Goal: Check status: Check status

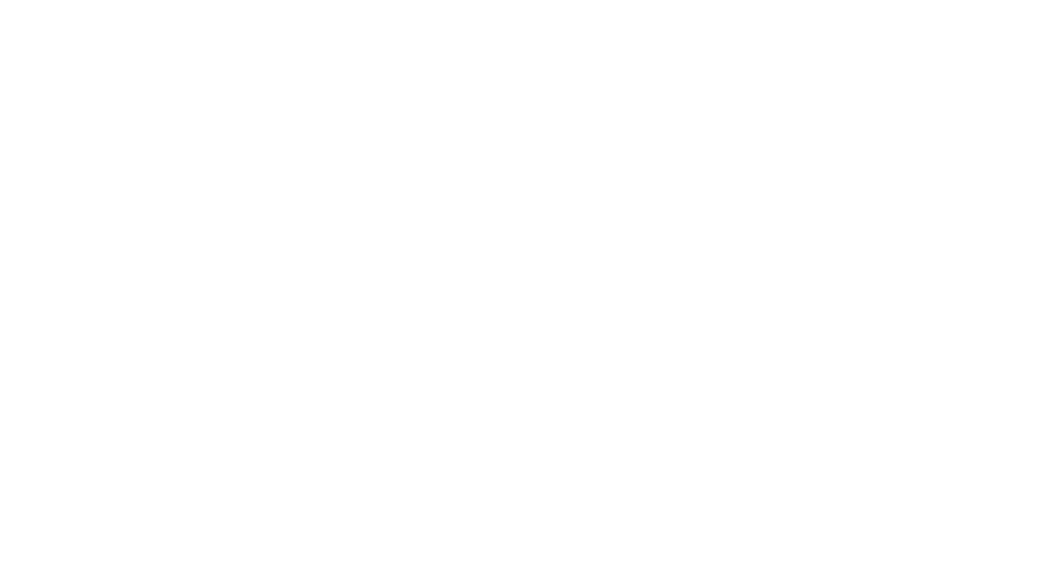
click at [169, 0] on html at bounding box center [523, 0] width 1046 height 0
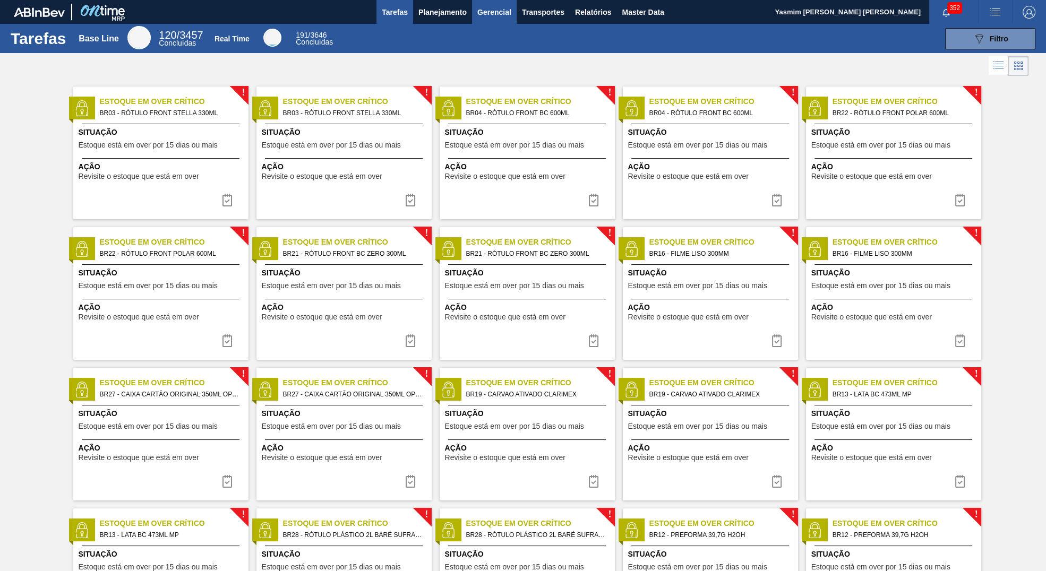
click at [476, 10] on button "Gerencial" at bounding box center [494, 12] width 45 height 24
click at [452, 18] on div at bounding box center [523, 285] width 1046 height 571
click at [452, 0] on body "Tarefas Planejamento Gerencial Transportes Relatórios Master Data Yasmim Ferrei…" at bounding box center [523, 0] width 1046 height 0
click at [447, 3] on button "Planejamento" at bounding box center [442, 12] width 59 height 24
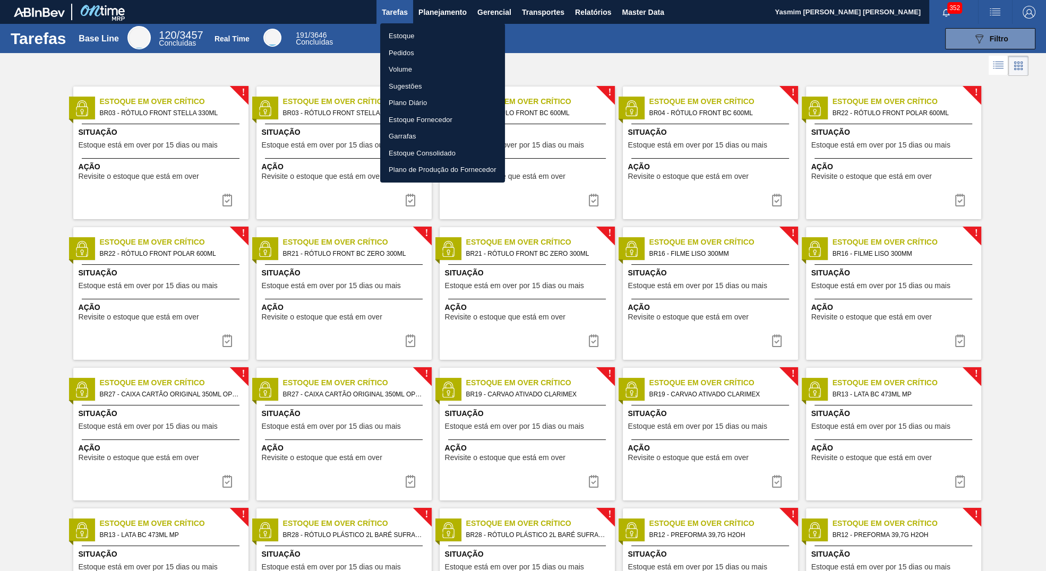
click at [425, 36] on li "Estoque" at bounding box center [442, 36] width 125 height 17
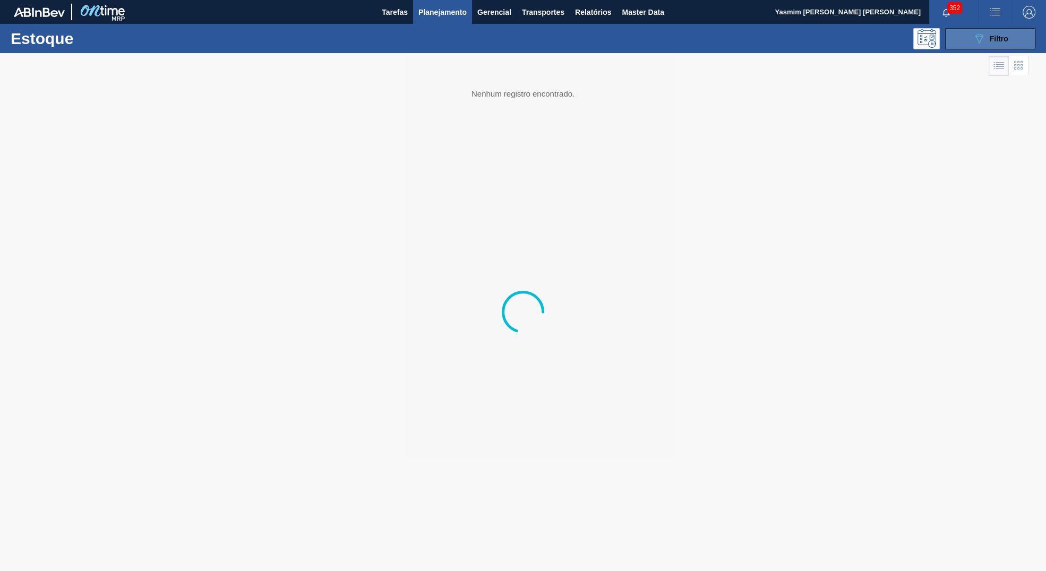
click at [1019, 37] on button "089F7B8B-B2A5-4AFE-B5C0-19BA573D28AC Filtro" at bounding box center [990, 38] width 90 height 21
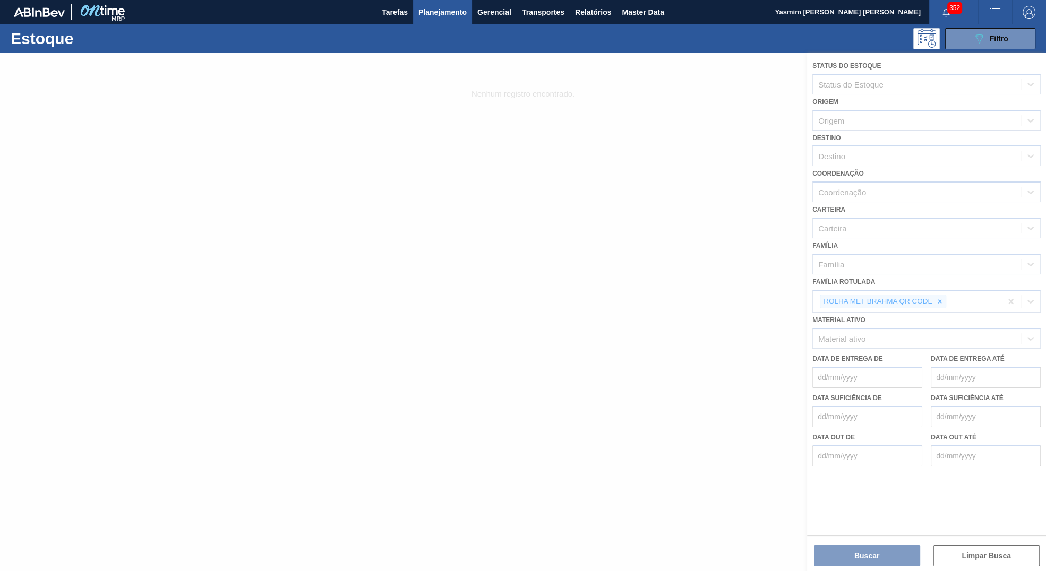
click at [935, 305] on div at bounding box center [523, 312] width 1046 height 518
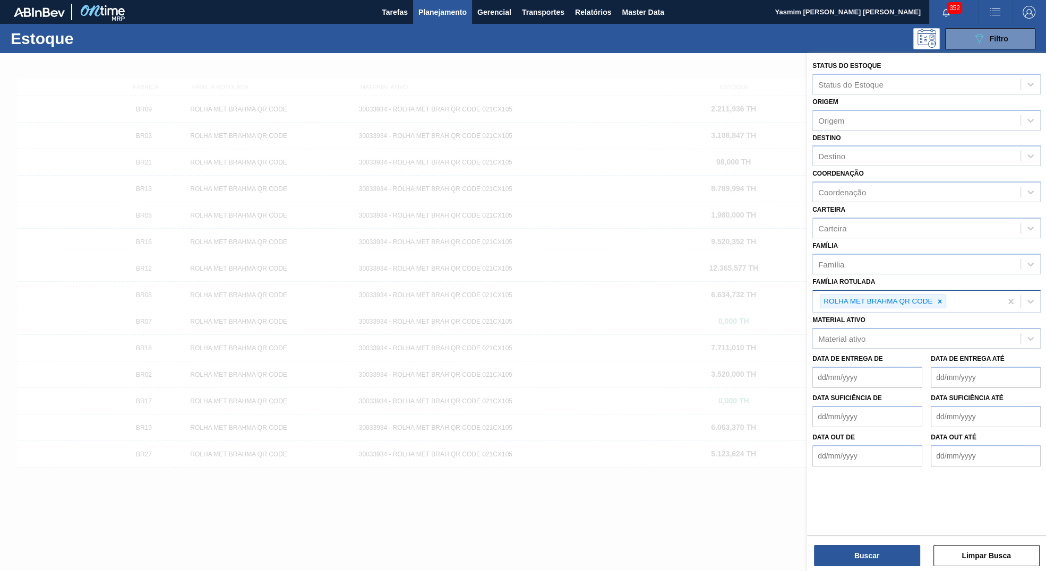
click at [939, 295] on div "ROLHA MET BRAHMA QR CODE" at bounding box center [883, 302] width 126 height 14
click at [939, 298] on icon at bounding box center [939, 301] width 7 height 7
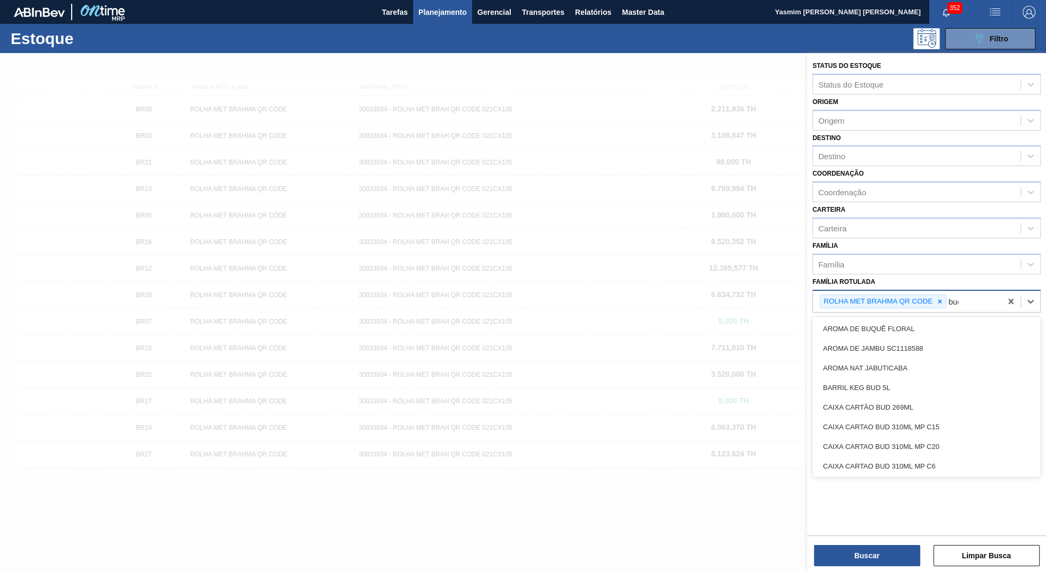
type Rotulada "bud"
type Rotulada "bud 473"
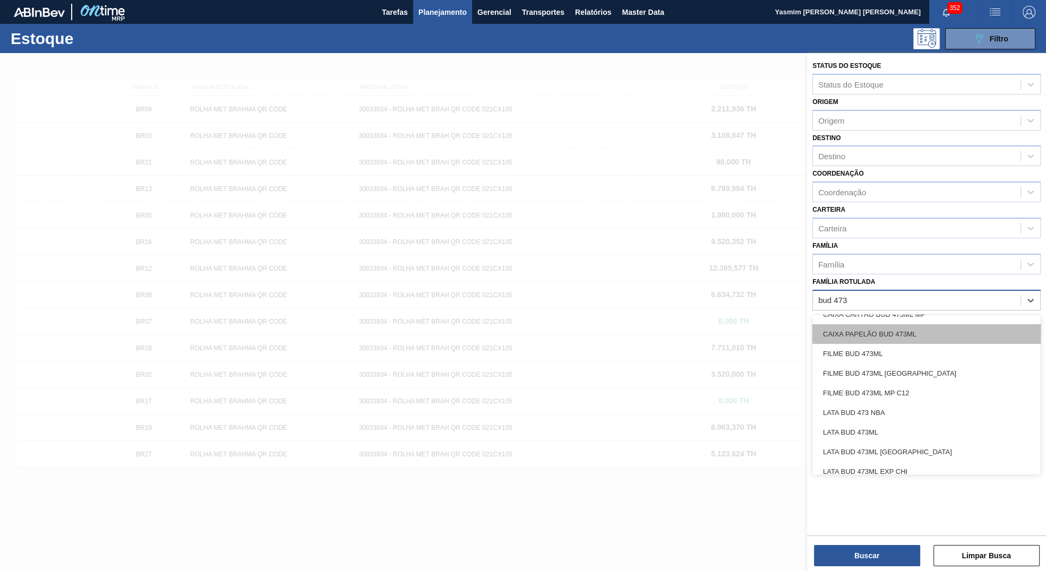
scroll to position [114, 0]
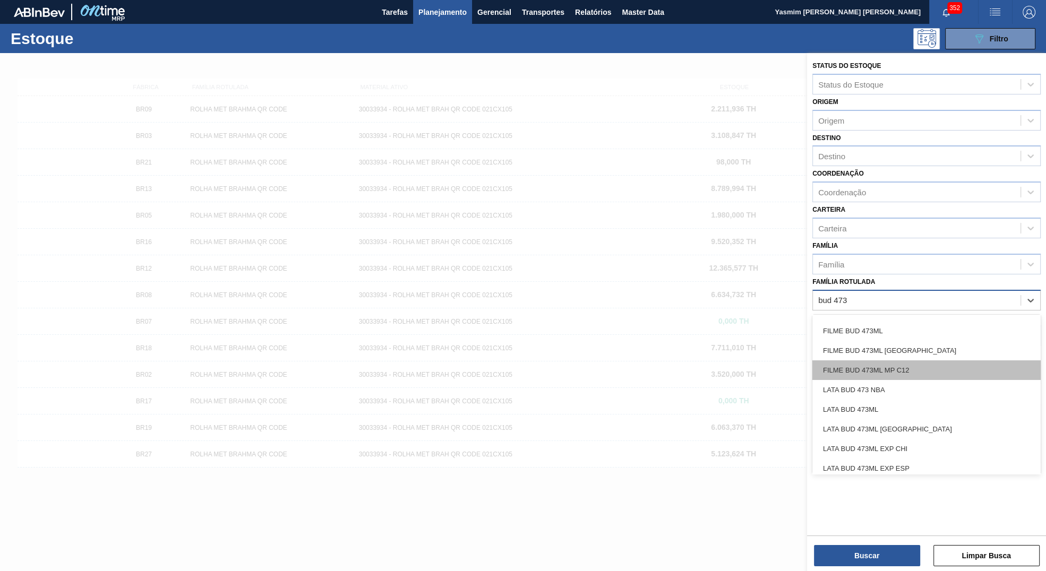
click at [888, 372] on div "FILME BUD 473ML MP C12" at bounding box center [926, 371] width 228 height 20
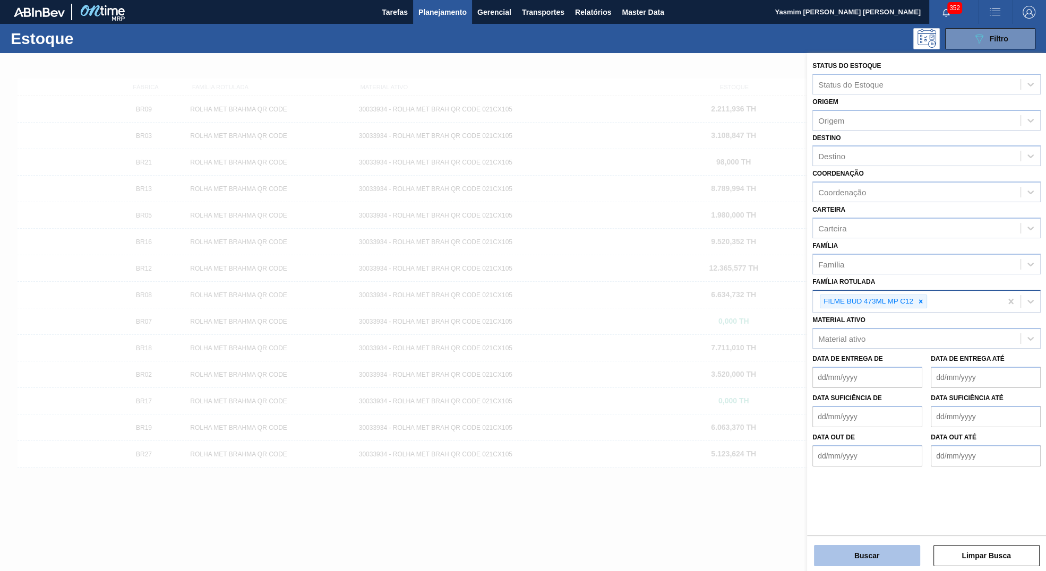
click at [862, 547] on button "Buscar" at bounding box center [867, 555] width 106 height 21
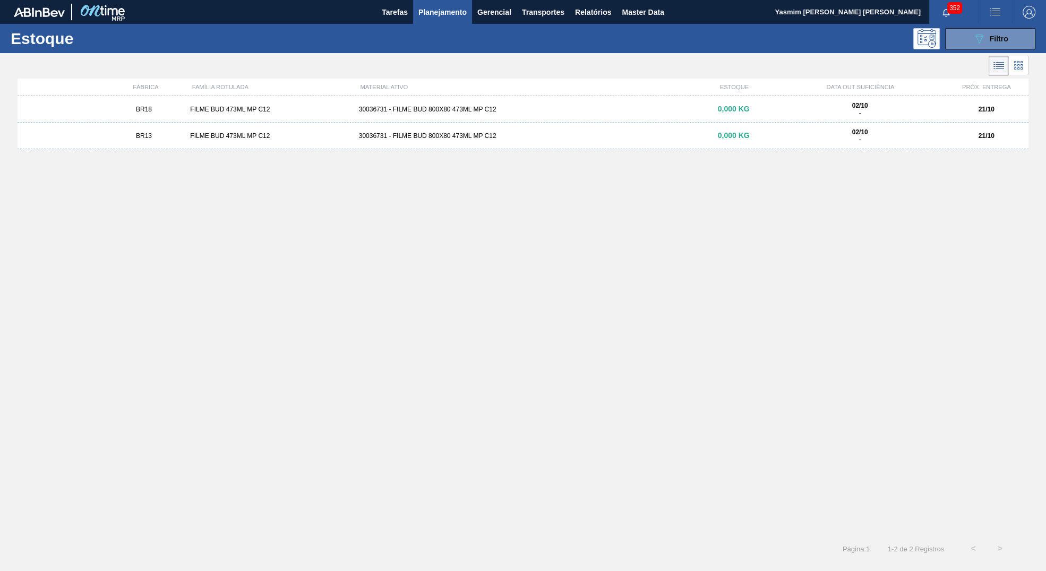
click at [421, 116] on div "BR18 FILME BUD 473ML MP C12 30036731 - FILME BUD 800X80 473ML MP C12 0,000 KG 0…" at bounding box center [523, 109] width 1011 height 27
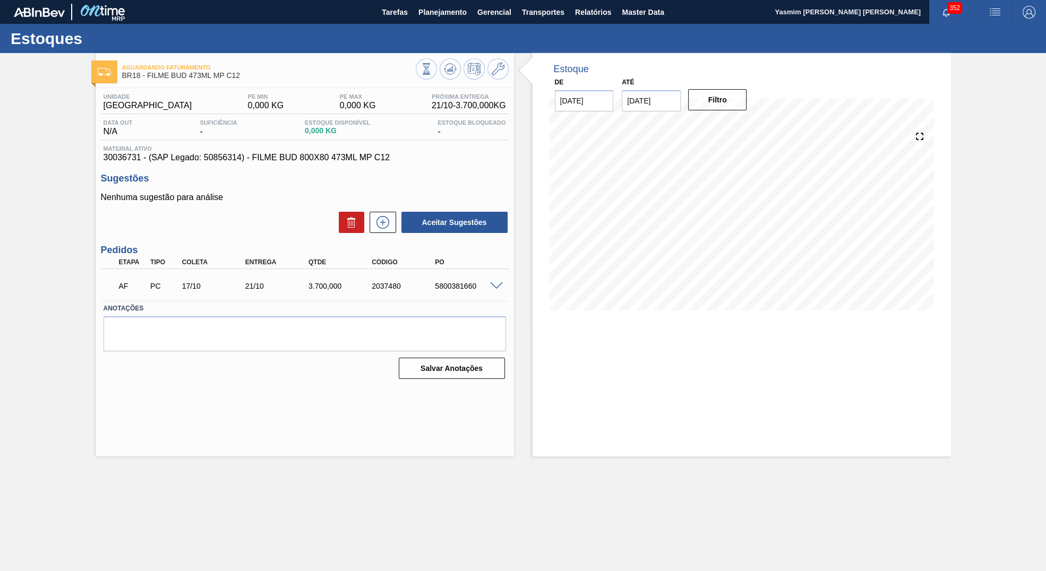
click at [384, 162] on span "30036731 - (SAP Legado: 50856314) - FILME BUD 800X80 473ML MP C12" at bounding box center [305, 158] width 402 height 10
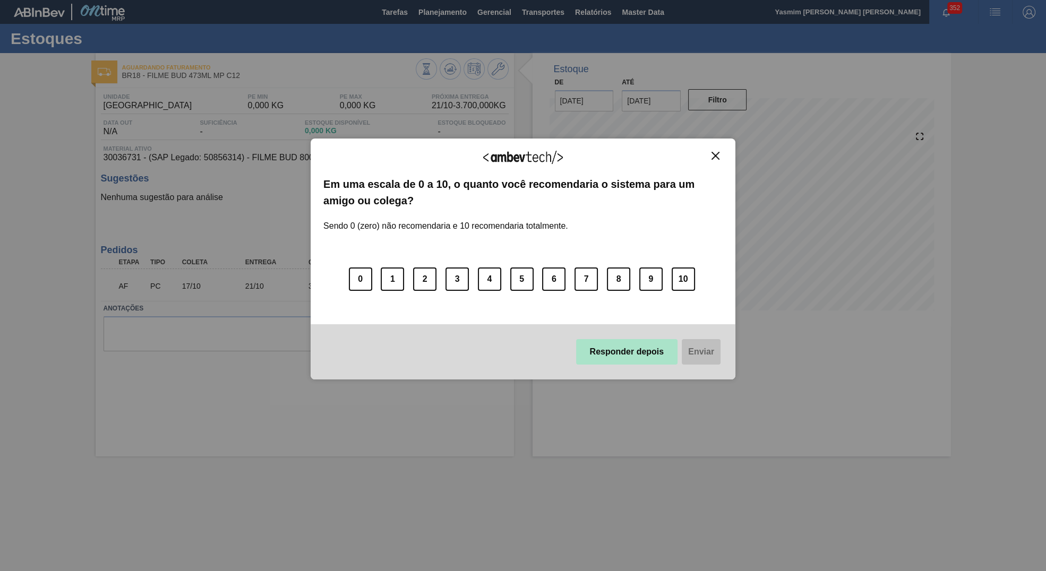
click at [604, 345] on div "Responder depois Enviar" at bounding box center [523, 351] width 425 height 55
click at [611, 365] on button "Responder depois" at bounding box center [627, 351] width 102 height 25
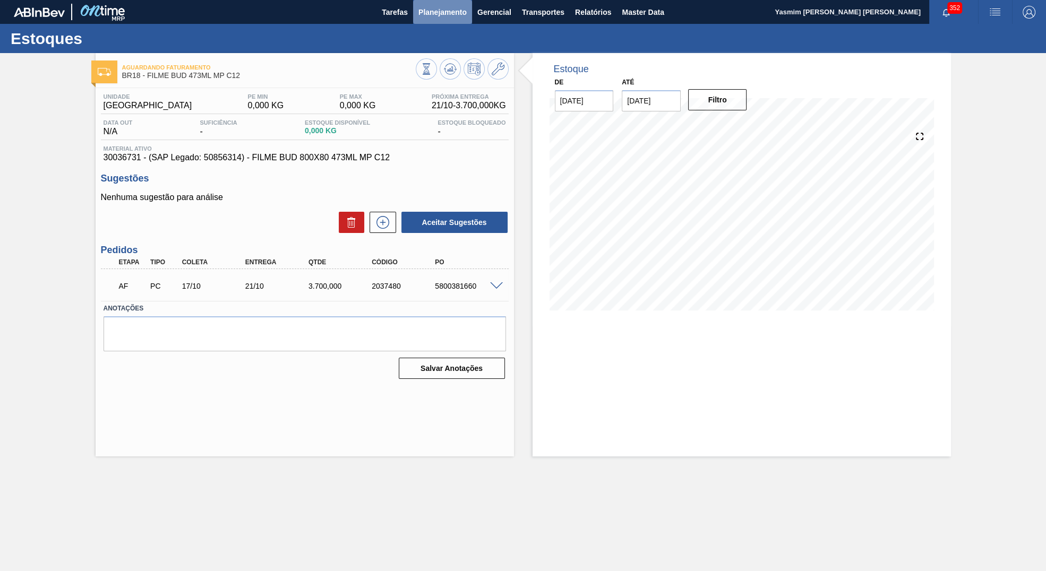
click at [445, 8] on span "Planejamento" at bounding box center [442, 12] width 48 height 13
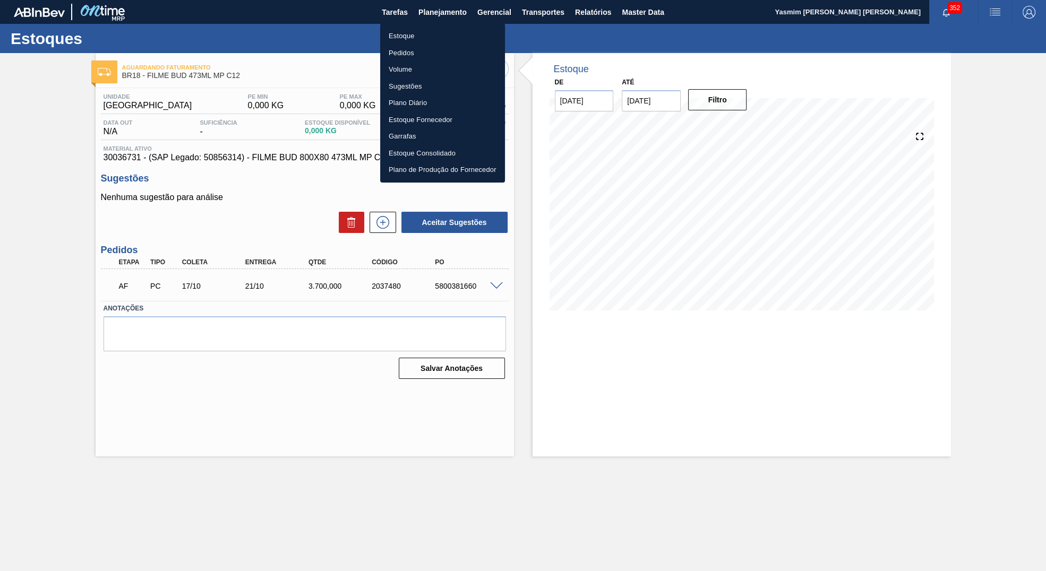
drag, startPoint x: 406, startPoint y: 31, endPoint x: 853, endPoint y: 61, distance: 448.1
click at [406, 30] on li "Estoque" at bounding box center [442, 36] width 125 height 17
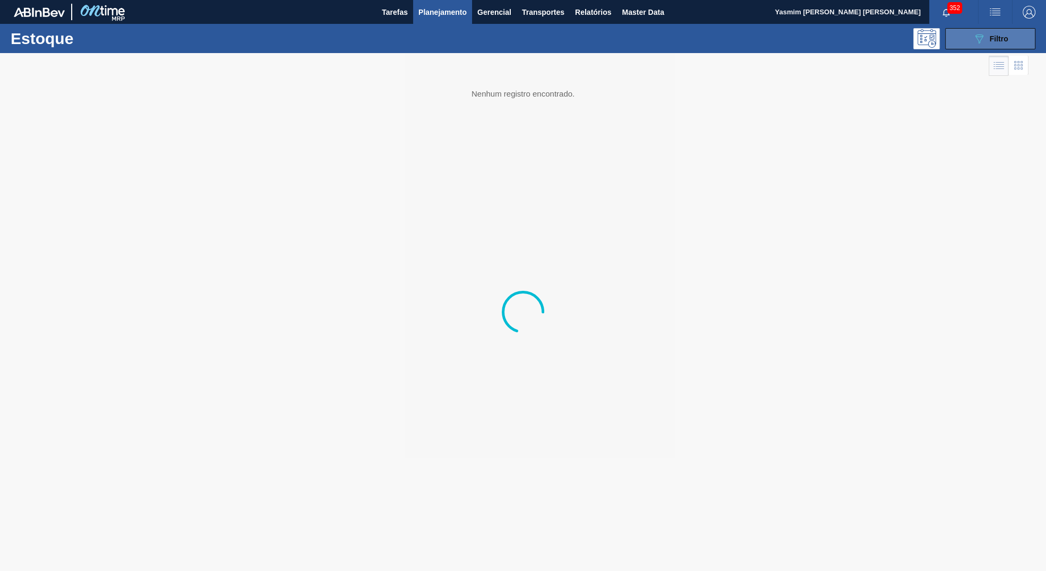
click at [955, 33] on button "089F7B8B-B2A5-4AFE-B5C0-19BA573D28AC Filtro" at bounding box center [990, 38] width 90 height 21
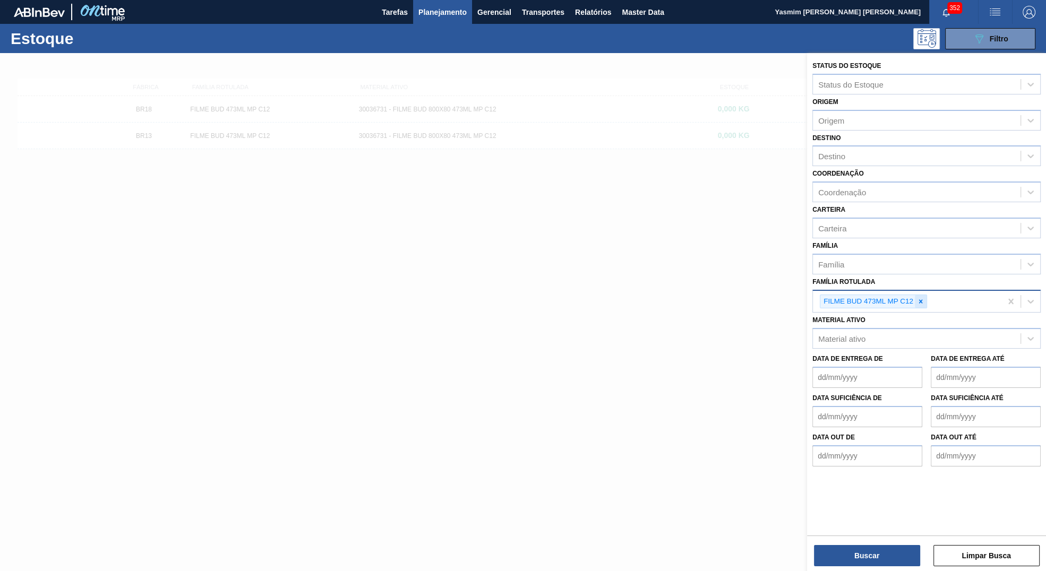
click at [926, 301] on div at bounding box center [921, 301] width 12 height 13
click at [918, 321] on div "Material ativo Material ativo" at bounding box center [926, 329] width 228 height 36
click at [918, 335] on div "Material ativo" at bounding box center [917, 336] width 208 height 15
paste ativo "30009353 TAMPA AL. PRATA TAB VERMELHO CDL AUTO"
type ativo "30009353 TAMPA AL. PRATA TAB VERMELHO CDL AUTO"
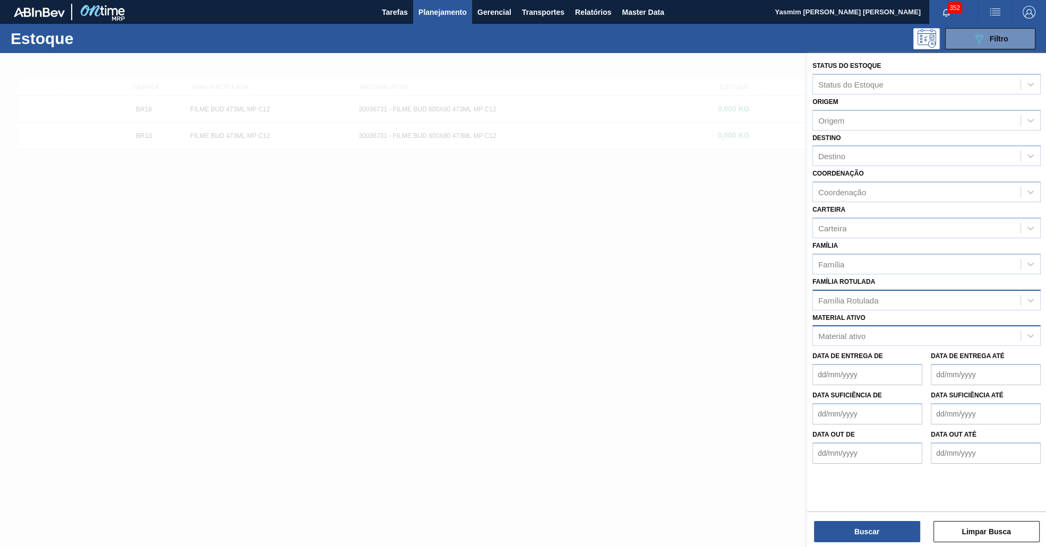
click at [920, 339] on div "Material ativo" at bounding box center [917, 336] width 208 height 15
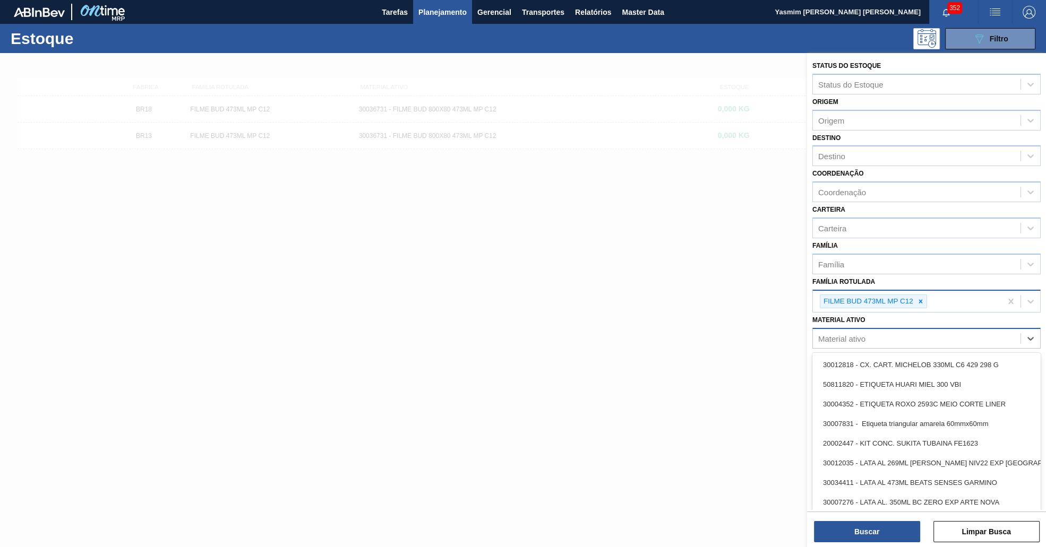
paste ativo "30009353 TAMPA AL. PRATA TAB VERMELHO CDL AUTO"
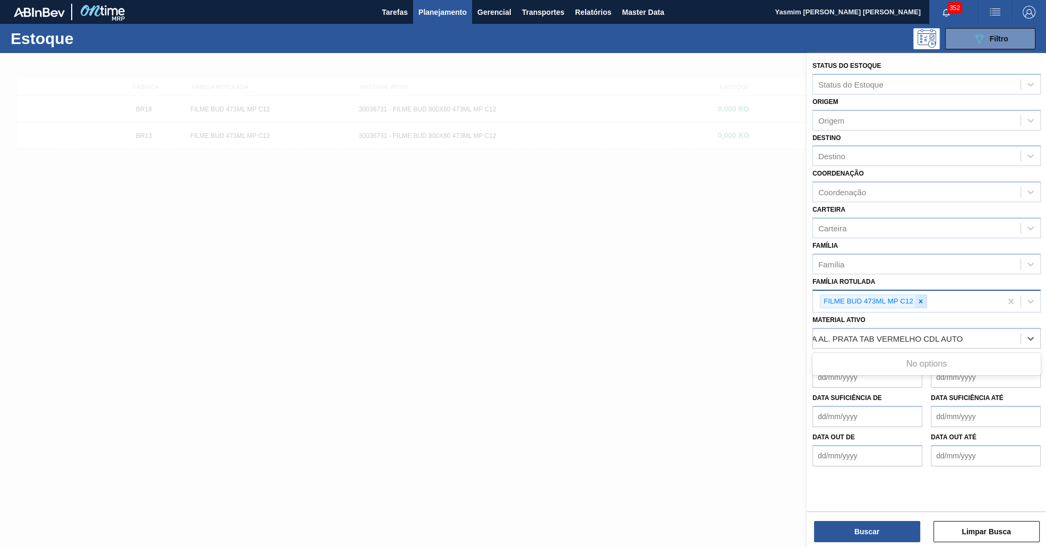
click at [919, 305] on div at bounding box center [921, 301] width 12 height 13
type ativo "30009353 TAMPA AL. PRATA TAB VERMELHO CDL AUTO"
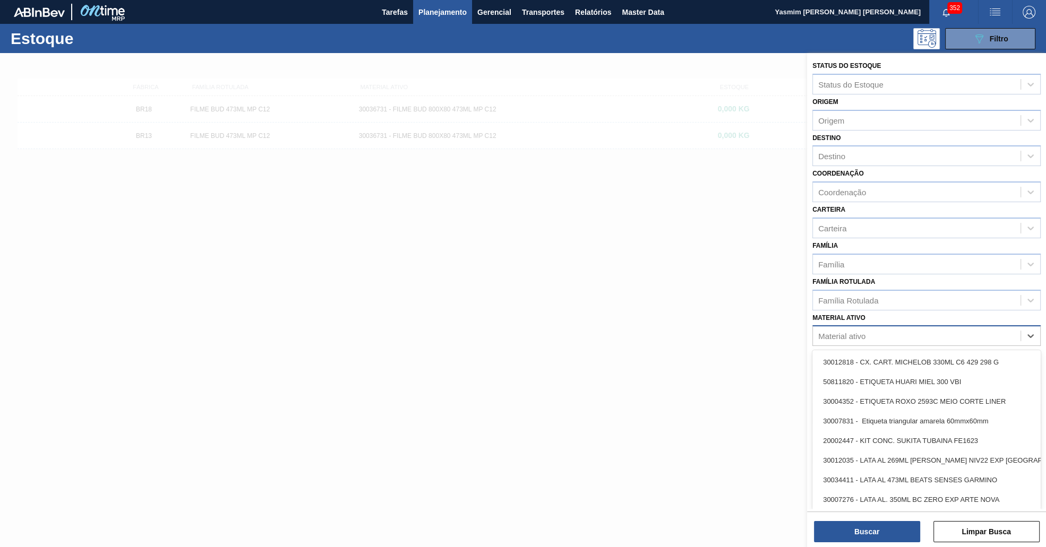
click at [981, 335] on div "Material ativo" at bounding box center [917, 336] width 208 height 15
paste ativo "30009353 TAMPA AL. PRATA TAB VERMELHO CDL AUTO"
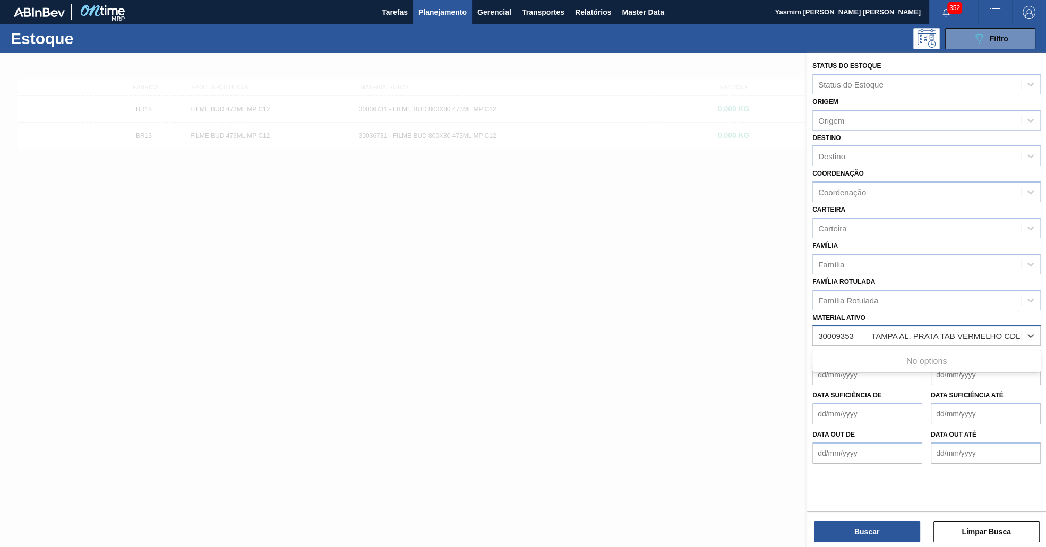
scroll to position [0, 81]
click at [984, 334] on ativo "30009353 TAMPA AL. PRATA TAB VERMELHO CDL AUTO" at bounding box center [880, 336] width 284 height 9
click at [823, 332] on ativo "30009353 TAMPA AL. PRATA TAB VERMELHO CDL AUTO" at bounding box center [890, 336] width 249 height 9
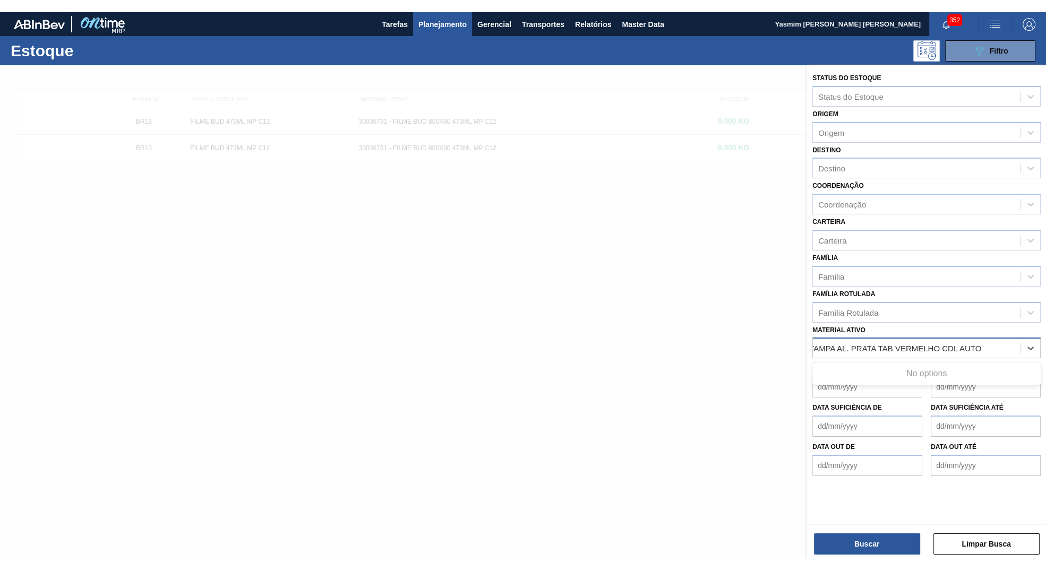
scroll to position [0, 0]
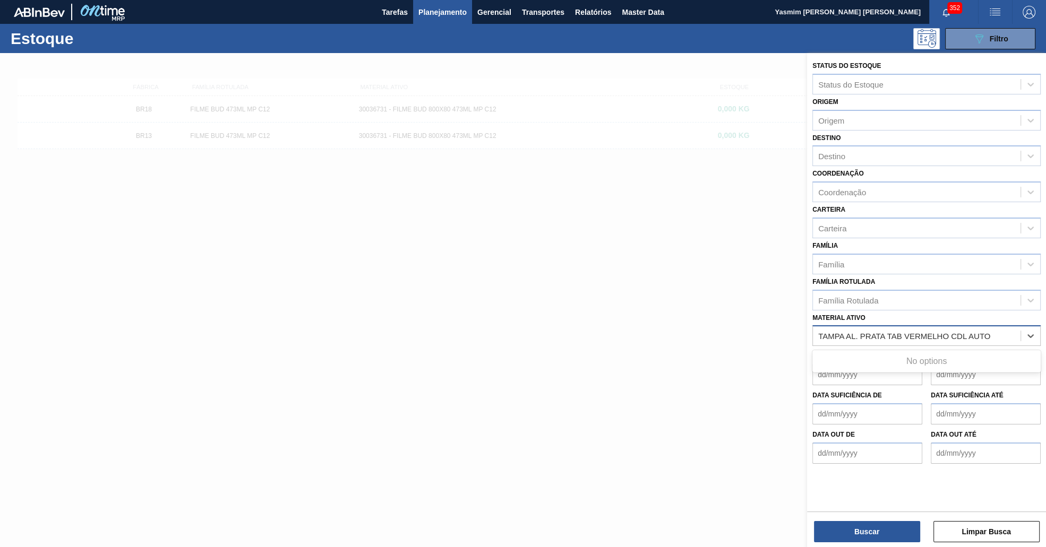
click at [1007, 334] on ativo "TAMPA AL. PRATA TAB VERMELHO CDL AUTO" at bounding box center [916, 336] width 196 height 9
type ativo "TAMPA AL. PRATA TAB VERMELHO CDL AUTO"
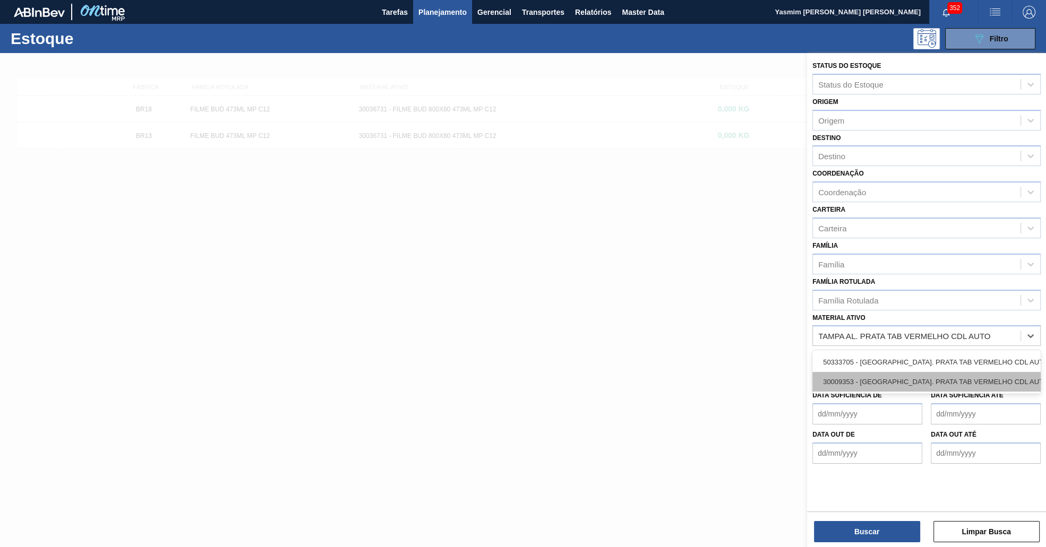
click at [916, 372] on div "30009353 - TAMPA AL. PRATA TAB VERMELHO CDL AUTO" at bounding box center [926, 382] width 228 height 20
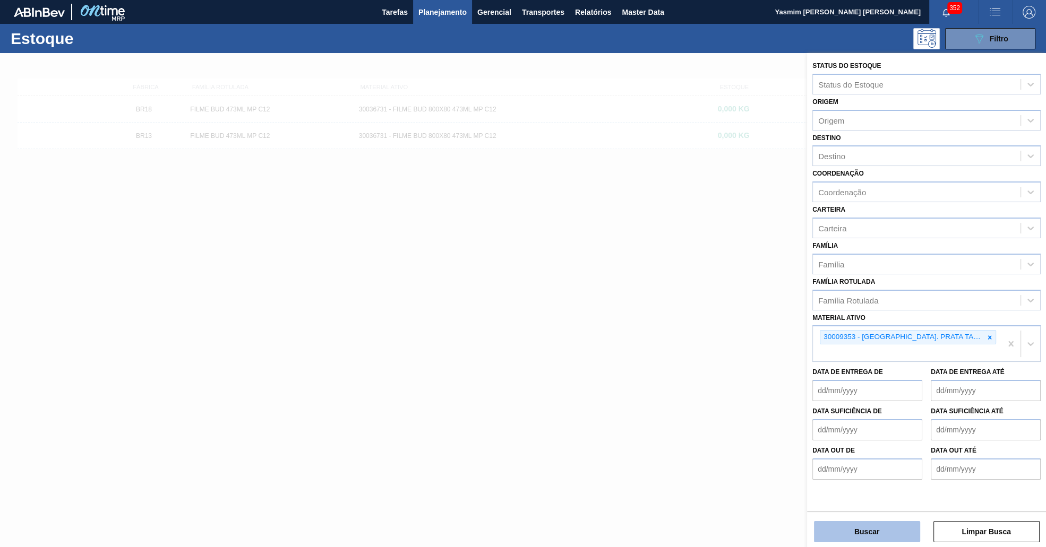
click at [859, 538] on button "Buscar" at bounding box center [867, 531] width 106 height 21
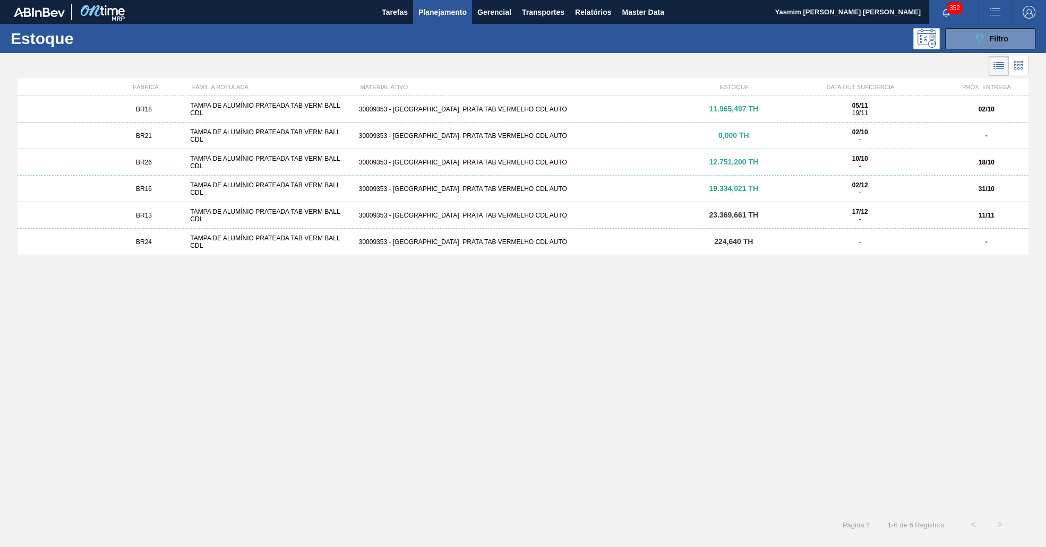
click at [130, 117] on div "BR18 TAMPA DE ALUMÍNIO PRATEADA TAB VERM BALL CDL 30009353 - TAMPA AL. PRATA TA…" at bounding box center [523, 109] width 1011 height 27
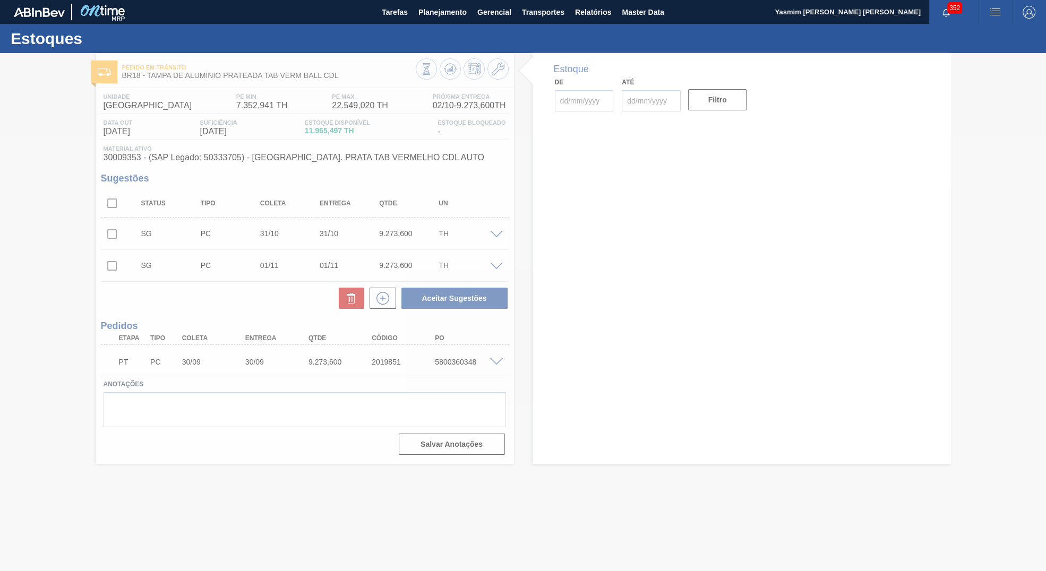
type input "[DATE]"
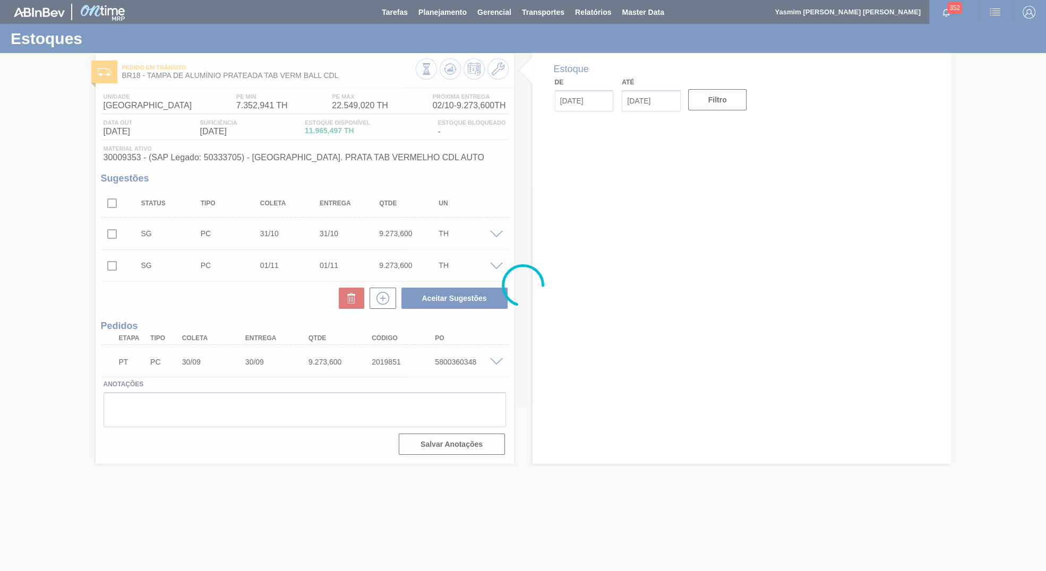
click at [221, 270] on div at bounding box center [523, 285] width 1046 height 571
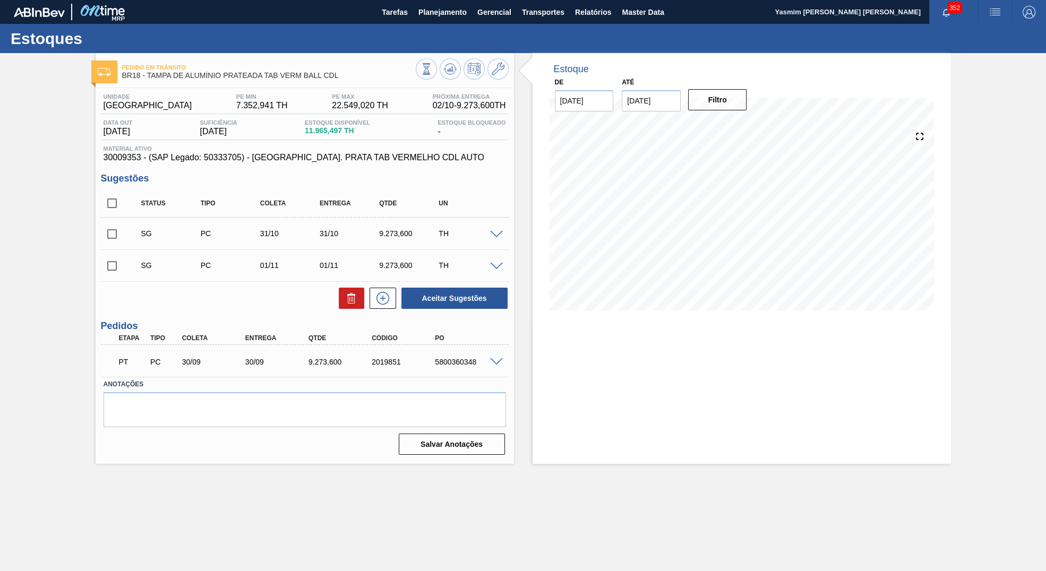
click at [216, 162] on span "30009353 - (SAP Legado: 50333705) - TAMPA AL. PRATA TAB VERMELHO CDL AUTO" at bounding box center [305, 158] width 402 height 10
click at [439, 8] on span "Planejamento" at bounding box center [442, 12] width 48 height 13
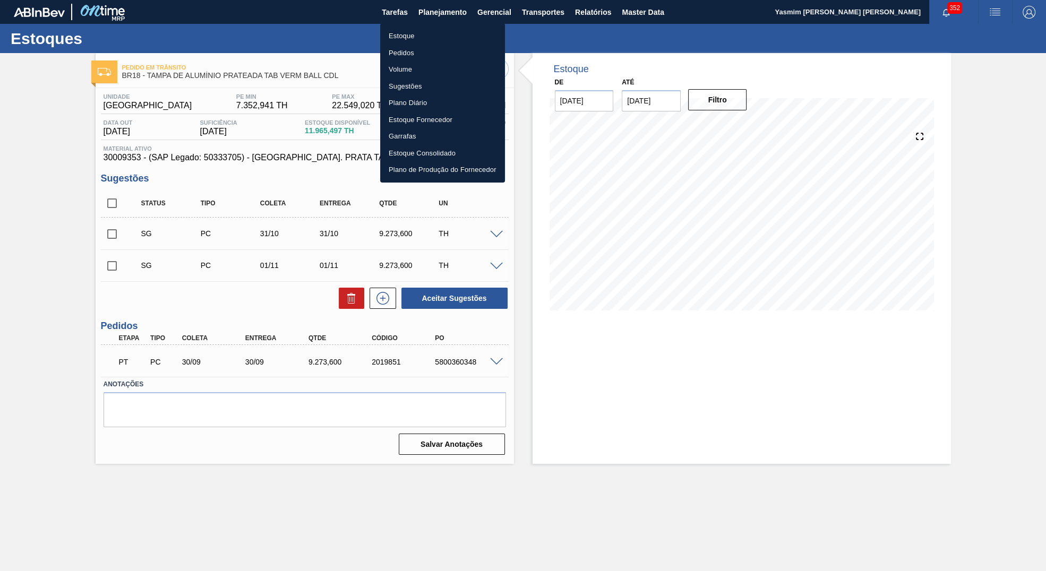
click at [406, 31] on li "Estoque" at bounding box center [442, 36] width 125 height 17
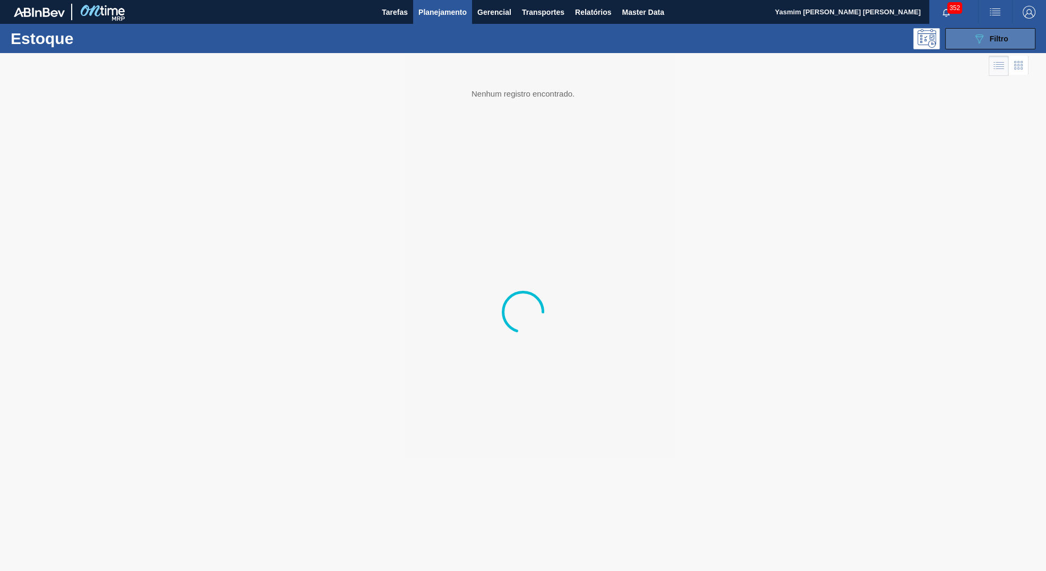
click at [996, 40] on span "Filtro" at bounding box center [999, 39] width 19 height 8
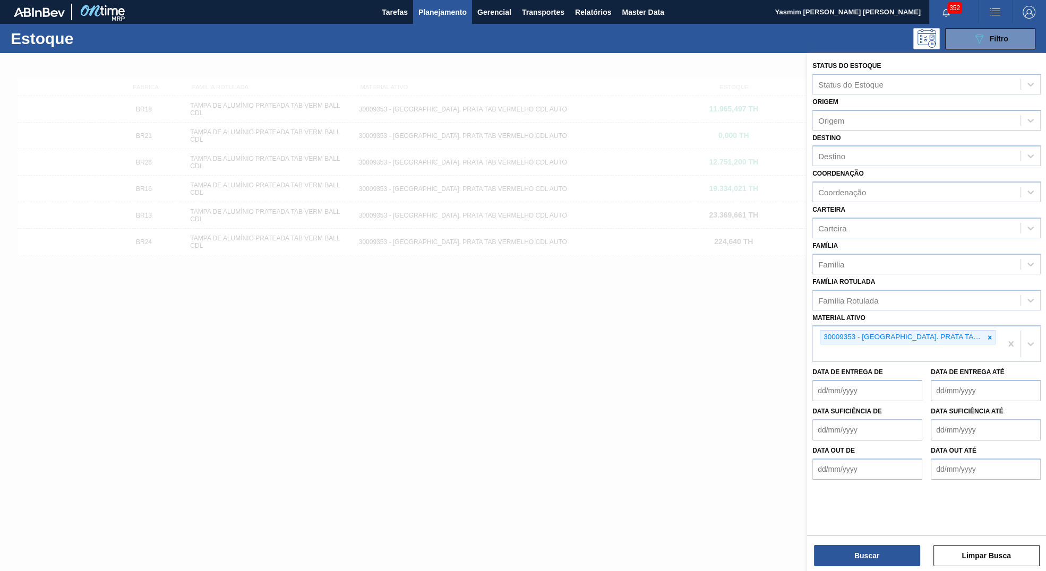
click at [990, 334] on icon at bounding box center [989, 337] width 7 height 7
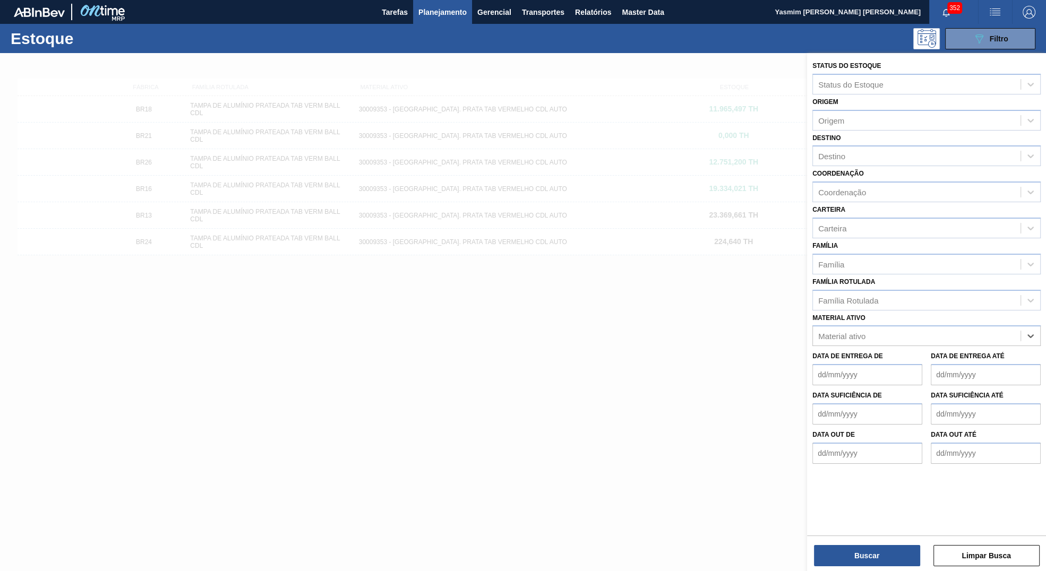
paste ativo "30003071"
type ativo "30003071"
click at [901, 364] on div "30003071 - FILME CONT LISO 800X60 MICRAS" at bounding box center [926, 363] width 228 height 20
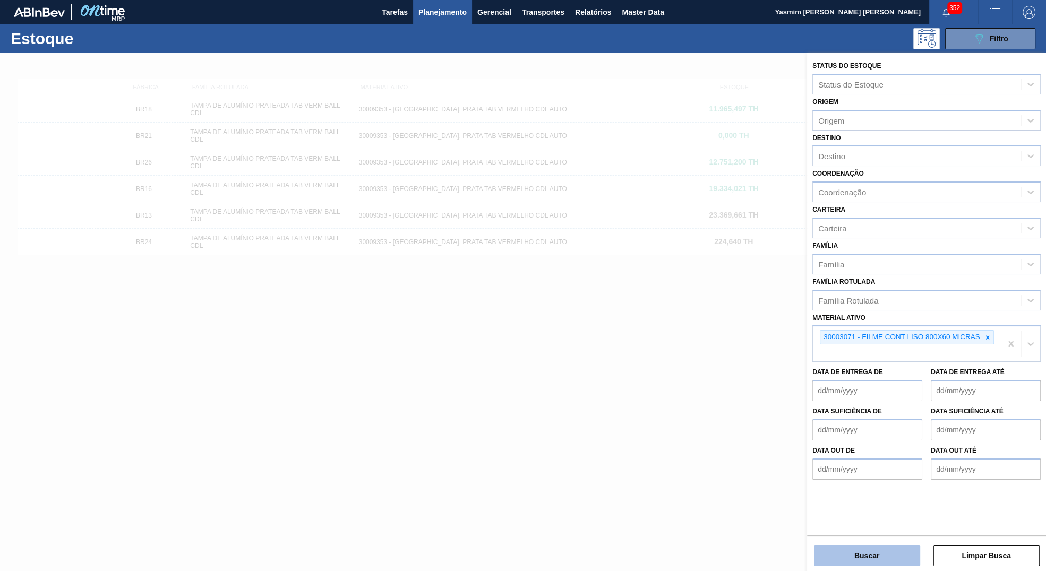
click at [896, 550] on button "Buscar" at bounding box center [867, 555] width 106 height 21
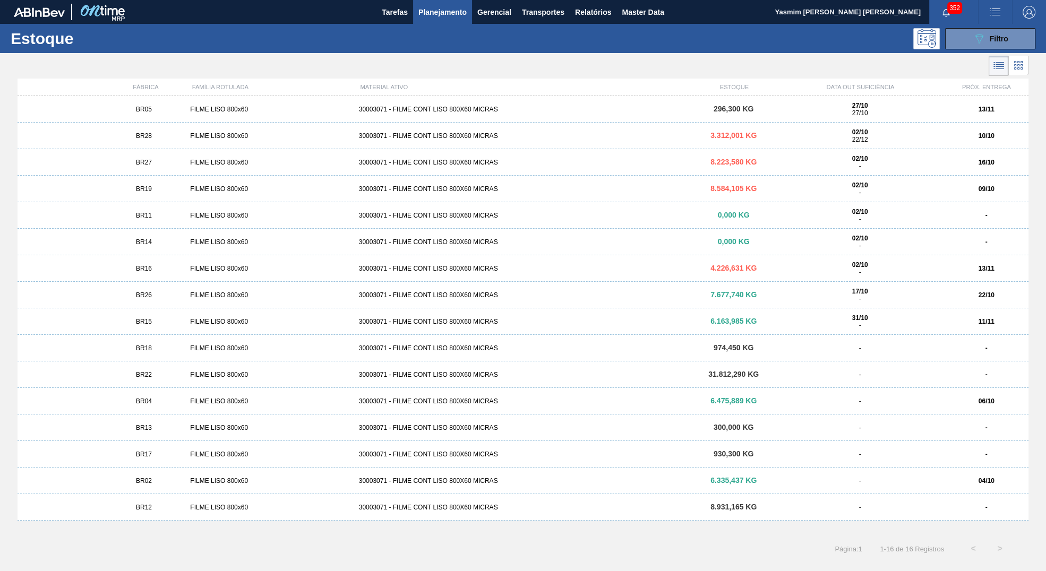
click at [169, 299] on div "BR26" at bounding box center [144, 295] width 84 height 7
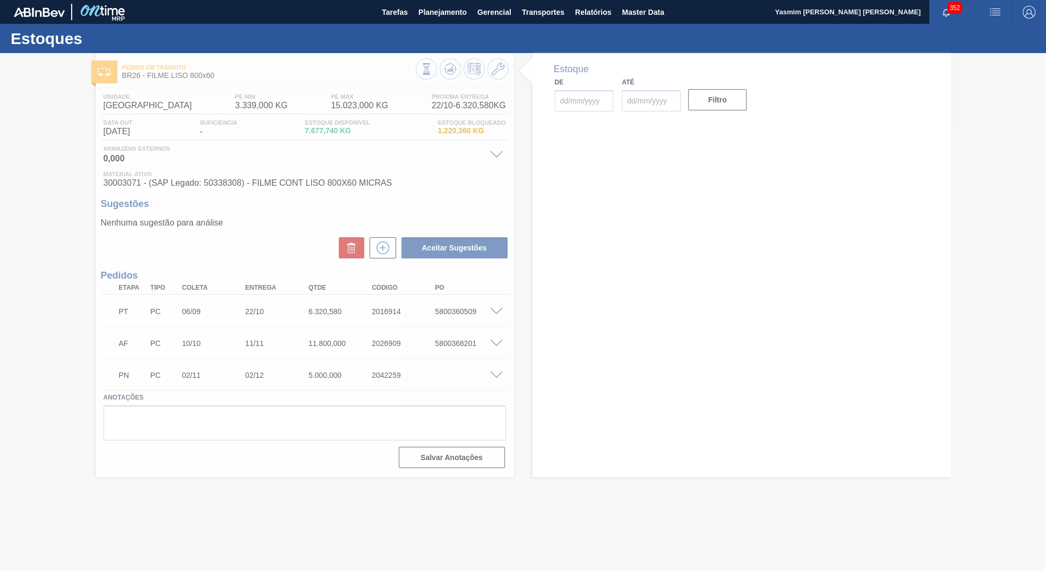
type input "[DATE]"
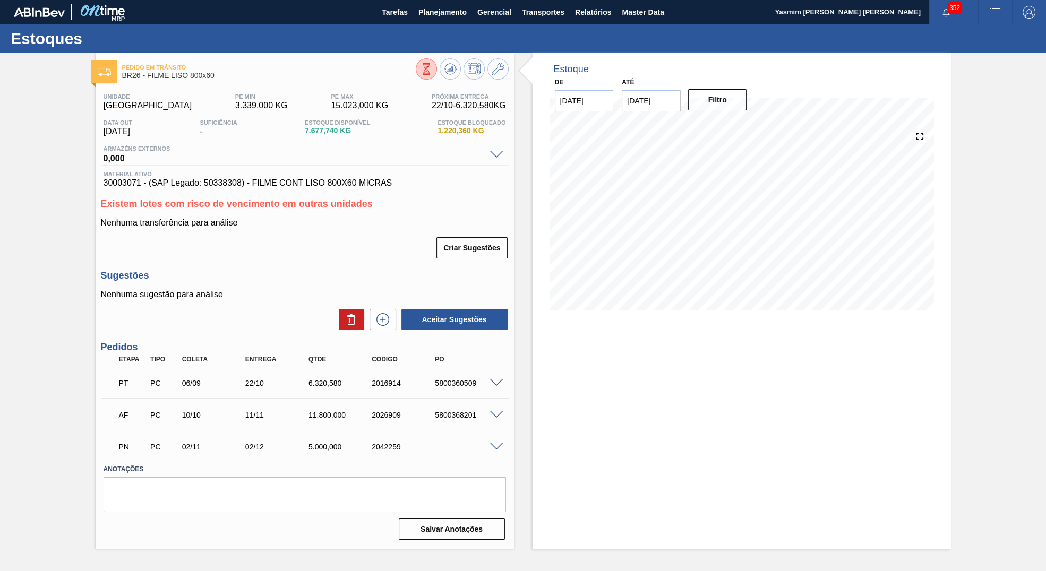
click at [208, 209] on span "Existem lotes com risco de vencimento em outras unidades" at bounding box center [237, 204] width 272 height 11
click at [251, 192] on div "Unidade Uberlândia PE MIN 3.339,000 KG PE MAX 15.023,000 KG Próxima Entrega 22/…" at bounding box center [305, 316] width 418 height 456
click at [251, 188] on span "30003071 - (SAP Legado: 50338308) - FILME CONT LISO 800X60 MICRAS" at bounding box center [305, 183] width 402 height 10
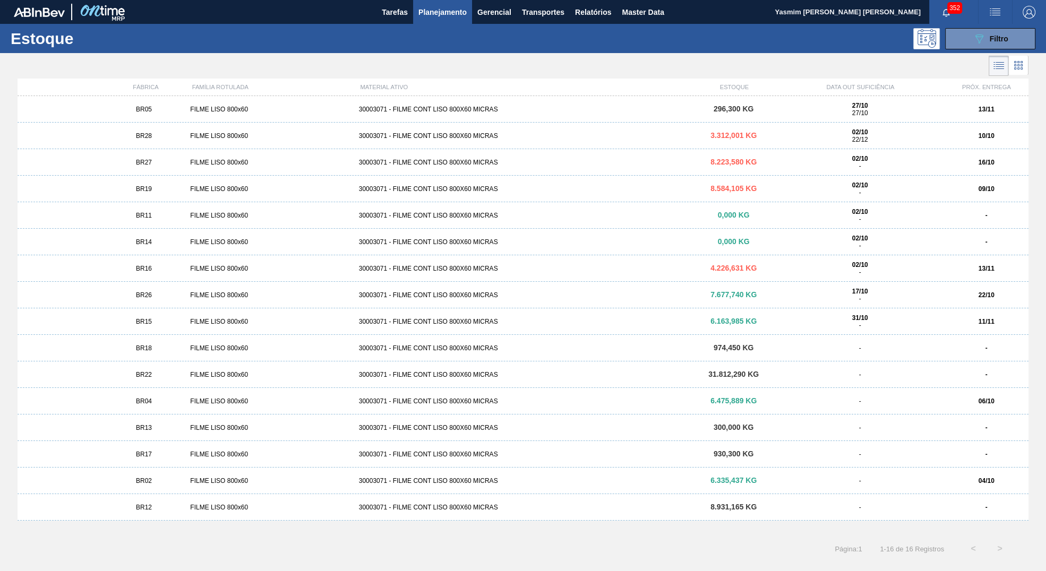
click at [792, 380] on div "BR22 FILME LISO 800x60 30003071 - FILME CONT LISO 800X60 MICRAS 31.812,290 KG -…" at bounding box center [523, 375] width 1011 height 27
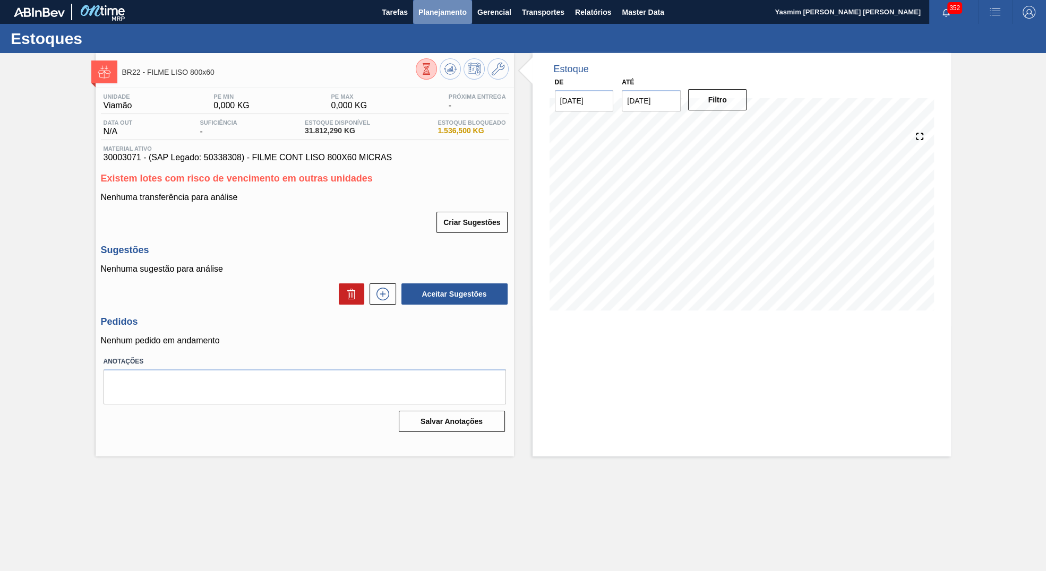
click at [436, 17] on span "Planejamento" at bounding box center [442, 12] width 48 height 13
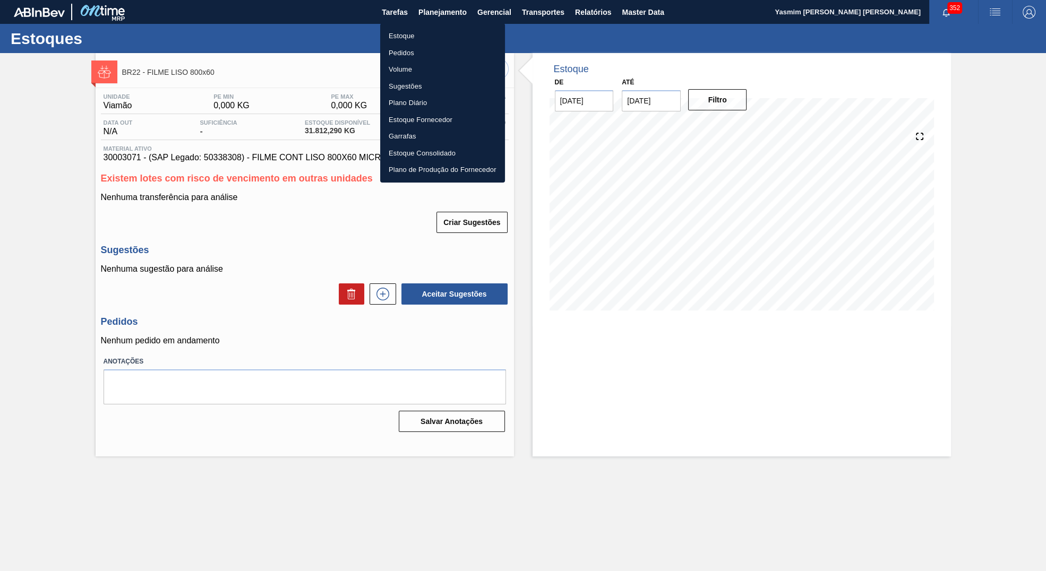
click at [407, 34] on li "Estoque" at bounding box center [442, 36] width 125 height 17
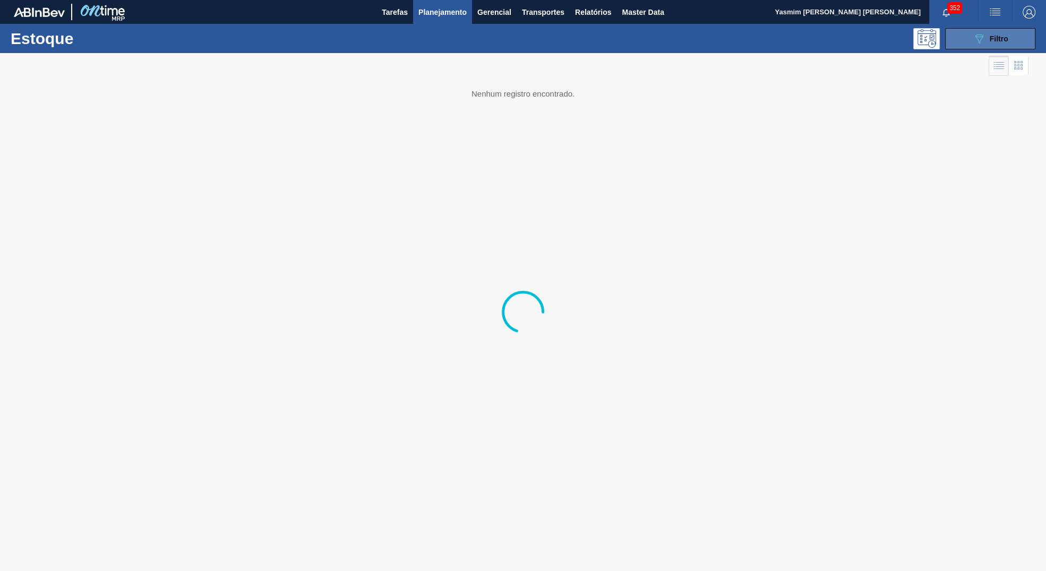
click at [986, 38] on div "089F7B8B-B2A5-4AFE-B5C0-19BA573D28AC Filtro" at bounding box center [991, 38] width 36 height 13
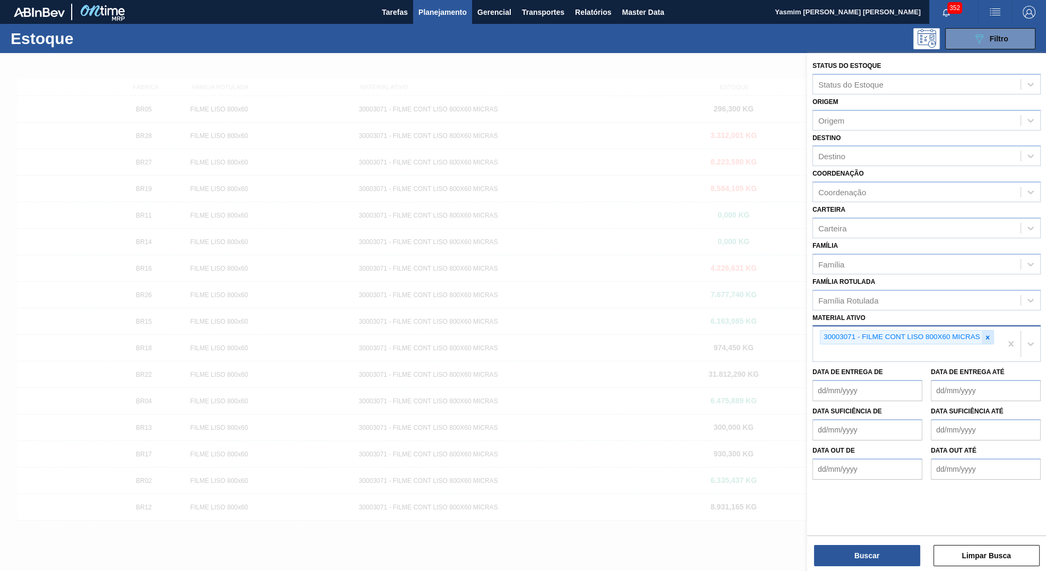
click at [989, 334] on icon at bounding box center [987, 337] width 7 height 7
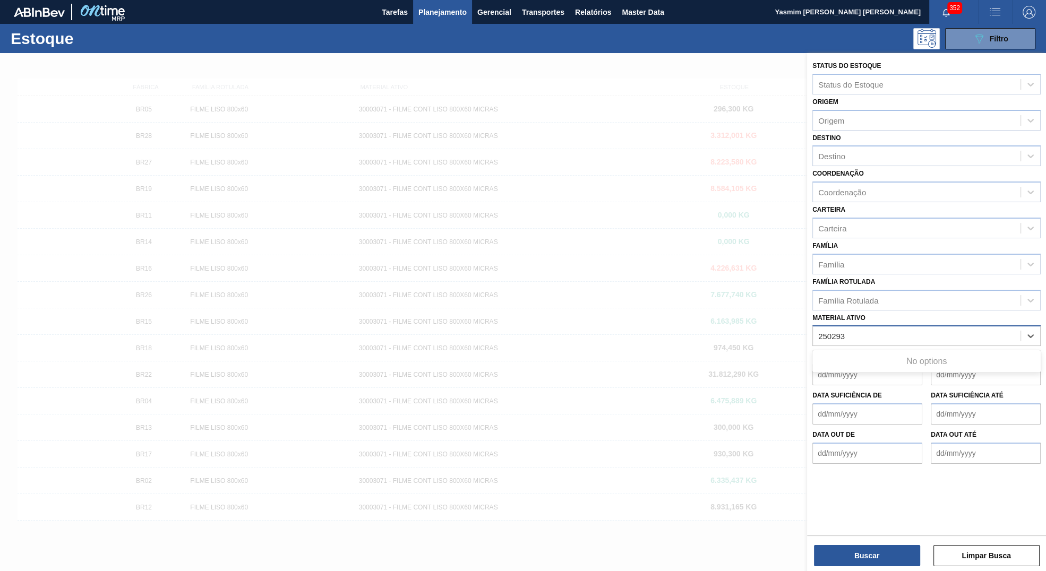
type ativo "250293"
click at [447, 12] on span "Planejamento" at bounding box center [442, 12] width 48 height 13
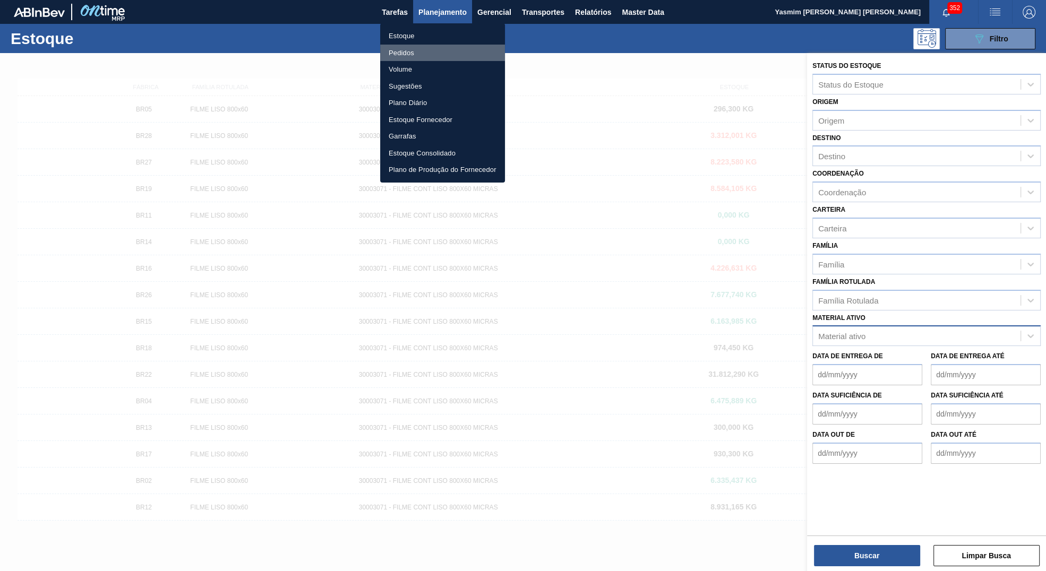
click at [406, 51] on li "Pedidos" at bounding box center [442, 53] width 125 height 17
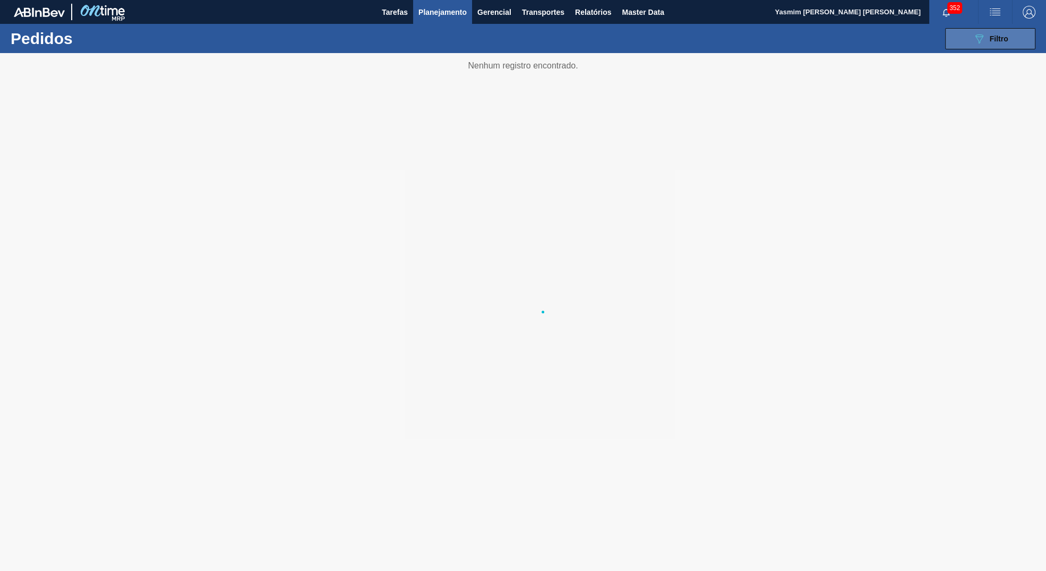
click at [993, 30] on button "089F7B8B-B2A5-4AFE-B5C0-19BA573D28AC Filtro" at bounding box center [990, 38] width 90 height 21
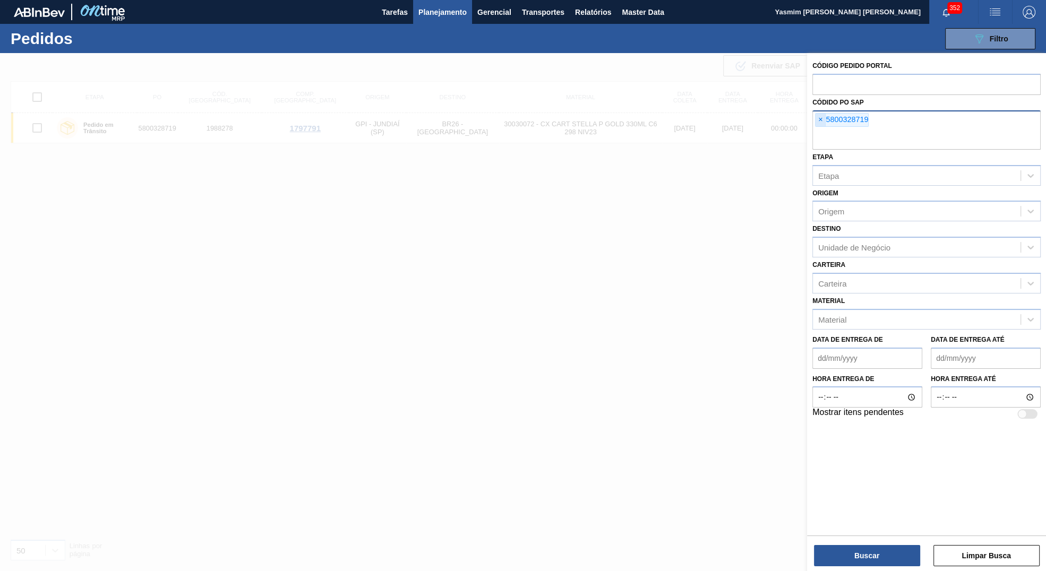
click at [820, 123] on span "×" at bounding box center [821, 120] width 10 height 13
click at [817, 124] on span "×" at bounding box center [821, 120] width 10 height 13
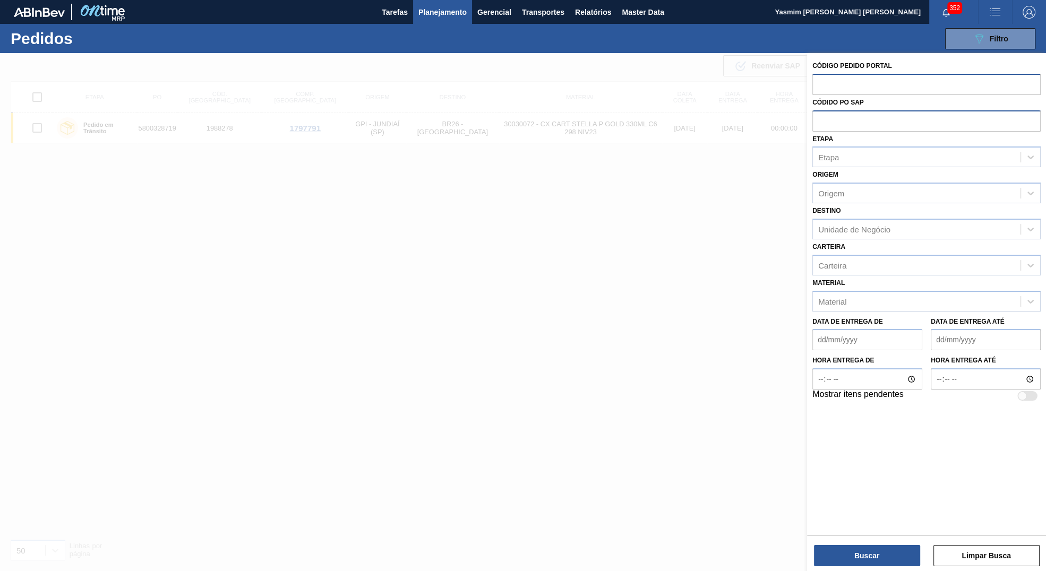
click at [828, 90] on input "text" at bounding box center [926, 84] width 228 height 20
type input "250293"
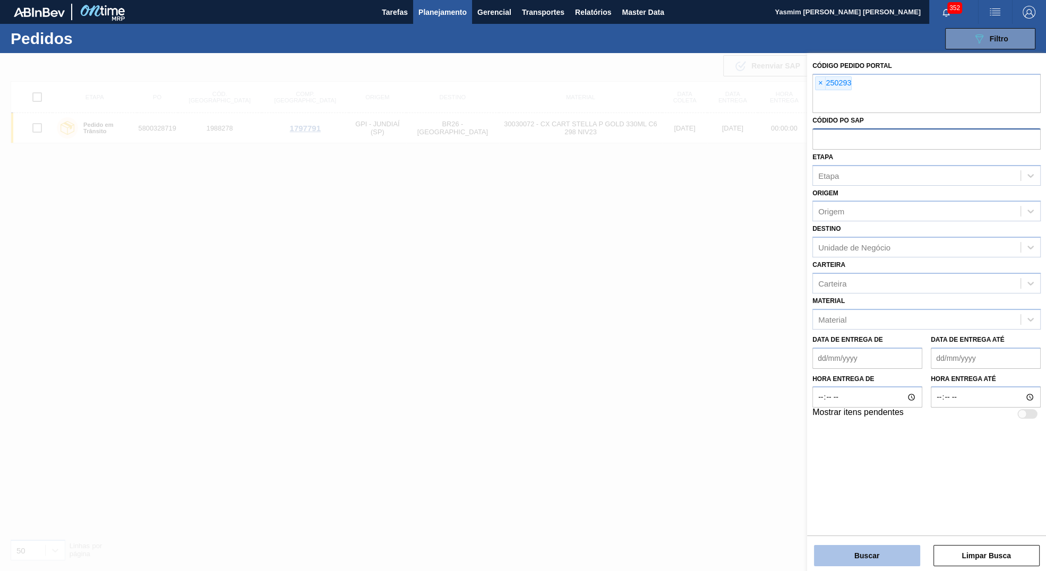
click at [863, 547] on button "Buscar" at bounding box center [867, 555] width 106 height 21
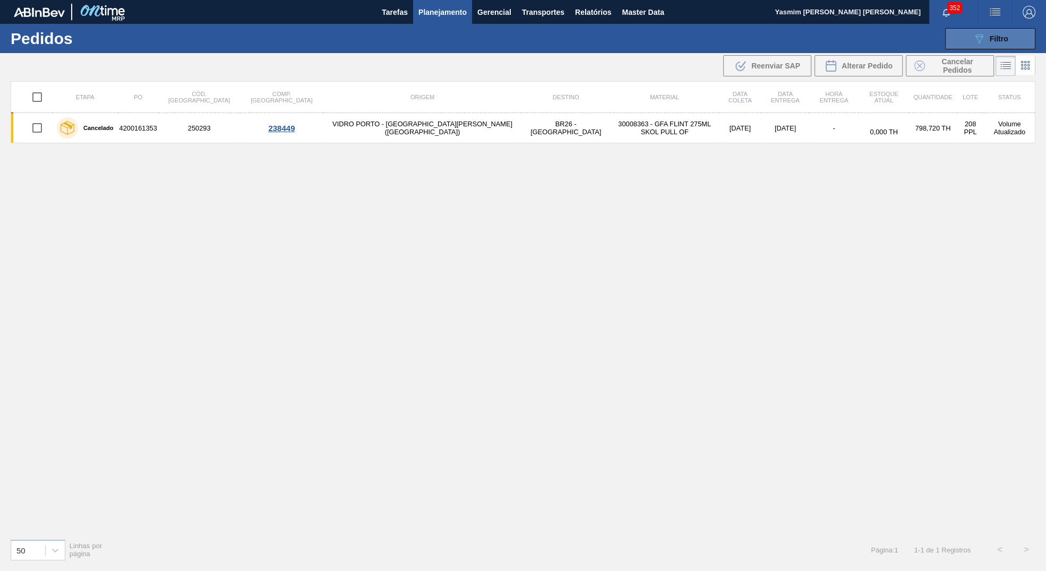
click at [996, 32] on div "089F7B8B-B2A5-4AFE-B5C0-19BA573D28AC Filtro" at bounding box center [991, 38] width 36 height 13
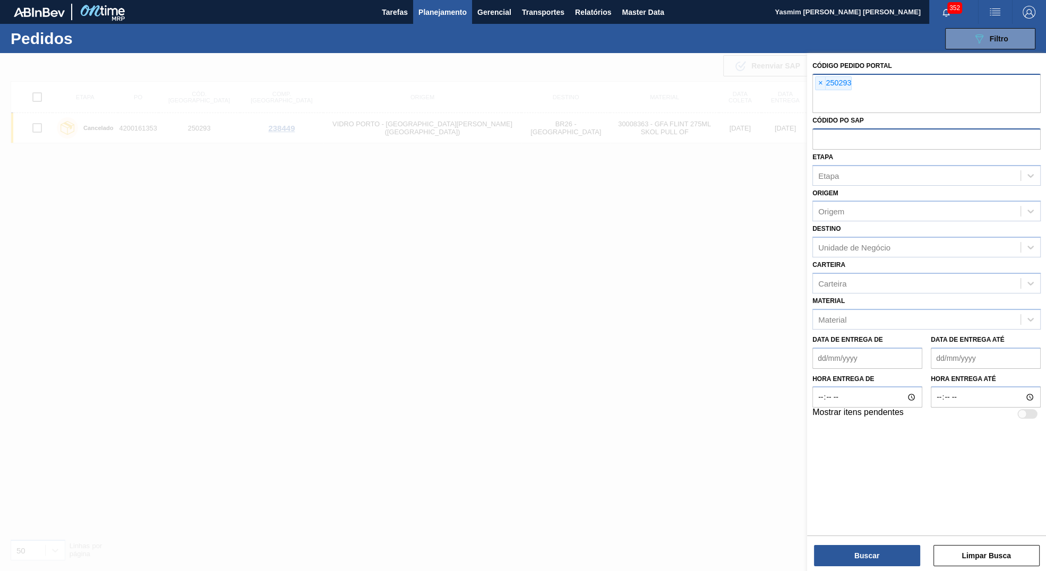
click at [814, 85] on div "× 250293" at bounding box center [926, 93] width 228 height 39
click at [822, 85] on span "×" at bounding box center [821, 83] width 10 height 13
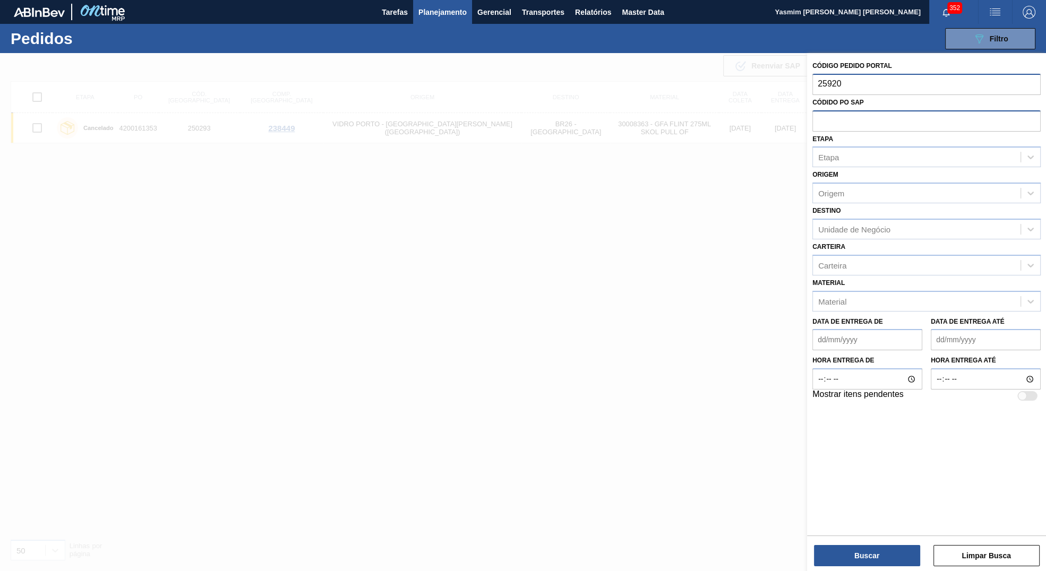
type input "259203"
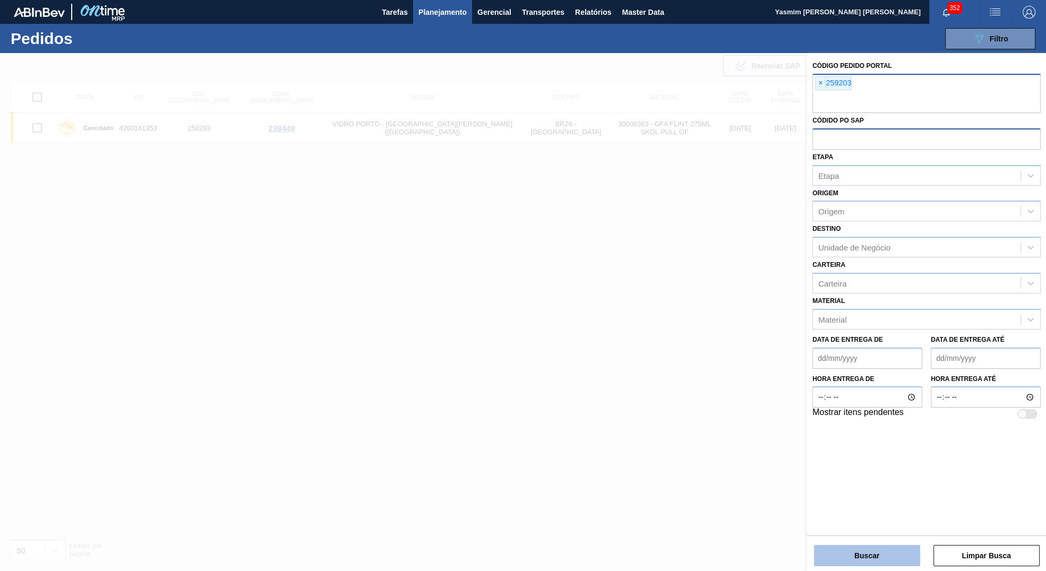
click at [815, 560] on button "Buscar" at bounding box center [867, 555] width 106 height 21
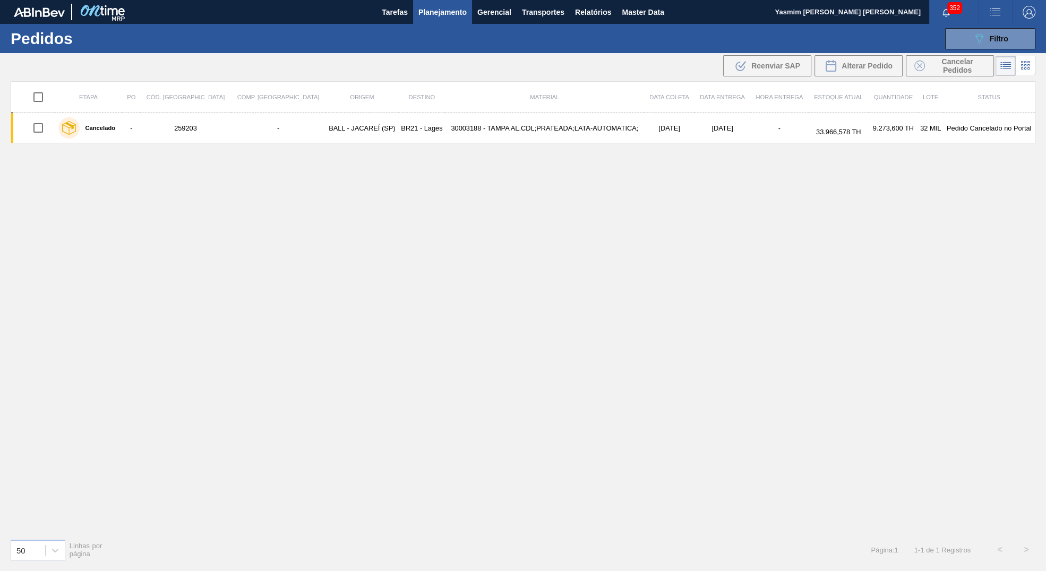
click at [971, 54] on div ".b{fill:var(--color-action-default)} Reenviar SAP Alterar Pedido Cancelar Pedid…" at bounding box center [859, 66] width 274 height 24
drag, startPoint x: 987, startPoint y: 45, endPoint x: 973, endPoint y: 54, distance: 16.2
click at [986, 44] on button "089F7B8B-B2A5-4AFE-B5C0-19BA573D28AC Filtro" at bounding box center [990, 38] width 90 height 21
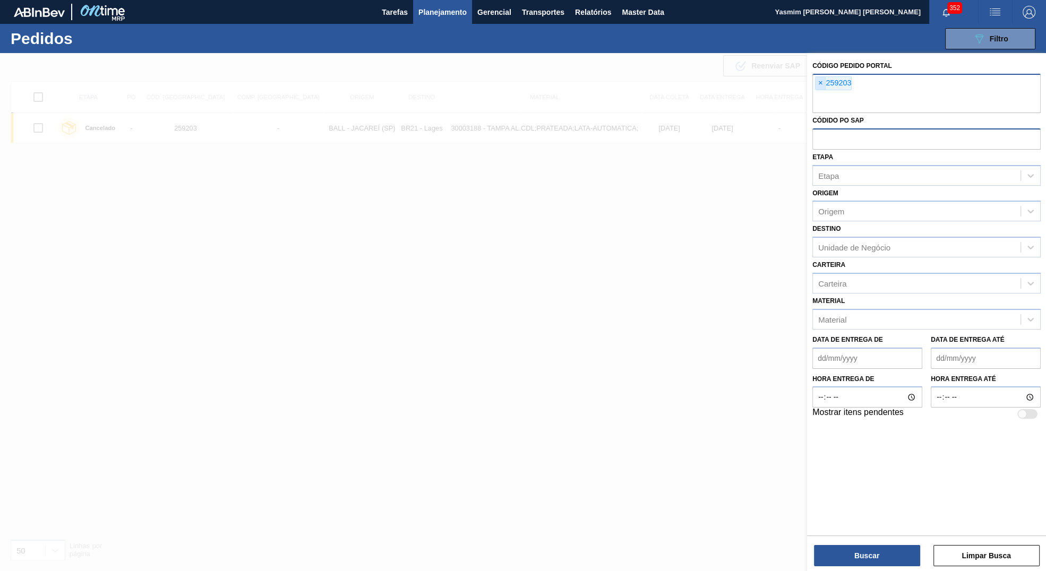
click at [824, 85] on span "×" at bounding box center [821, 83] width 10 height 13
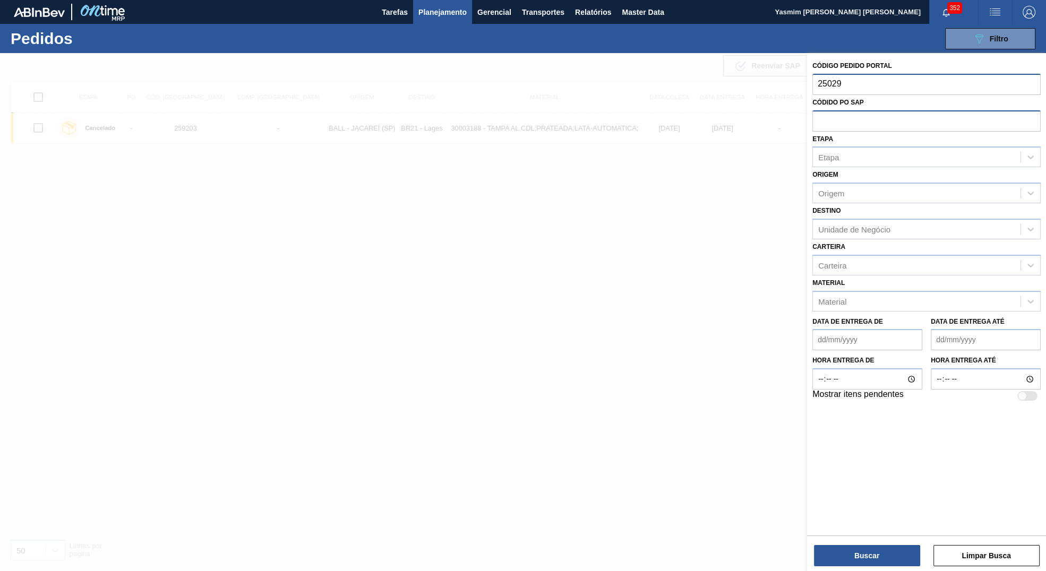
type input "250293"
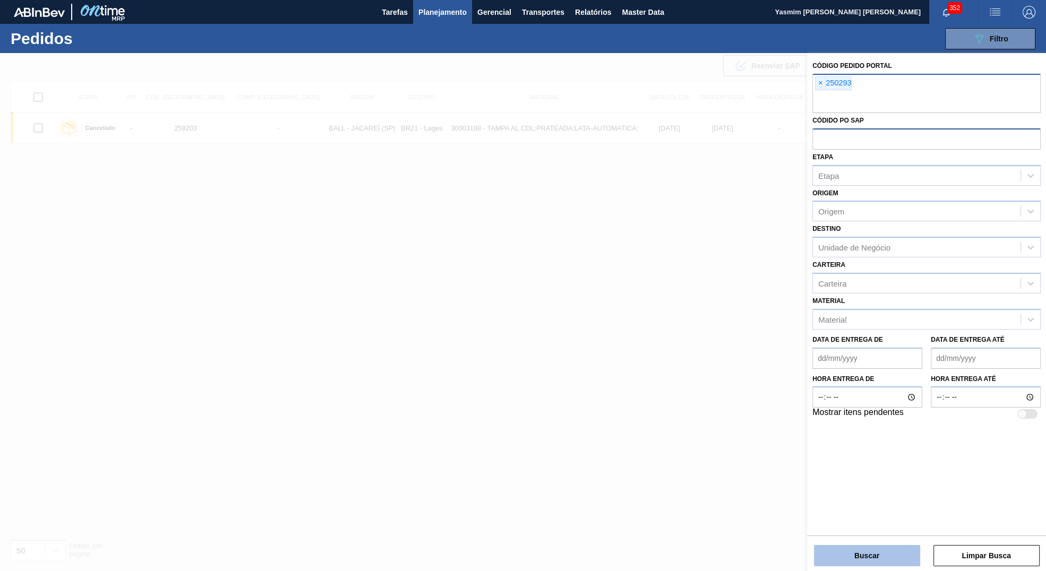
click at [854, 550] on button "Buscar" at bounding box center [867, 555] width 106 height 21
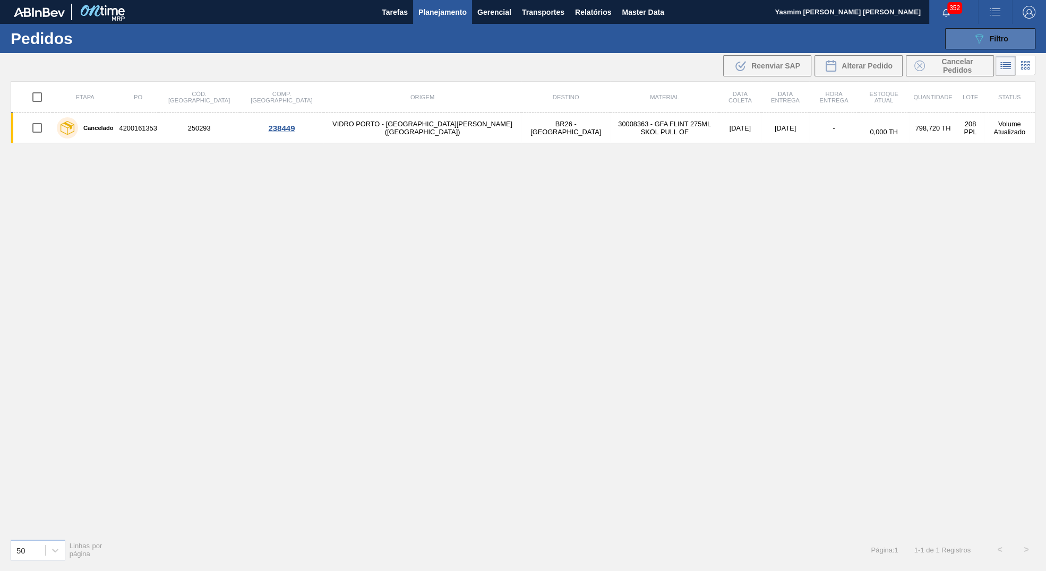
click at [984, 41] on icon "089F7B8B-B2A5-4AFE-B5C0-19BA573D28AC" at bounding box center [979, 38] width 13 height 13
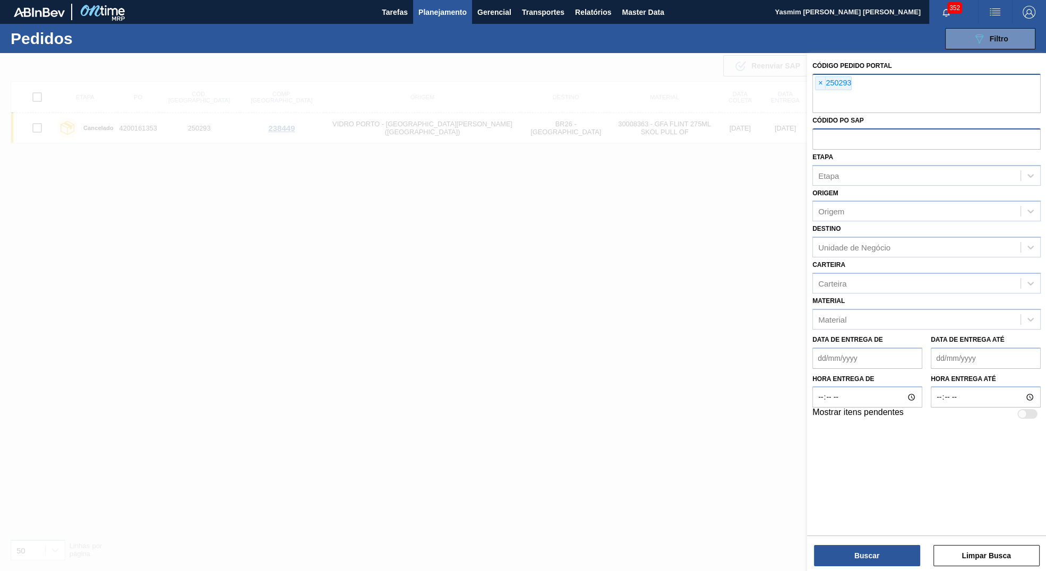
click at [588, 178] on div at bounding box center [523, 338] width 1046 height 571
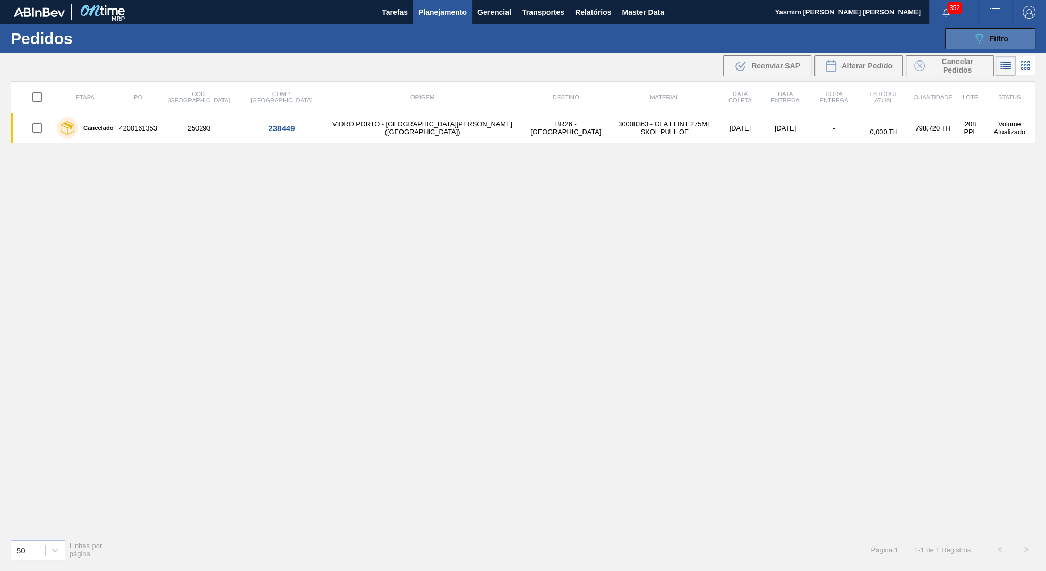
click at [976, 38] on icon at bounding box center [979, 39] width 8 height 9
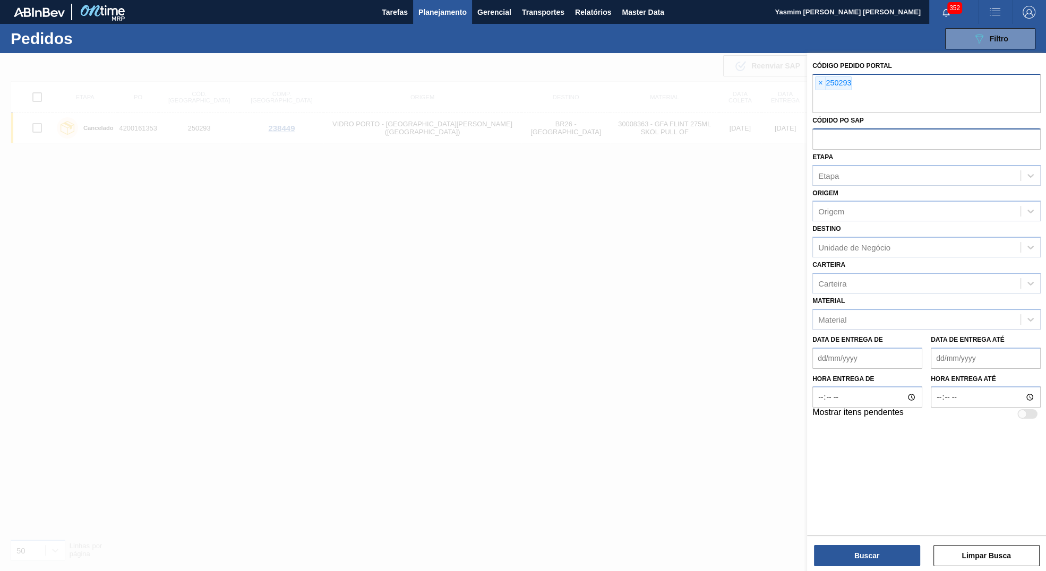
click at [813, 80] on div "× 250293" at bounding box center [926, 93] width 228 height 39
click at [821, 84] on span "×" at bounding box center [821, 83] width 10 height 13
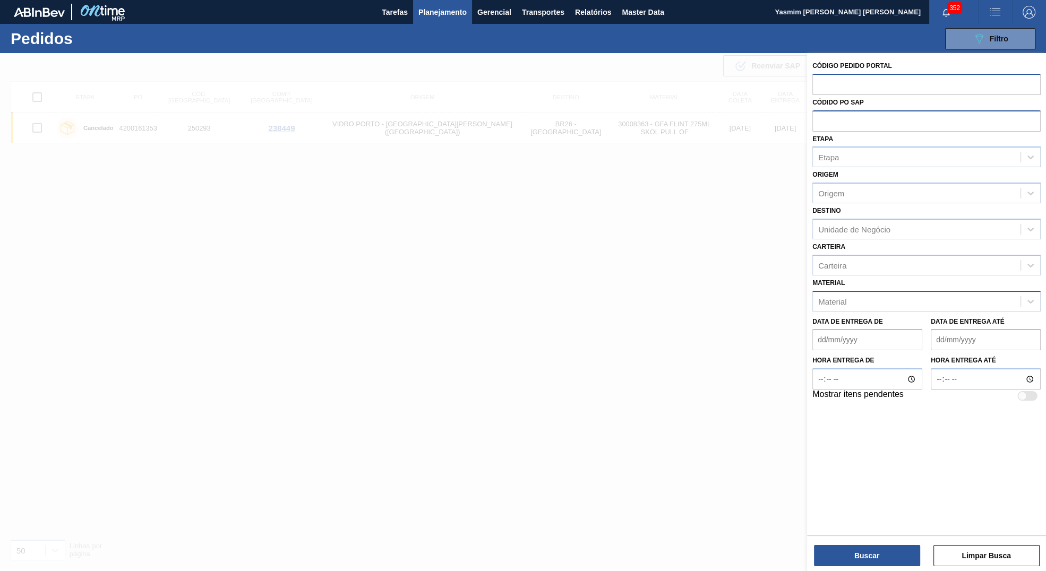
click at [853, 291] on div "Material" at bounding box center [926, 301] width 228 height 21
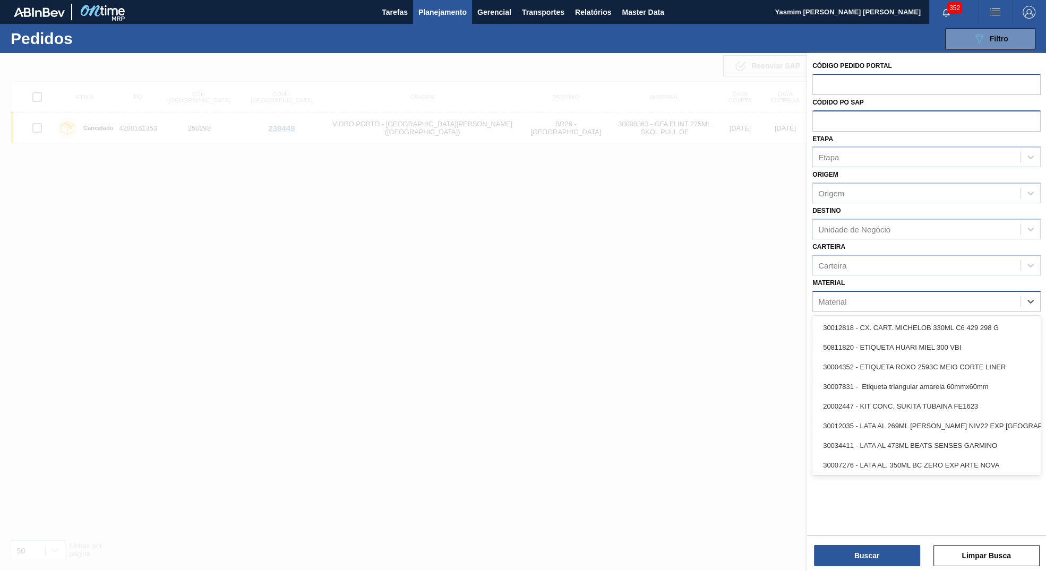
paste input "30004808"
type input "30004808"
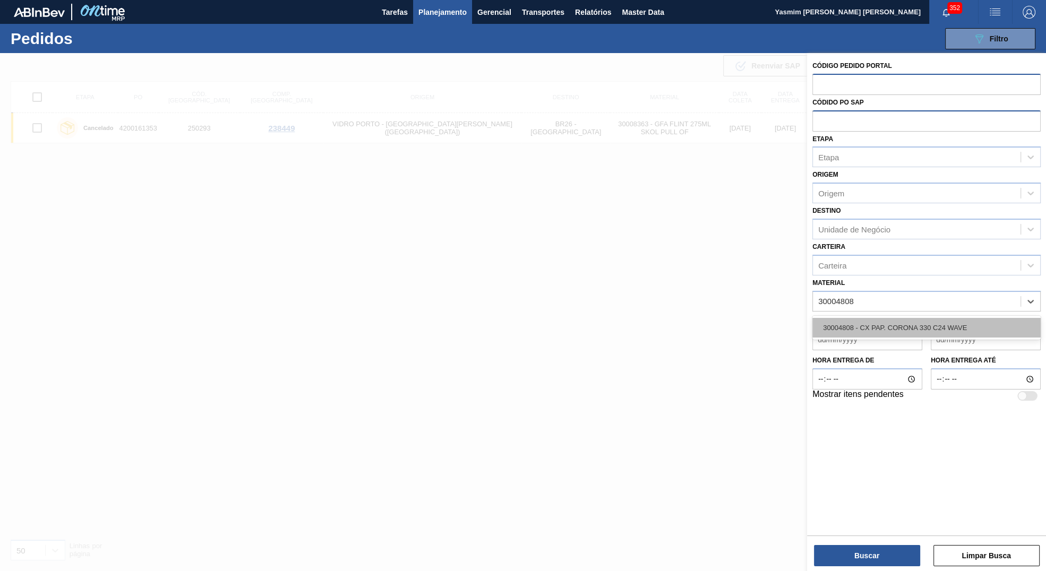
click at [852, 335] on div "30004808 - CX PAP. CORONA 330 C24 WAVE" at bounding box center [926, 328] width 228 height 20
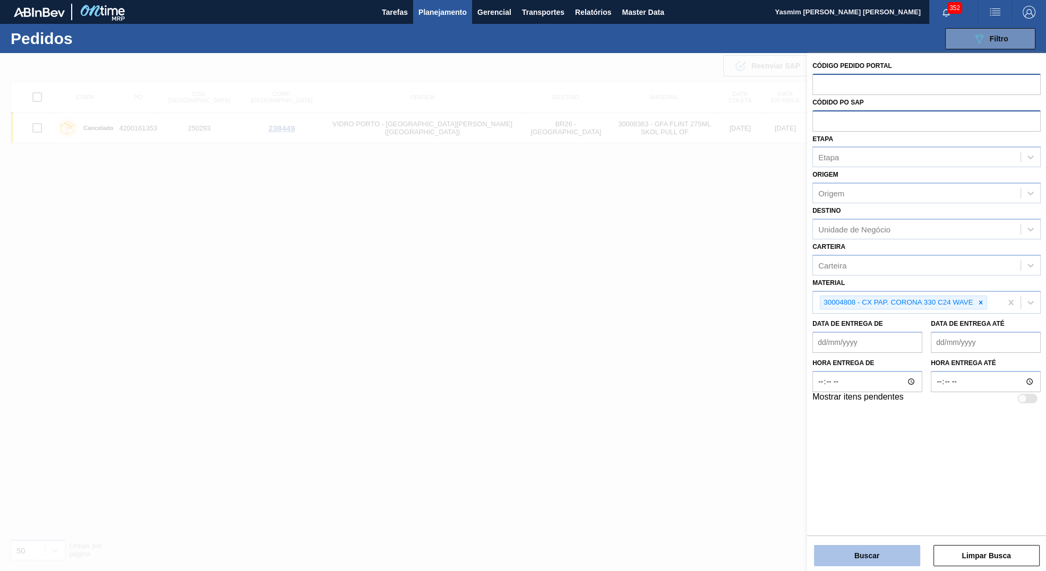
click at [868, 560] on button "Buscar" at bounding box center [867, 555] width 106 height 21
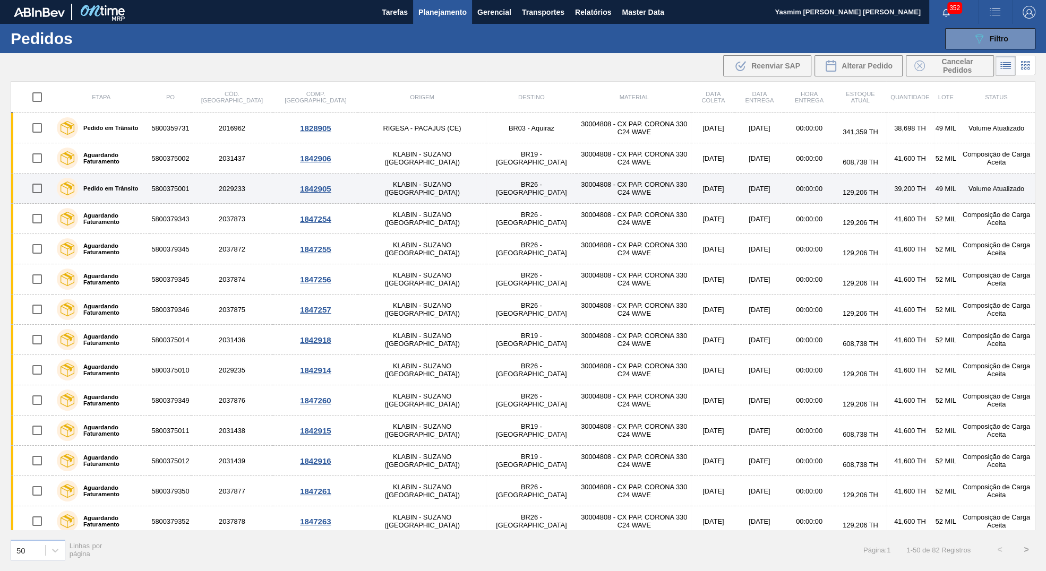
click at [486, 187] on td "BR26 - [GEOGRAPHIC_DATA]" at bounding box center [531, 189] width 90 height 30
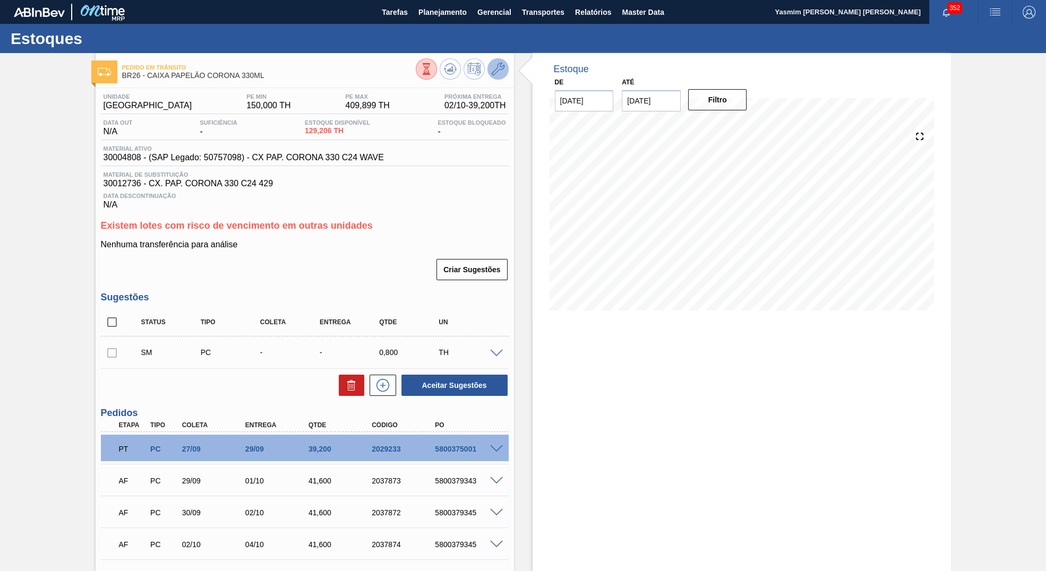
click at [498, 75] on icon at bounding box center [498, 69] width 13 height 13
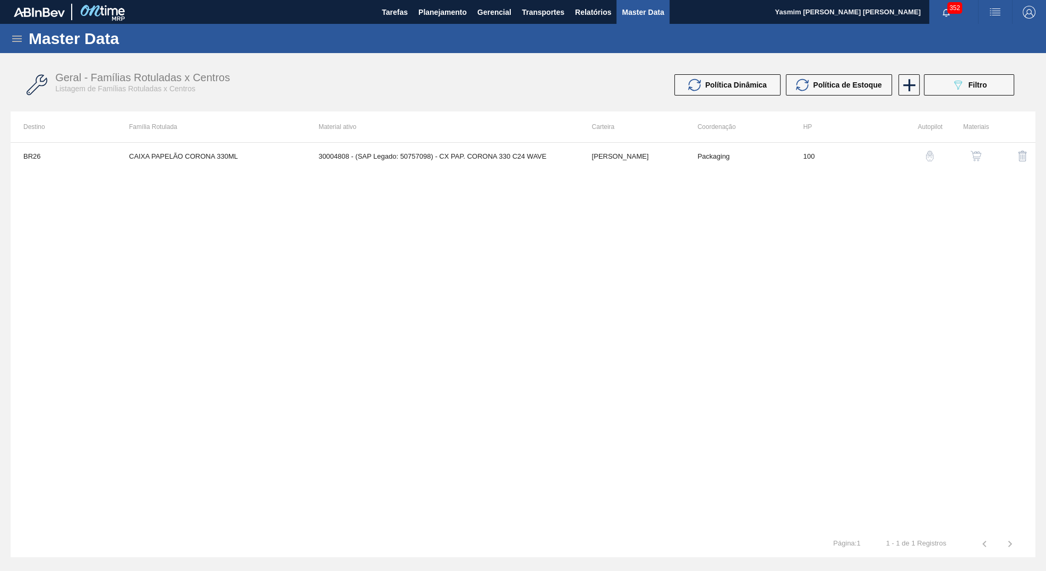
click at [975, 164] on button "button" at bounding box center [975, 155] width 25 height 25
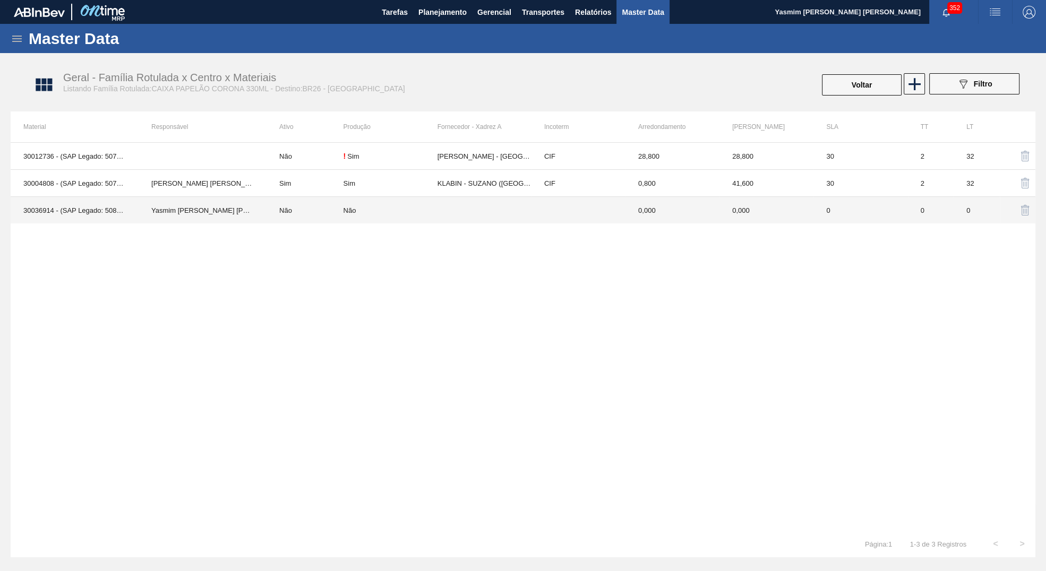
click at [424, 212] on div "Não" at bounding box center [391, 211] width 94 height 8
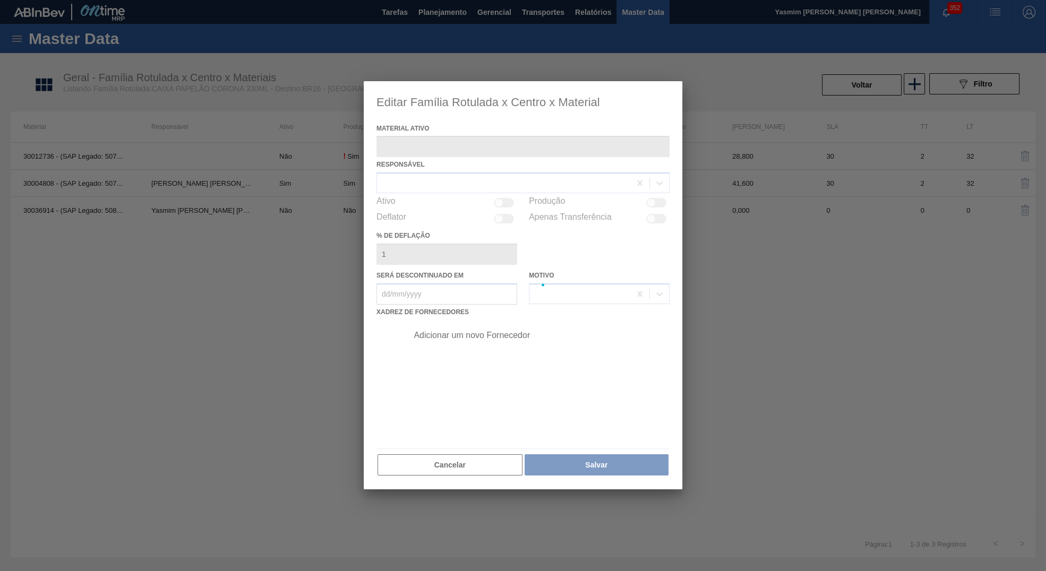
type ativo "30036914 - (SAP Legado: 50858079) - CX PAP CORONA 330 C24 SEM BASKET"
type deflação "0"
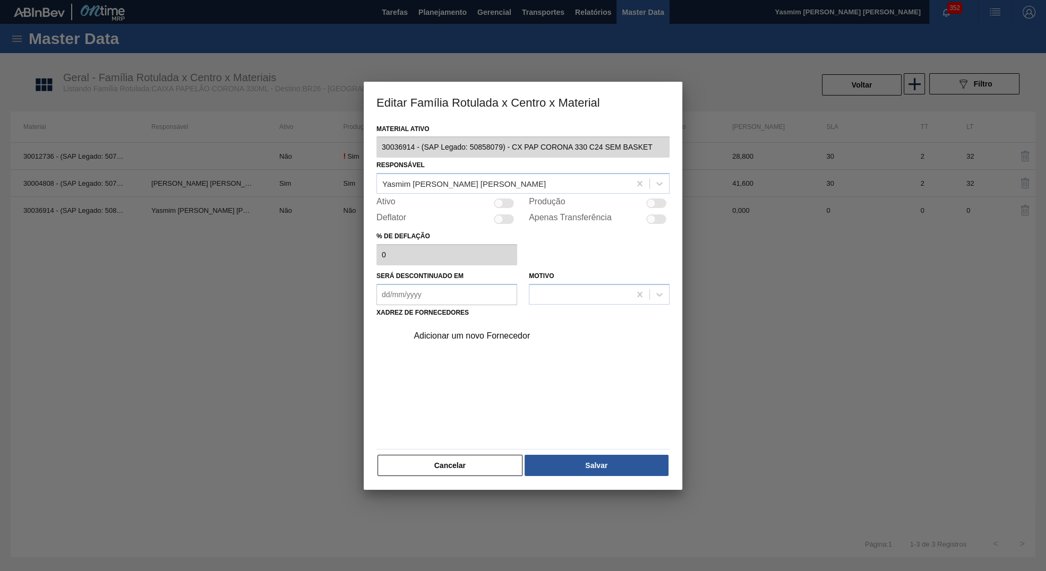
click at [646, 200] on div "Produção" at bounding box center [599, 203] width 141 height 13
click at [660, 202] on div at bounding box center [656, 204] width 20 height 10
checkbox input "true"
click at [470, 334] on div "Adicionar um novo Fornecedor" at bounding box center [518, 336] width 208 height 10
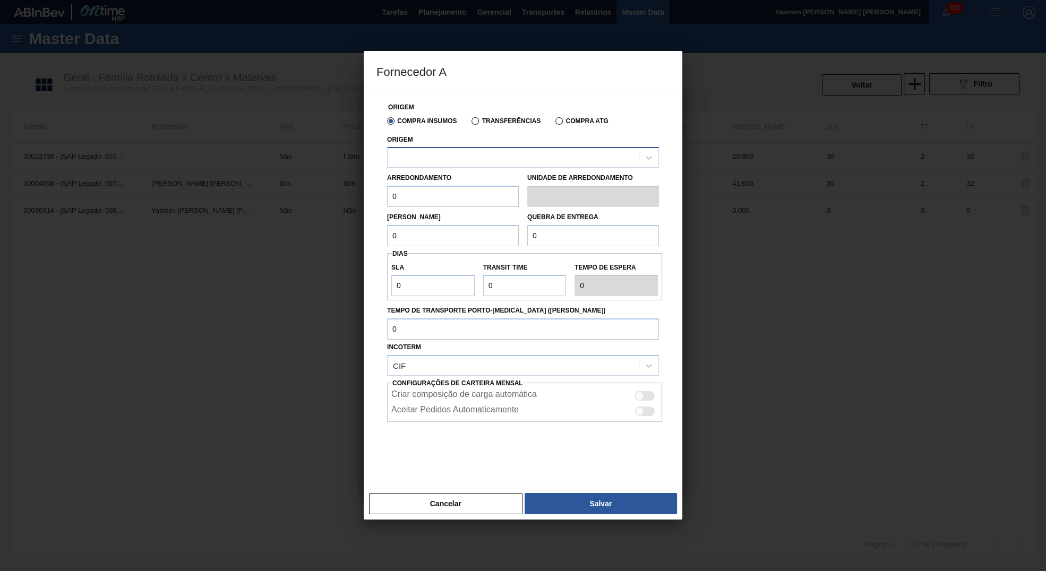
click at [442, 155] on div at bounding box center [513, 157] width 251 height 15
click at [441, 156] on div at bounding box center [513, 157] width 251 height 15
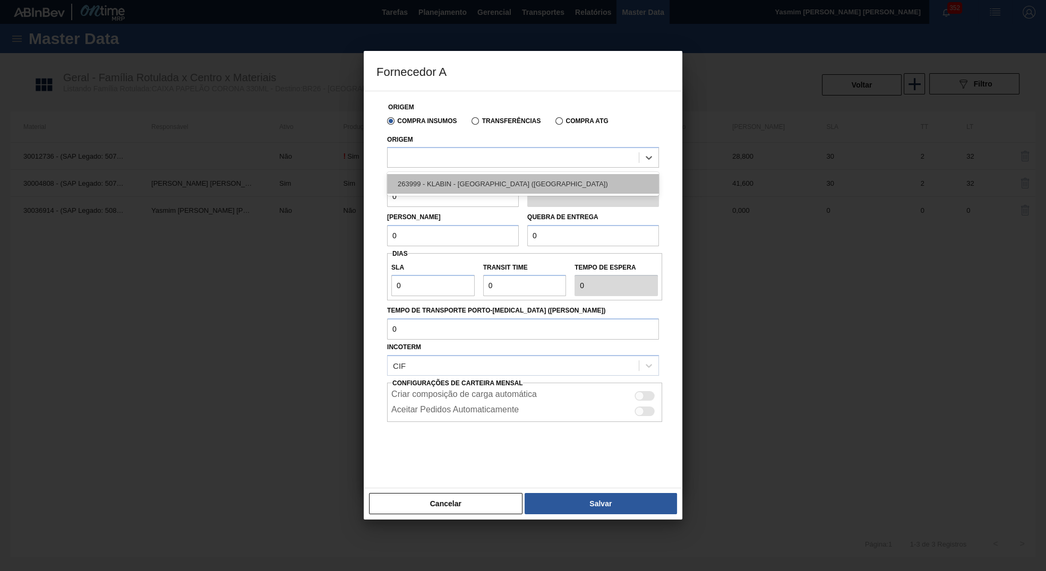
click at [461, 177] on div "263999 - KLABIN - SUZANO (SP)" at bounding box center [523, 184] width 272 height 20
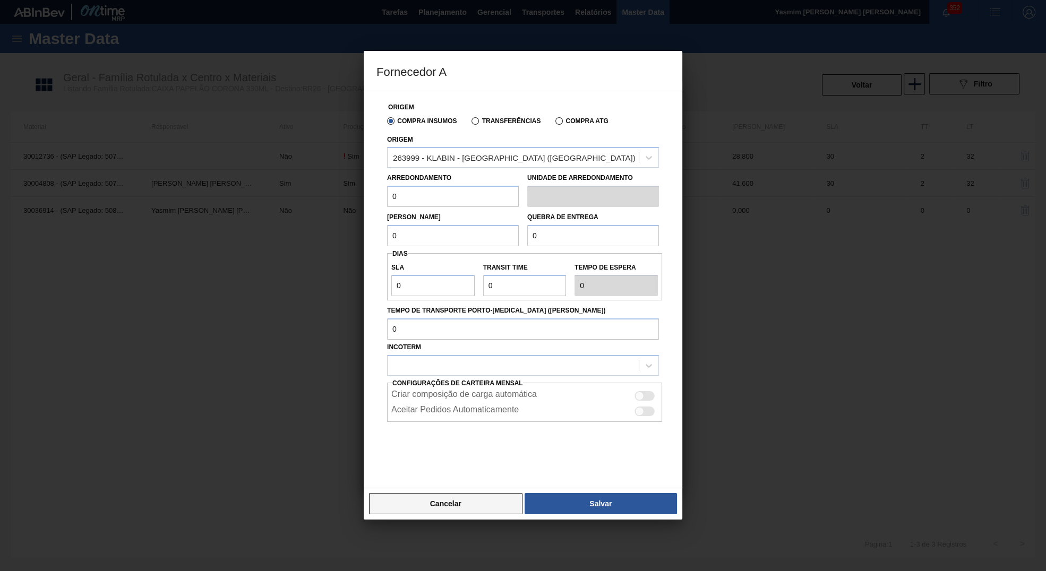
click at [468, 503] on button "Cancelar" at bounding box center [445, 503] width 153 height 21
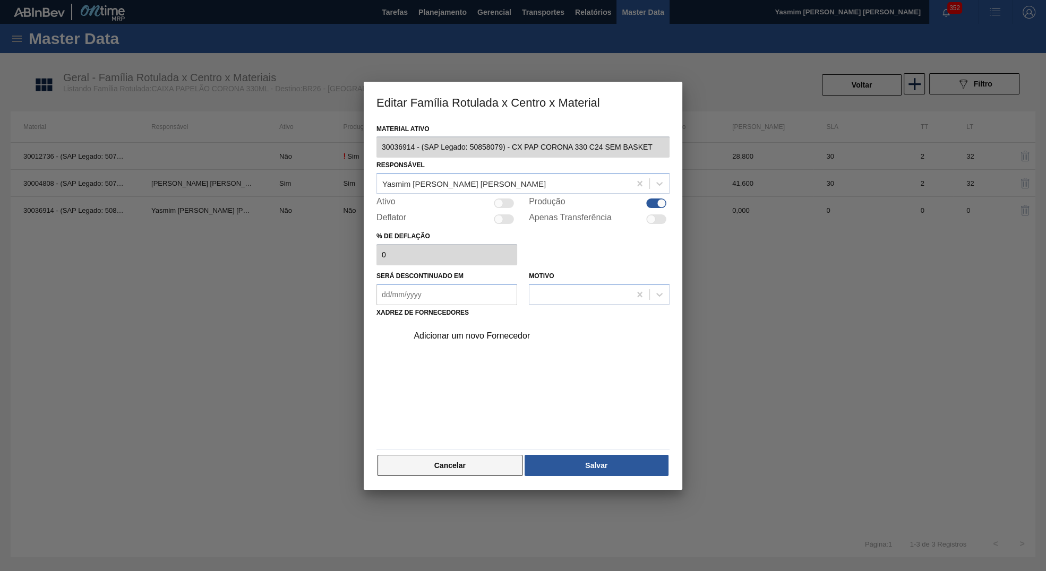
click at [467, 466] on button "Cancelar" at bounding box center [450, 465] width 145 height 21
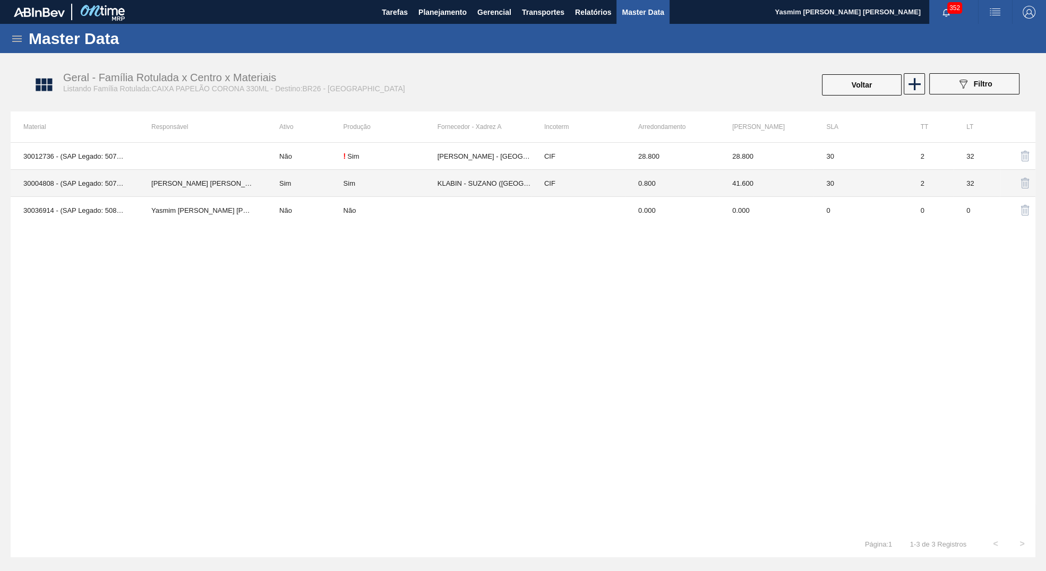
click at [383, 173] on td "Sim" at bounding box center [391, 183] width 94 height 27
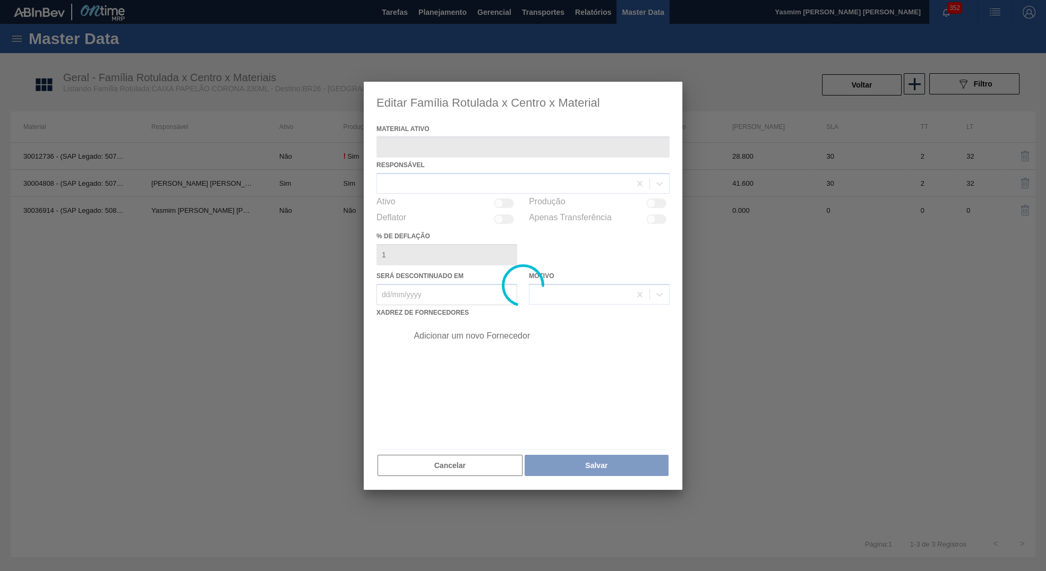
type ativo "30004808 - (SAP Legado: 50757098) - CX PAP. CORONA 330 C24 WAVE"
checkbox input "true"
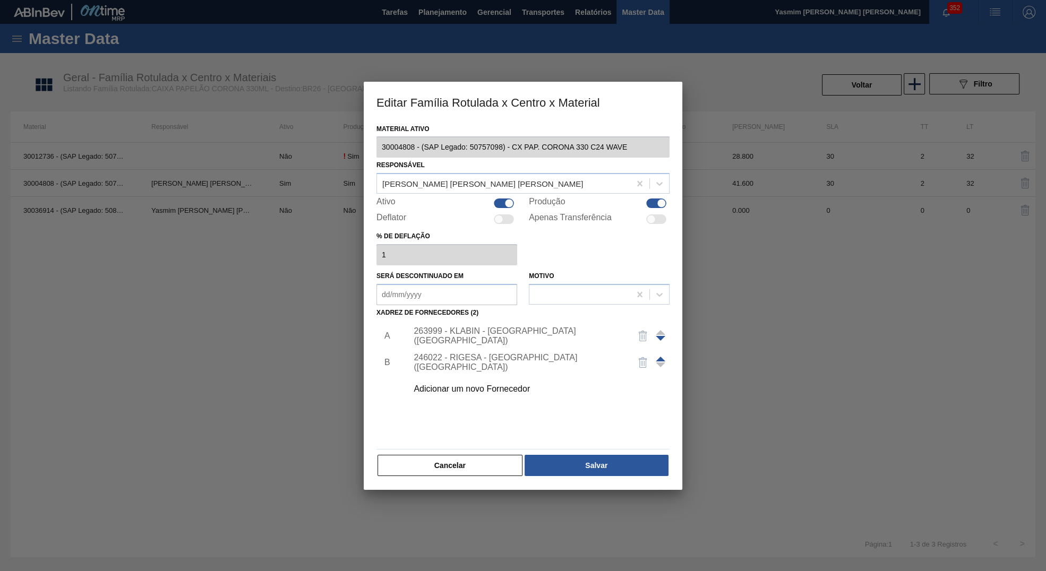
click at [530, 336] on div "263999 - KLABIN - SUZANO (SP)" at bounding box center [518, 336] width 208 height 19
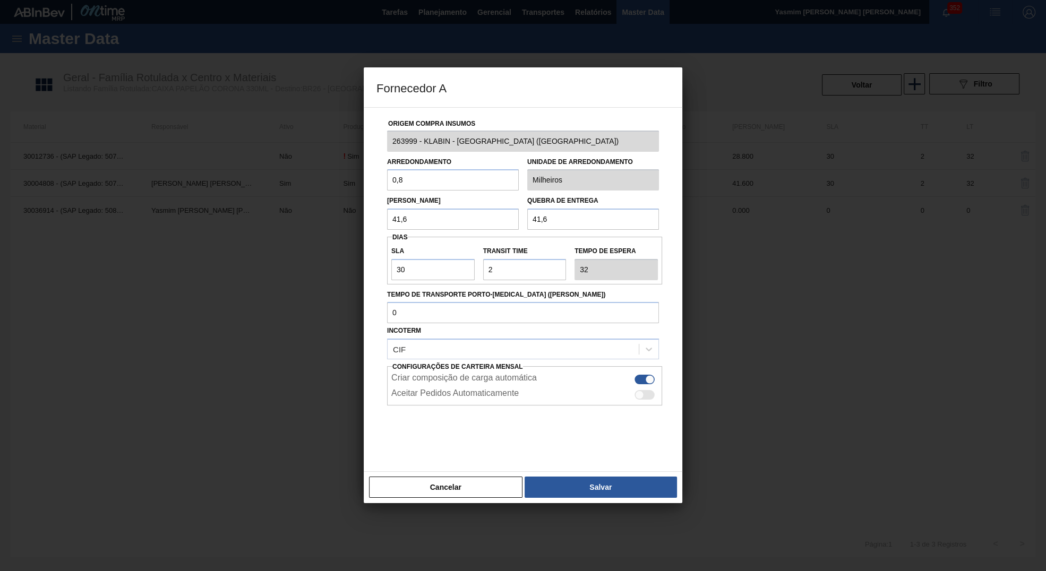
drag, startPoint x: 416, startPoint y: 179, endPoint x: 311, endPoint y: 172, distance: 105.9
click at [387, 172] on input "0,8" at bounding box center [453, 179] width 132 height 21
drag, startPoint x: 481, startPoint y: 224, endPoint x: 167, endPoint y: 194, distance: 314.7
click at [387, 209] on input "41,6" at bounding box center [453, 219] width 132 height 21
click at [427, 481] on button "Cancelar" at bounding box center [445, 487] width 153 height 21
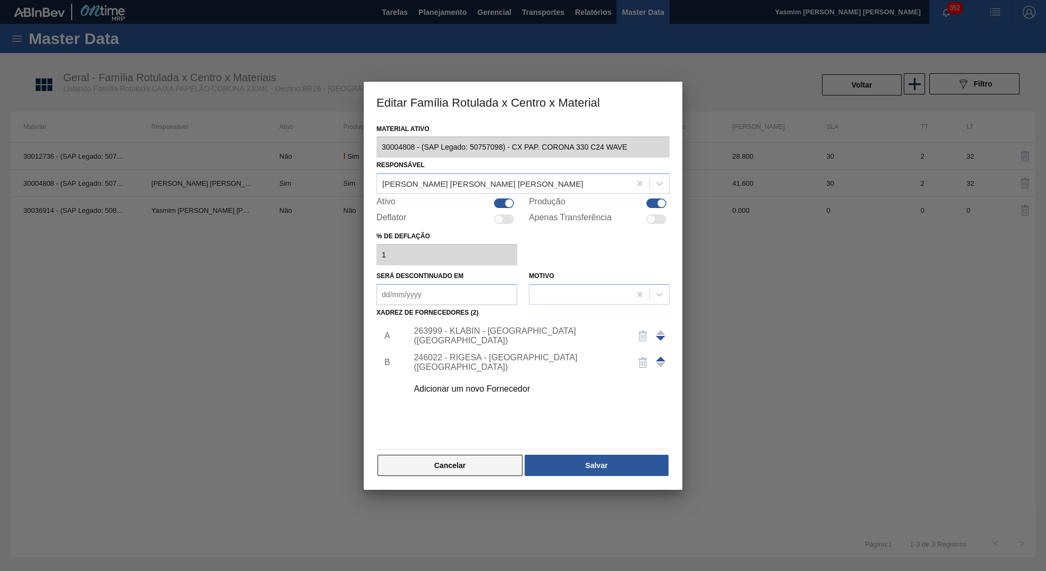
click at [469, 456] on button "Cancelar" at bounding box center [450, 465] width 145 height 21
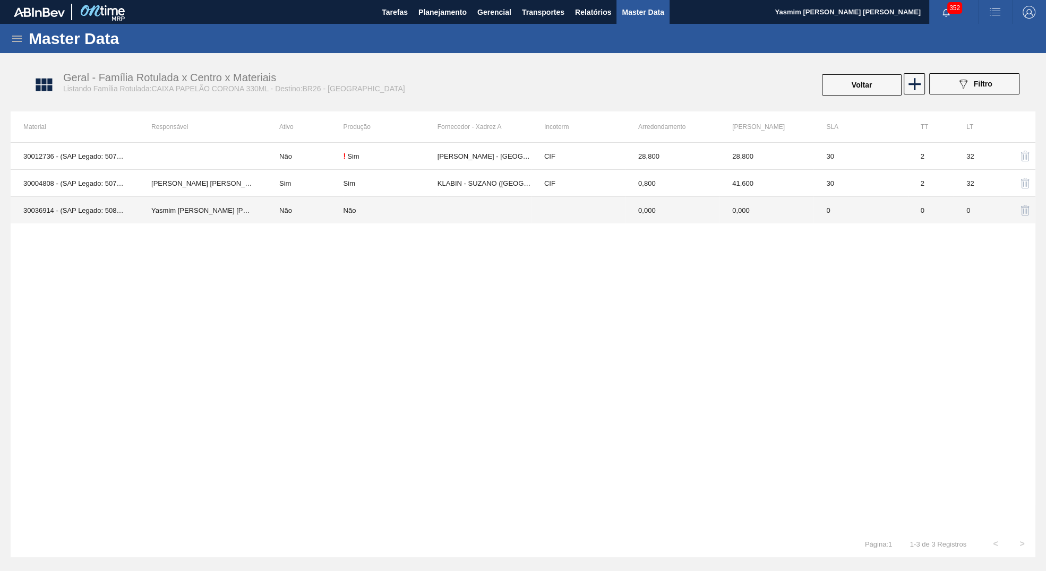
click at [398, 199] on td "Não" at bounding box center [391, 210] width 94 height 27
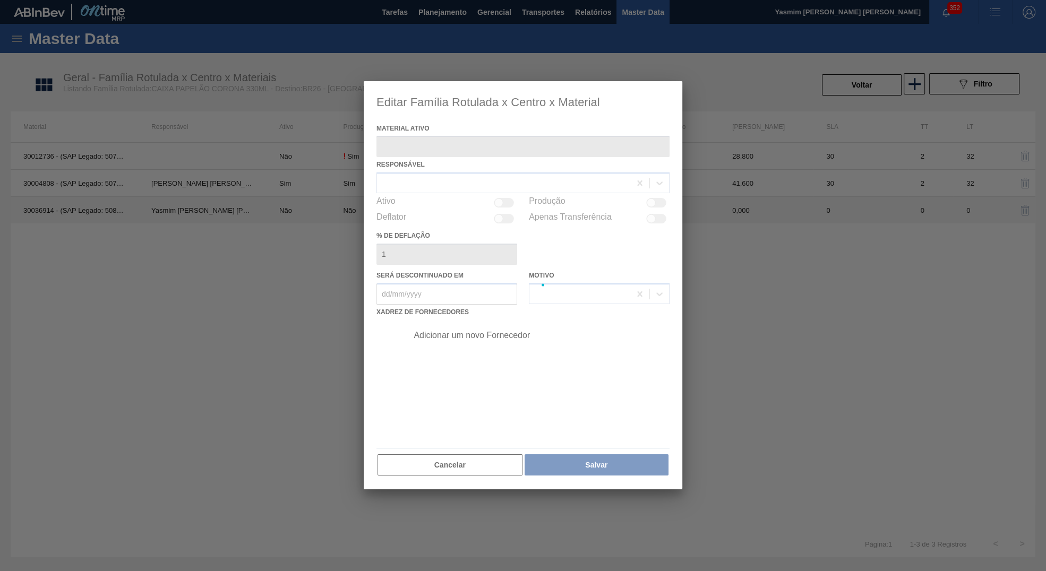
type ativo "30036914 - (SAP Legado: 50858079) - CX PAP CORONA 330 C24 SEM BASKET"
checkbox input "true"
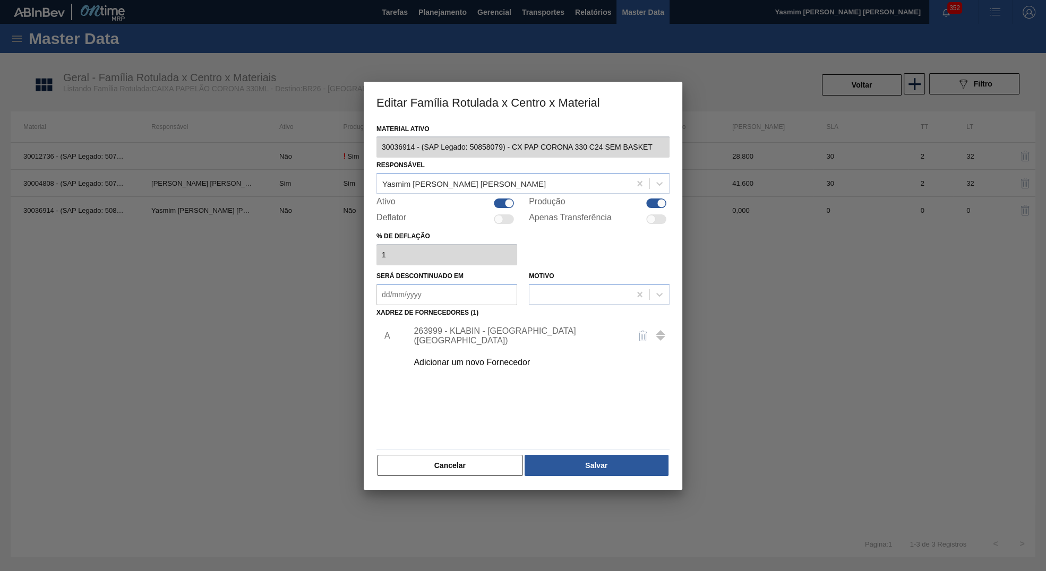
click at [490, 203] on div "Ativo" at bounding box center [446, 203] width 141 height 13
click at [502, 198] on div "Ativo" at bounding box center [446, 203] width 141 height 13
click at [509, 203] on div at bounding box center [508, 203] width 9 height 9
checkbox input "false"
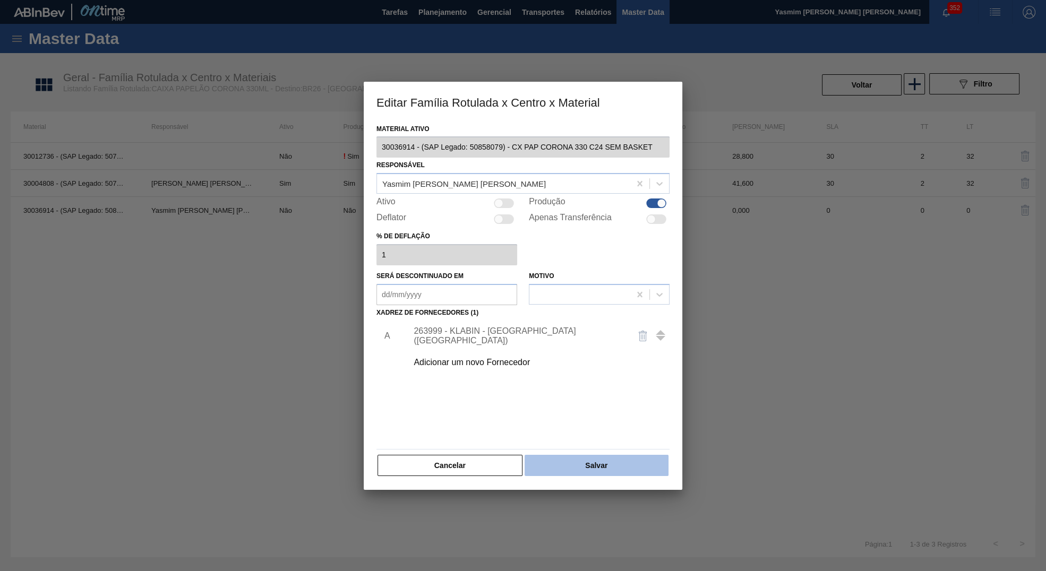
click at [606, 465] on button "Salvar" at bounding box center [597, 465] width 144 height 21
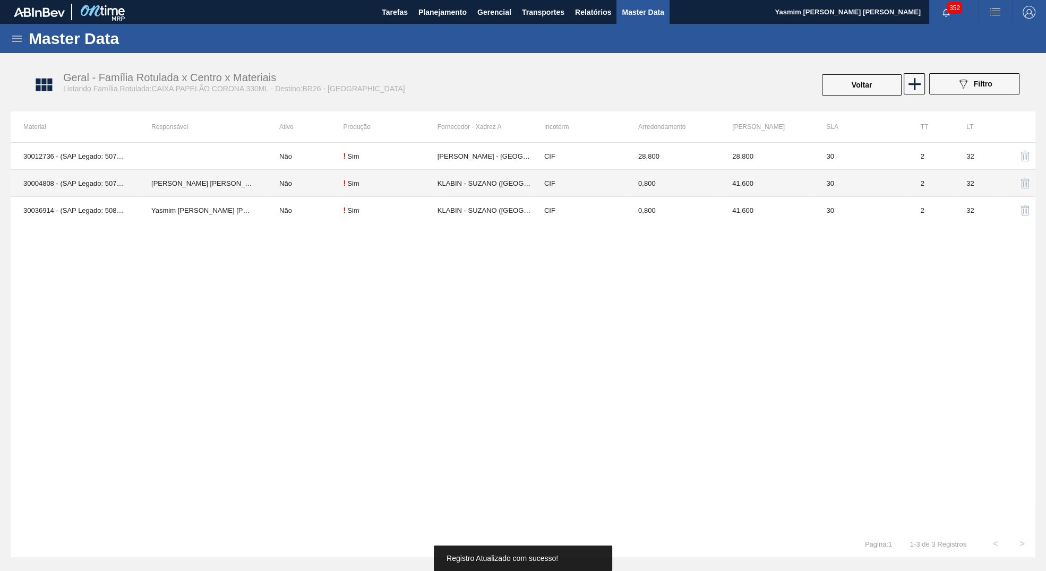
click at [512, 184] on td "KLABIN - SUZANO ([GEOGRAPHIC_DATA])" at bounding box center [485, 183] width 94 height 27
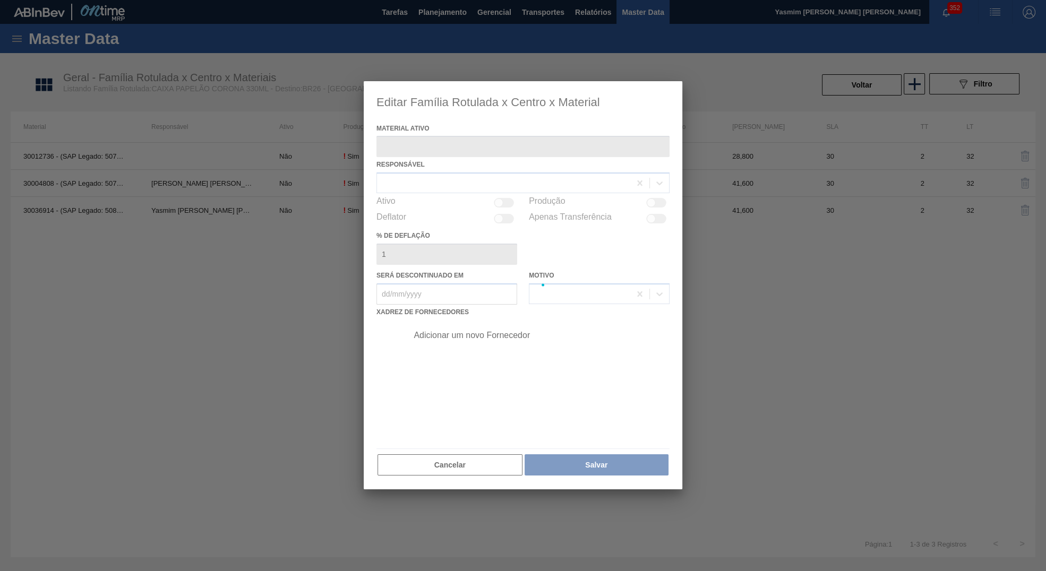
type ativo "30004808 - (SAP Legado: 50757098) - CX PAP. CORONA 330 C24 WAVE"
checkbox input "true"
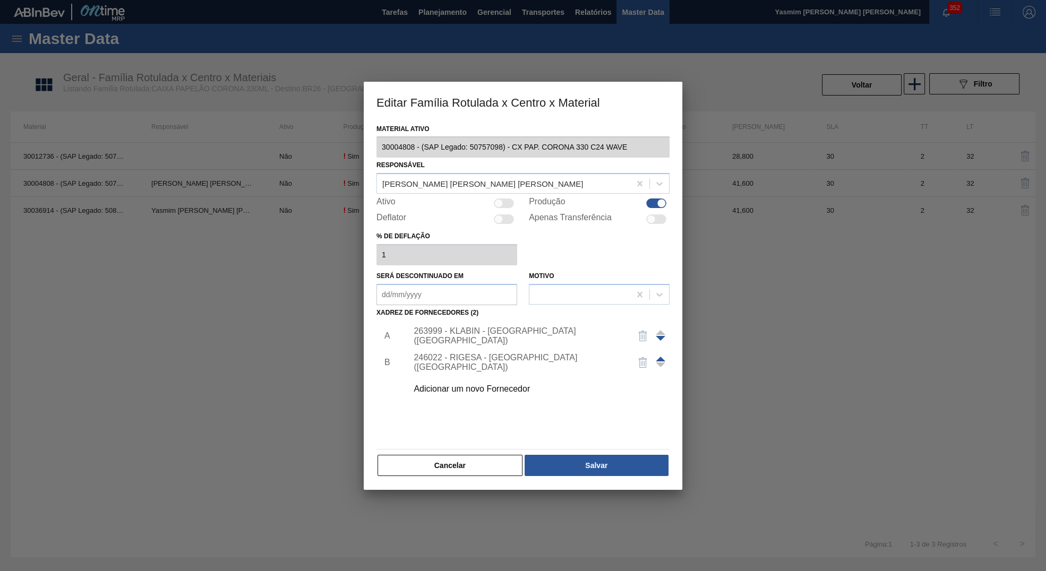
click at [510, 203] on div at bounding box center [504, 204] width 20 height 10
checkbox input "true"
click at [623, 470] on button "Salvar" at bounding box center [597, 465] width 144 height 21
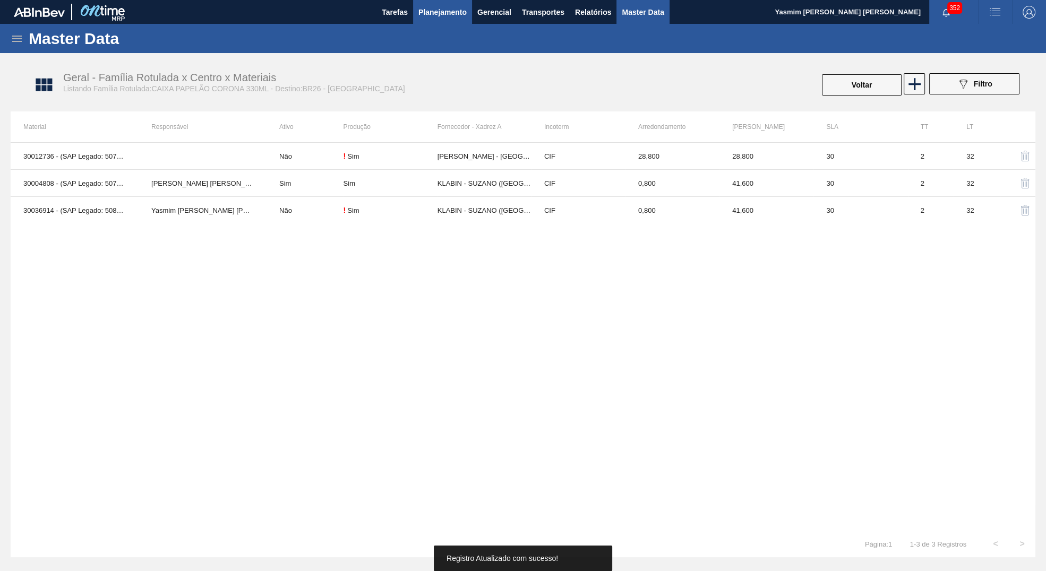
click at [432, 17] on span "Planejamento" at bounding box center [442, 12] width 48 height 13
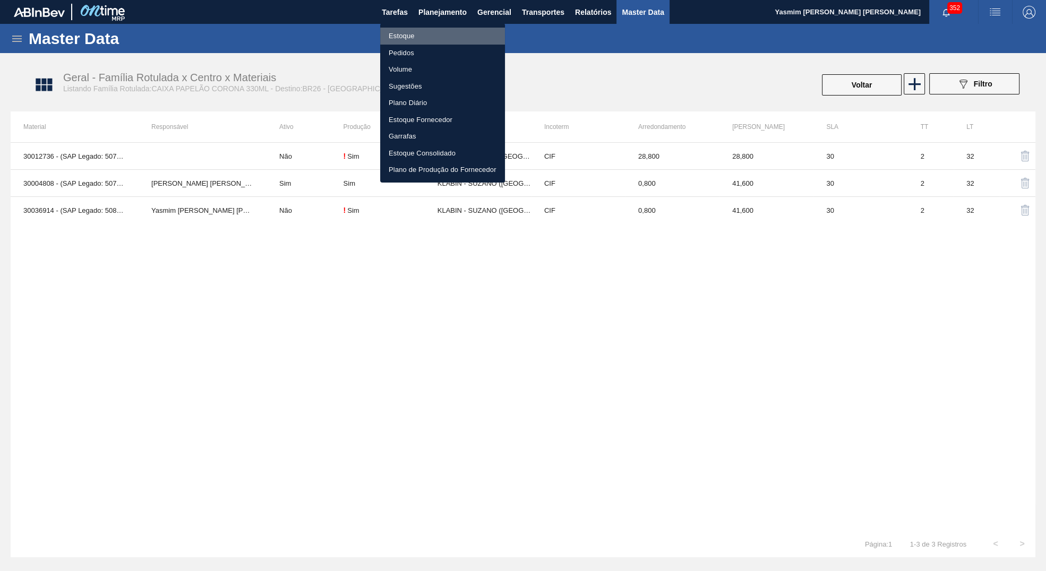
click at [426, 42] on li "Estoque" at bounding box center [442, 36] width 125 height 17
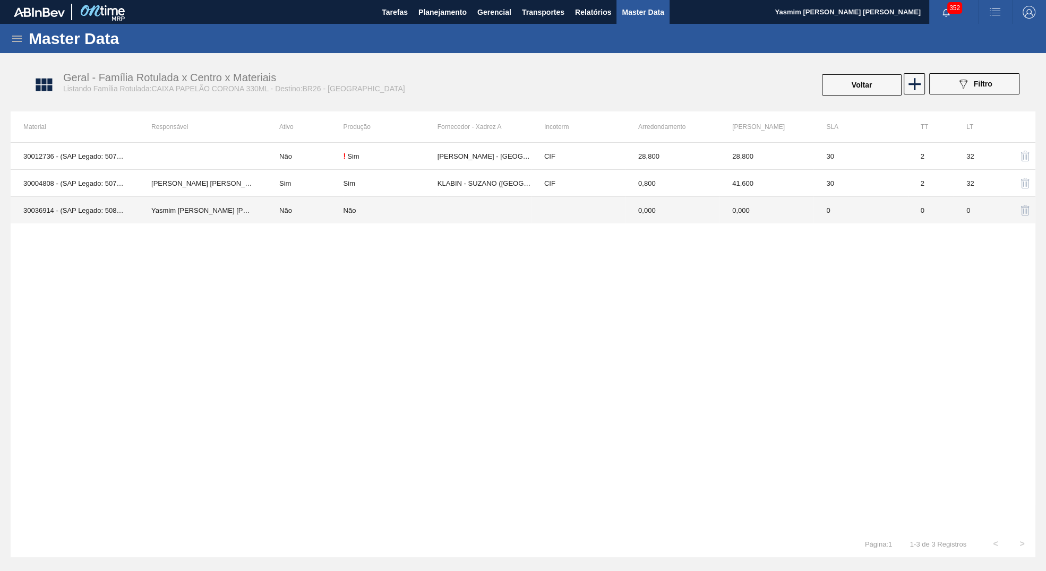
click at [483, 208] on td at bounding box center [485, 210] width 94 height 27
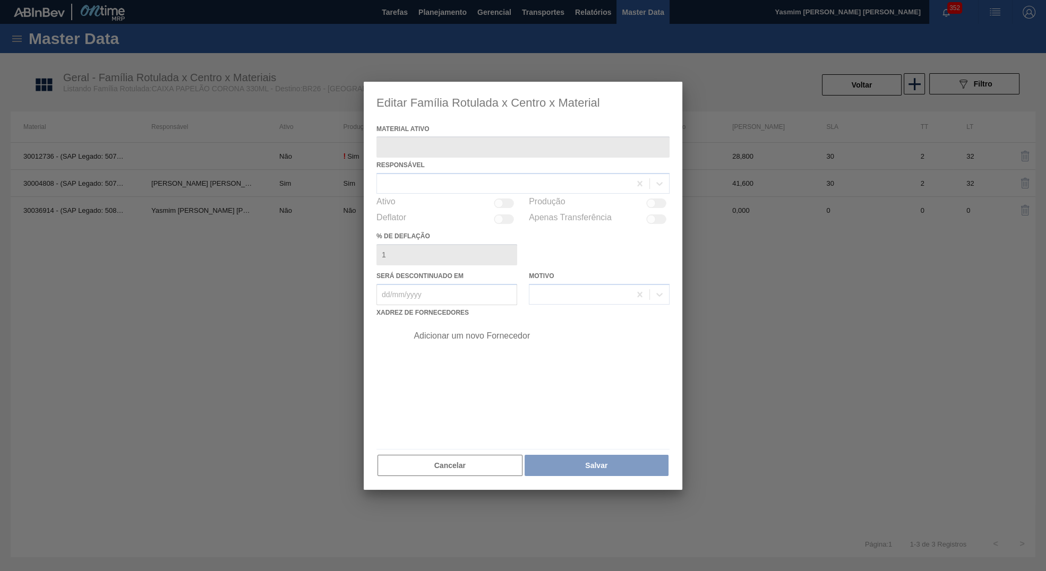
type ativo "30036914 - (SAP Legado: 50858079) - CX PAP CORONA 330 C24 SEM BASKET"
type deflação "0"
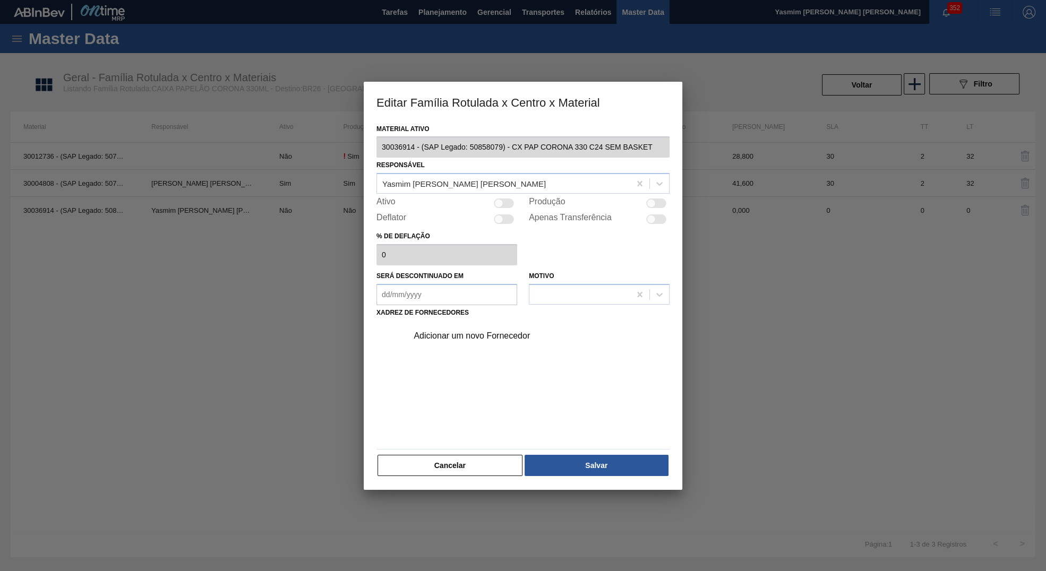
click at [661, 205] on div at bounding box center [656, 204] width 20 height 10
checkbox input "true"
click at [498, 333] on div "Adicionar um novo Fornecedor" at bounding box center [518, 336] width 208 height 10
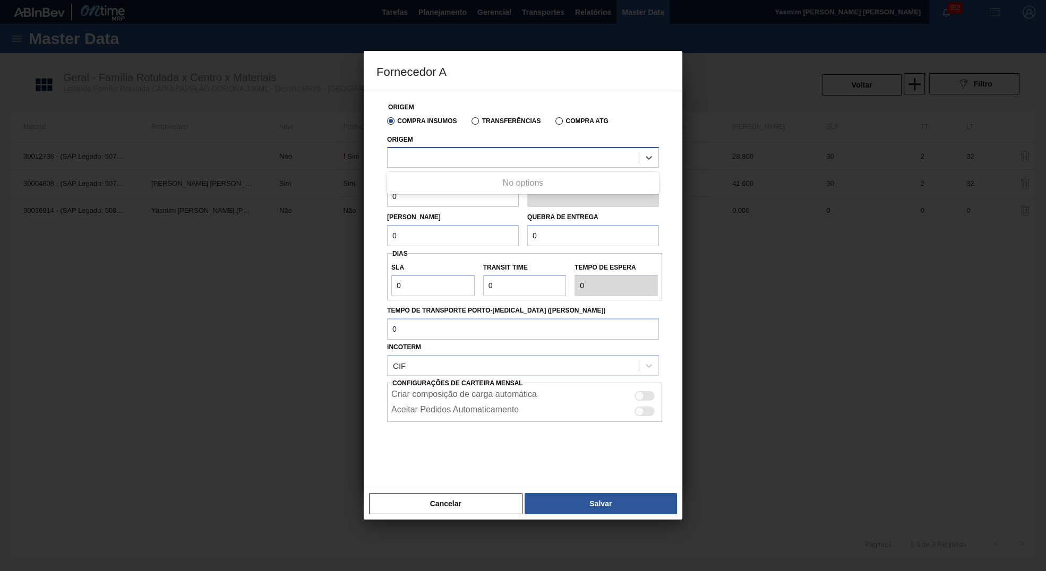
click at [488, 167] on div at bounding box center [523, 157] width 272 height 21
click at [453, 159] on div at bounding box center [513, 157] width 251 height 15
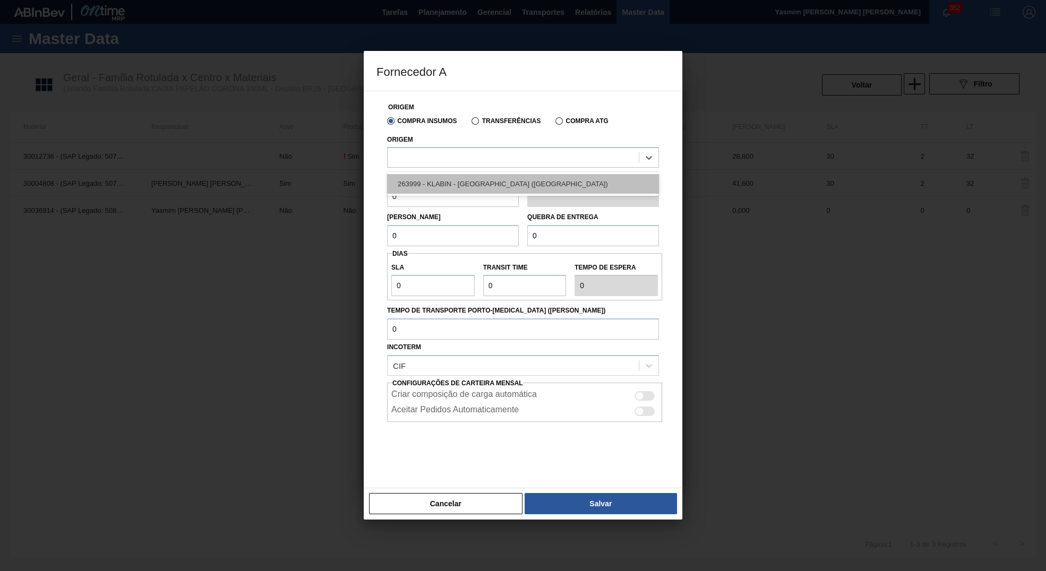
click at [486, 183] on div "263999 - KLABIN - SUZANO (SP)" at bounding box center [523, 184] width 272 height 20
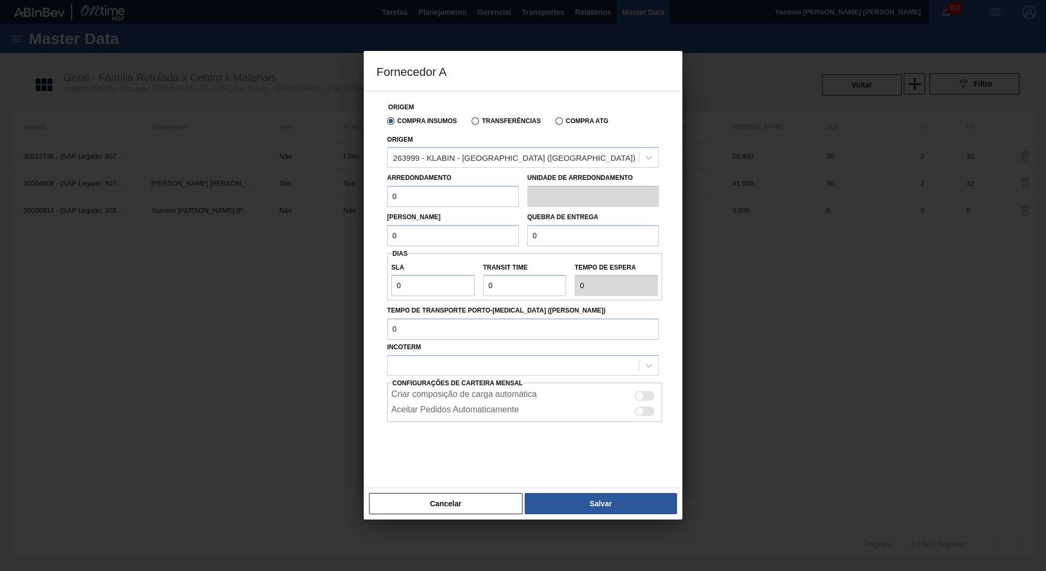
drag, startPoint x: 406, startPoint y: 199, endPoint x: 276, endPoint y: 187, distance: 130.0
click at [387, 187] on input "0" at bounding box center [453, 196] width 132 height 21
paste input ",8"
type input "0,8"
drag, startPoint x: 408, startPoint y: 243, endPoint x: 194, endPoint y: 227, distance: 214.1
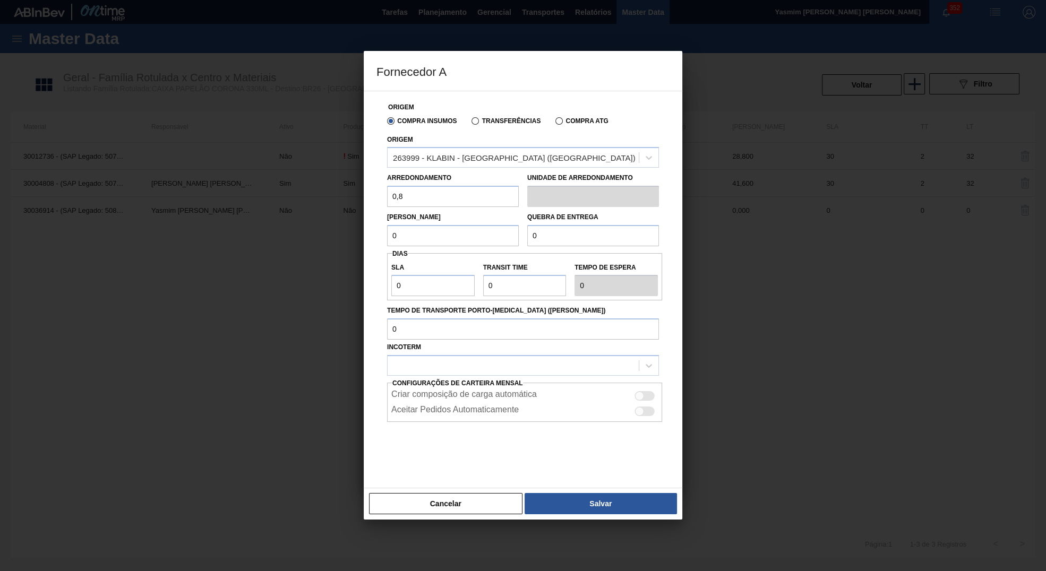
click at [387, 227] on input "0" at bounding box center [453, 235] width 132 height 21
paste input "41,6"
type input "41,6"
click at [527, 236] on input "0" at bounding box center [593, 235] width 132 height 21
paste input "41,6"
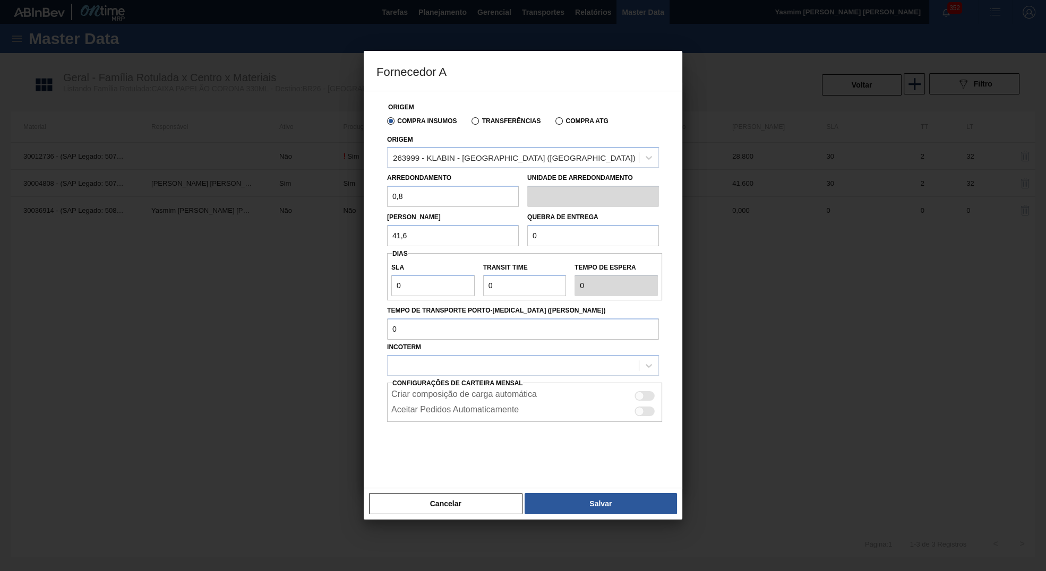
type input "41,6"
drag, startPoint x: 417, startPoint y: 289, endPoint x: 235, endPoint y: 278, distance: 182.5
click at [391, 278] on input "0" at bounding box center [432, 285] width 83 height 21
type input "3"
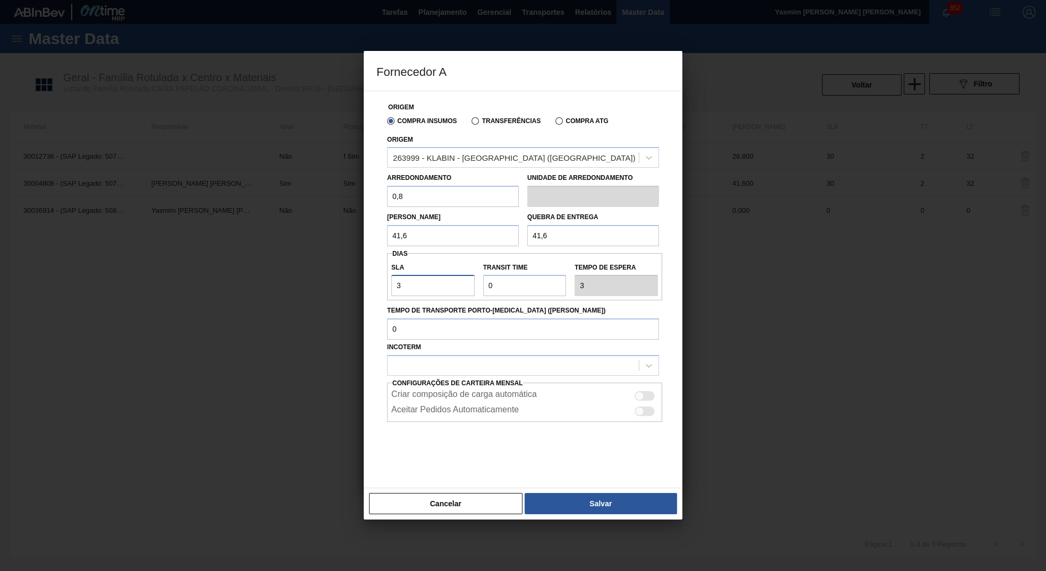
type input "30"
type input "2"
type input "32"
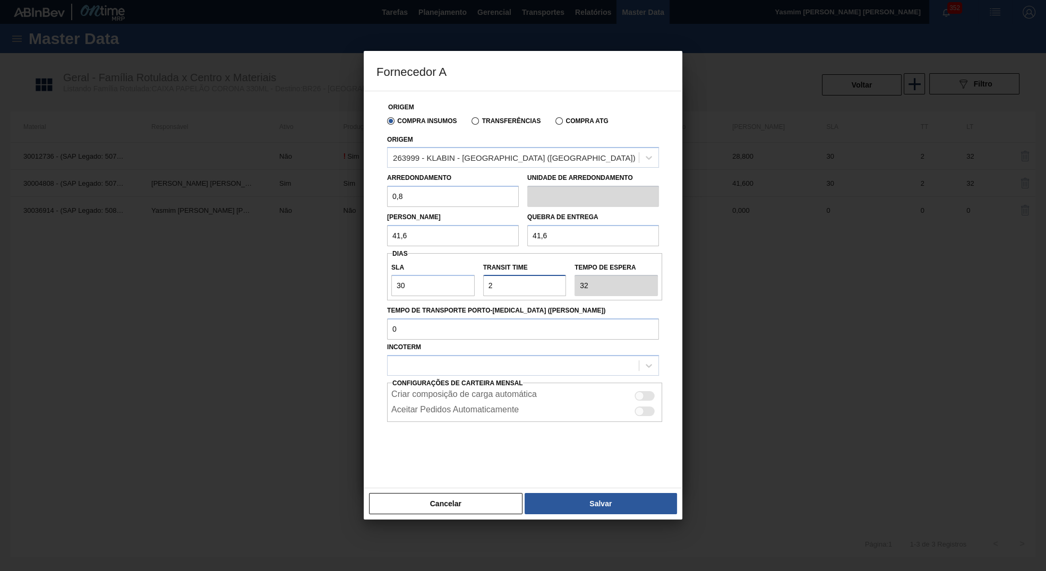
type input "2"
click at [562, 366] on div at bounding box center [513, 365] width 251 height 15
drag, startPoint x: 516, startPoint y: 395, endPoint x: 599, endPoint y: 403, distance: 83.8
click at [515, 392] on div "CIF" at bounding box center [523, 392] width 272 height 20
click at [640, 393] on div at bounding box center [639, 396] width 9 height 9
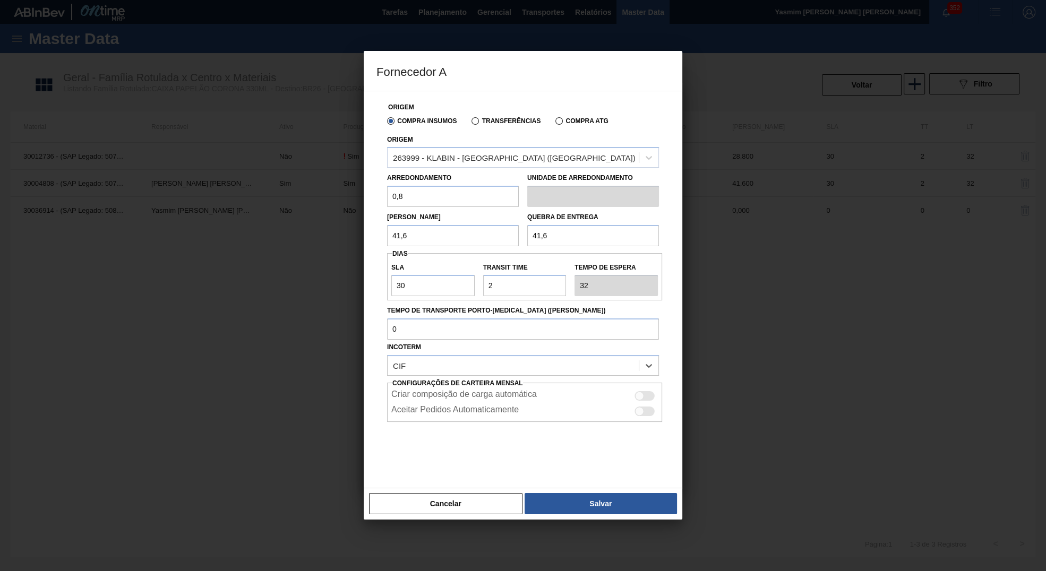
checkbox input "true"
click at [616, 525] on div at bounding box center [523, 285] width 1046 height 571
click at [606, 500] on button "Salvar" at bounding box center [601, 503] width 152 height 21
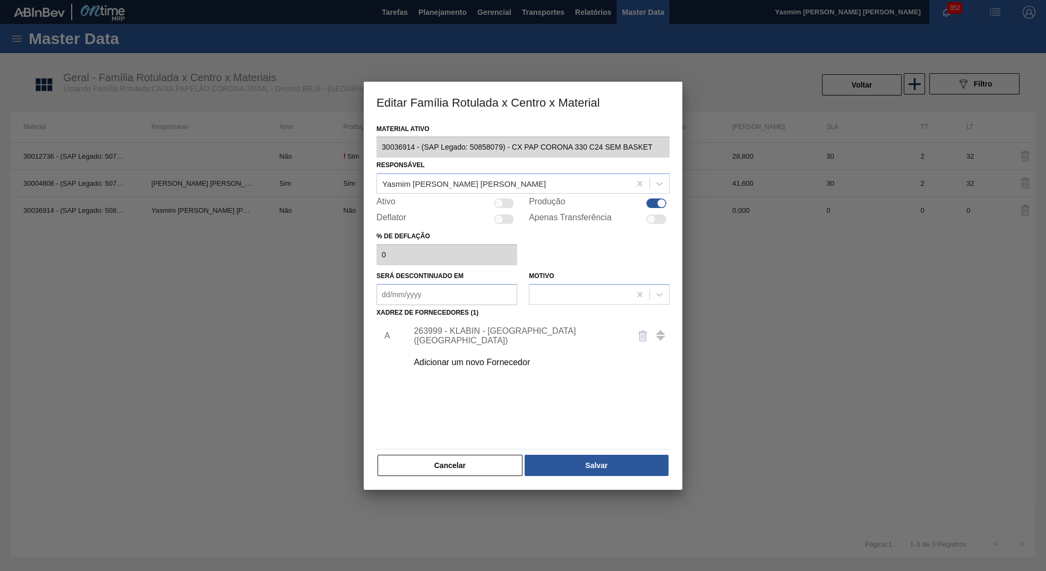
click at [624, 455] on div "Cancelar Salvar" at bounding box center [522, 465] width 293 height 23
click at [608, 476] on div "Cancelar Salvar" at bounding box center [522, 465] width 293 height 23
click at [598, 451] on div "Material ativo 30036914 - (SAP Legado: 50858079) - CX PAP CORONA 330 C24 SEM BA…" at bounding box center [522, 300] width 293 height 356
click at [604, 464] on button "Salvar" at bounding box center [597, 465] width 144 height 21
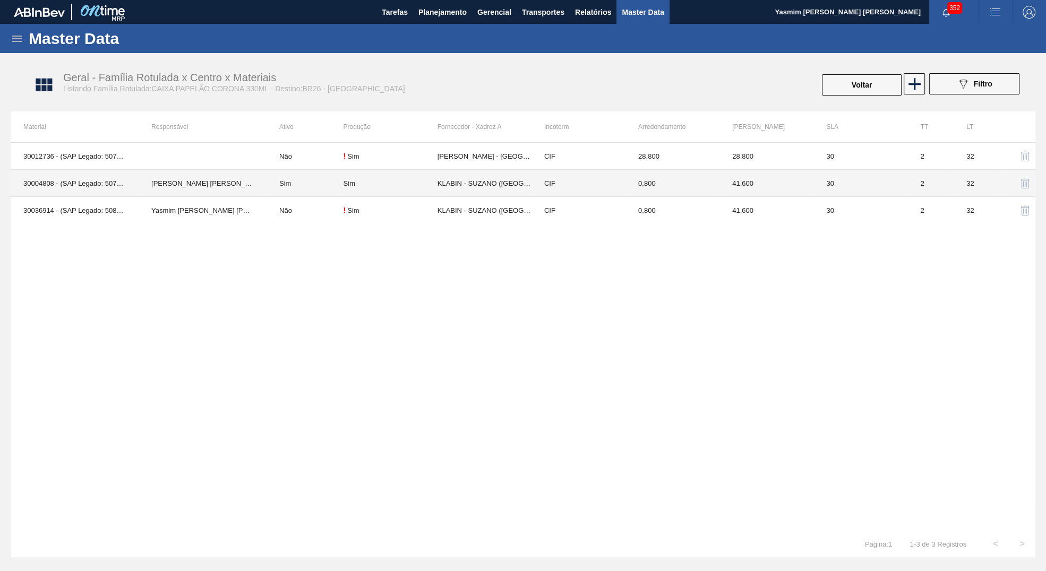
click at [473, 177] on td "KLABIN - SUZANO ([GEOGRAPHIC_DATA])" at bounding box center [485, 183] width 94 height 27
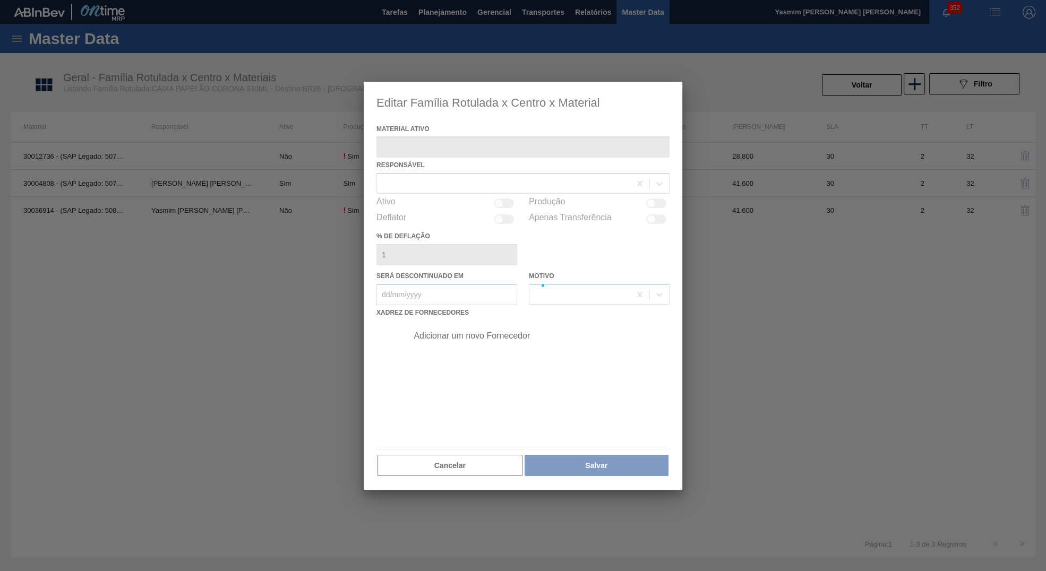
type ativo "30004808 - (SAP Legado: 50757098) - CX PAP. CORONA 330 C24 WAVE"
checkbox input "true"
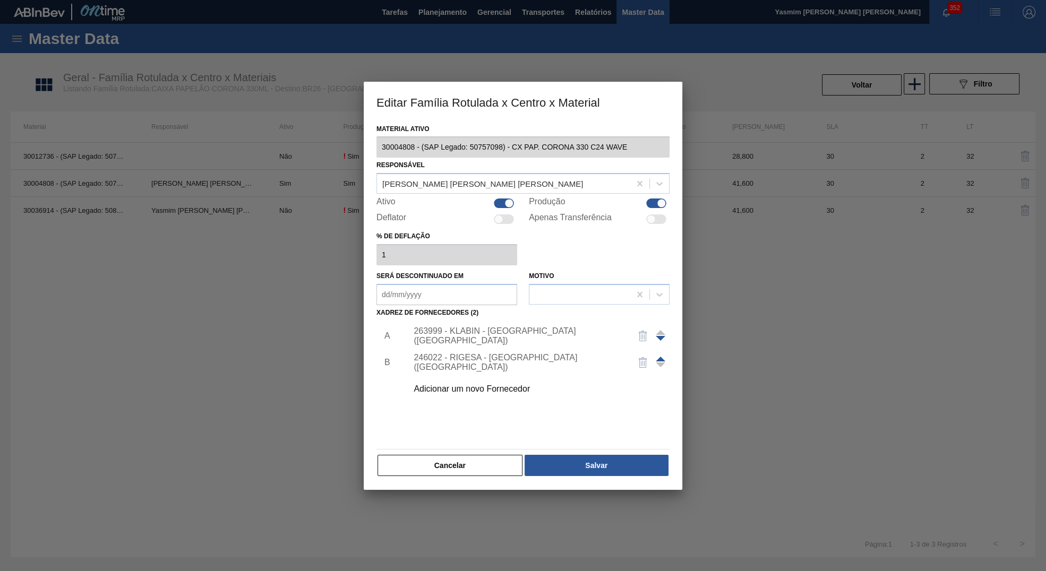
click at [520, 200] on div "Ativo Produção" at bounding box center [522, 203] width 293 height 13
click at [498, 193] on div "CEZAR LEAO PEREIRA DE CASTRO" at bounding box center [522, 183] width 293 height 21
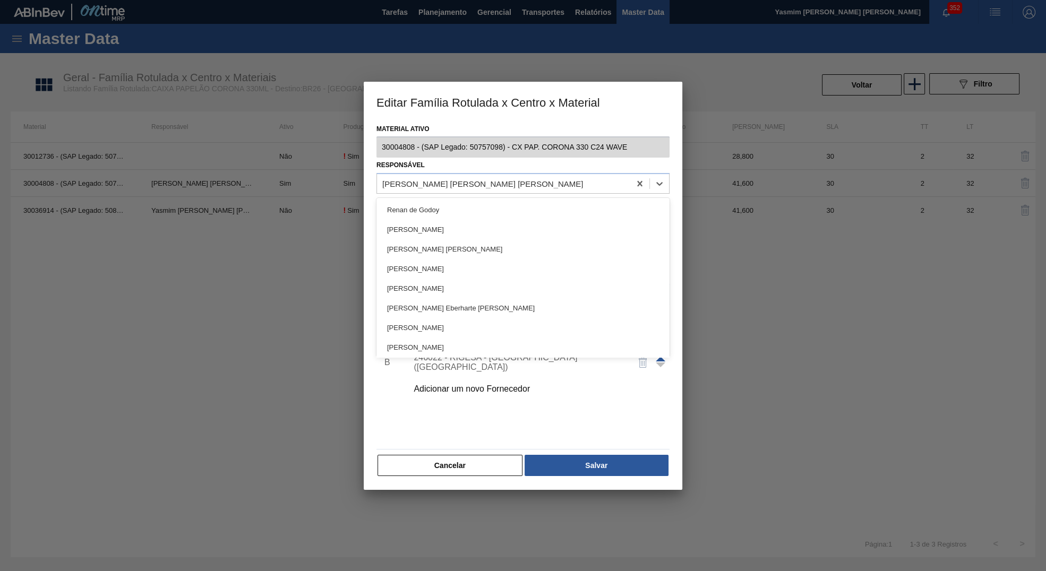
click at [520, 170] on div "Responsável option Renan de Godoy focused, 1 of 101. 101 results available. Use…" at bounding box center [522, 176] width 293 height 36
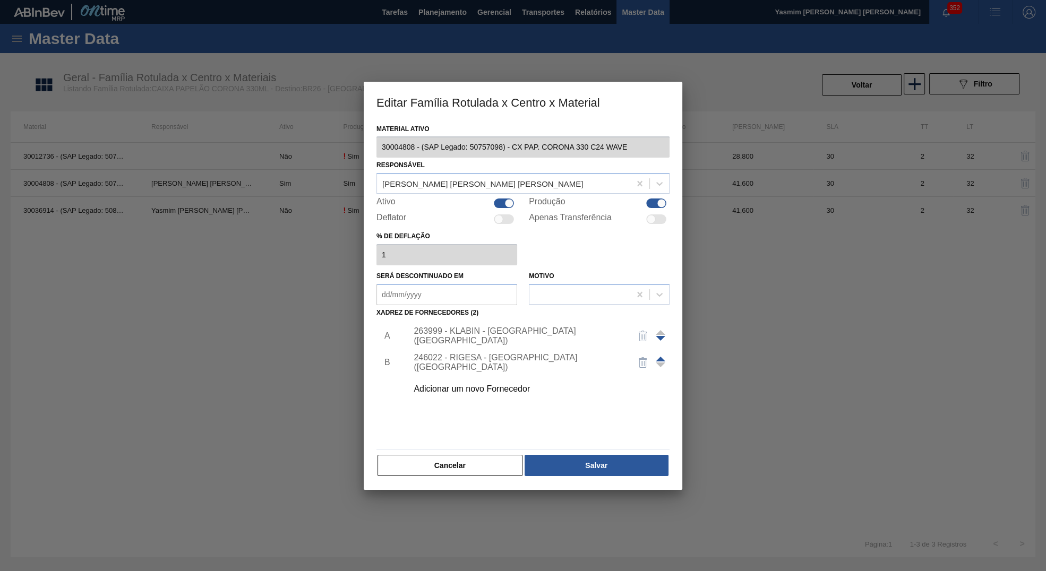
click at [513, 201] on div at bounding box center [504, 204] width 20 height 10
checkbox input "false"
click at [593, 464] on button "Salvar" at bounding box center [597, 465] width 144 height 21
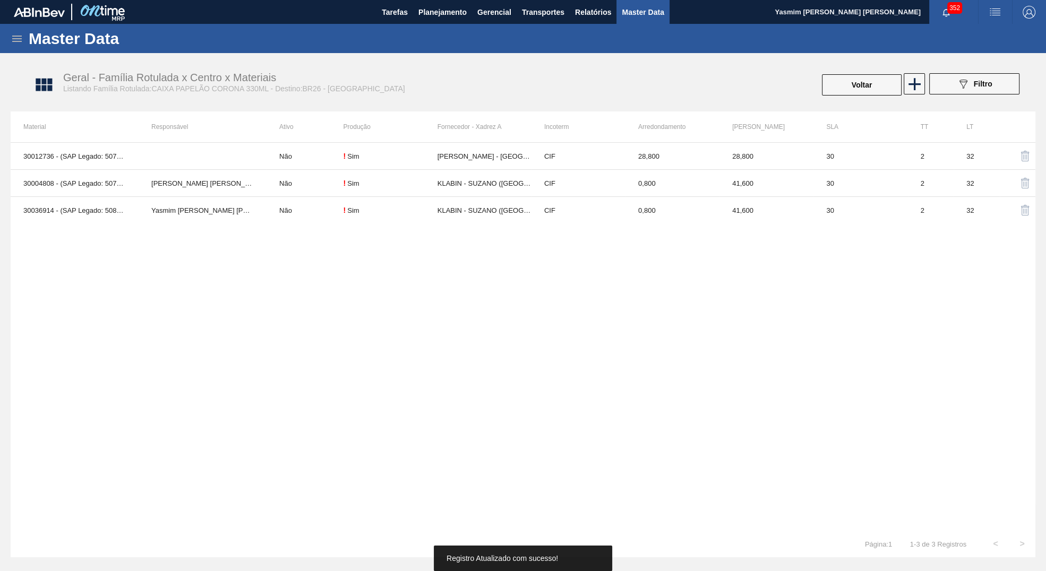
click at [363, 212] on div "! Sim" at bounding box center [391, 210] width 94 height 8
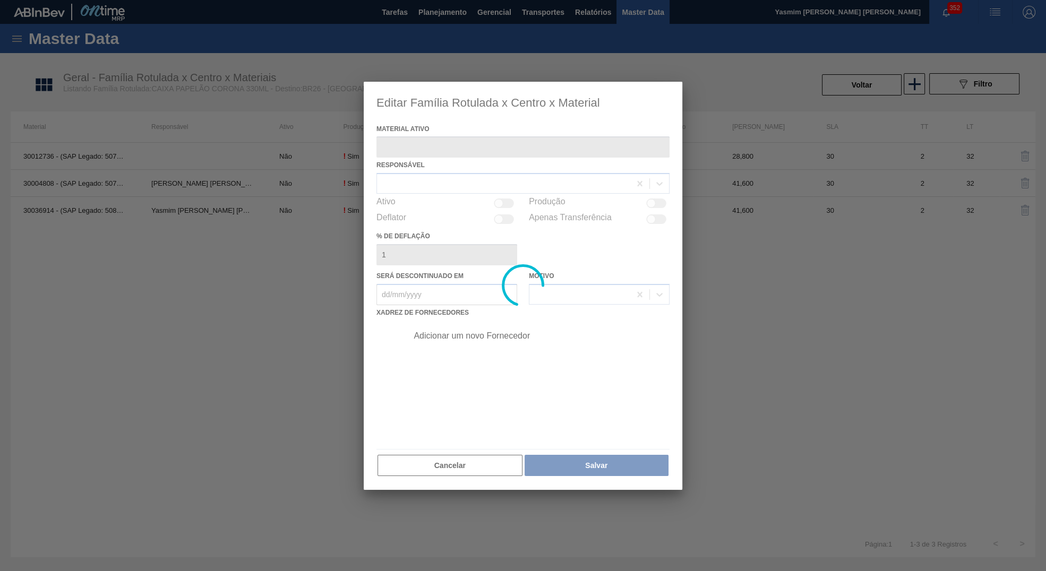
type ativo "30036914 - (SAP Legado: 50858079) - CX PAP CORONA 330 C24 SEM BASKET"
checkbox input "true"
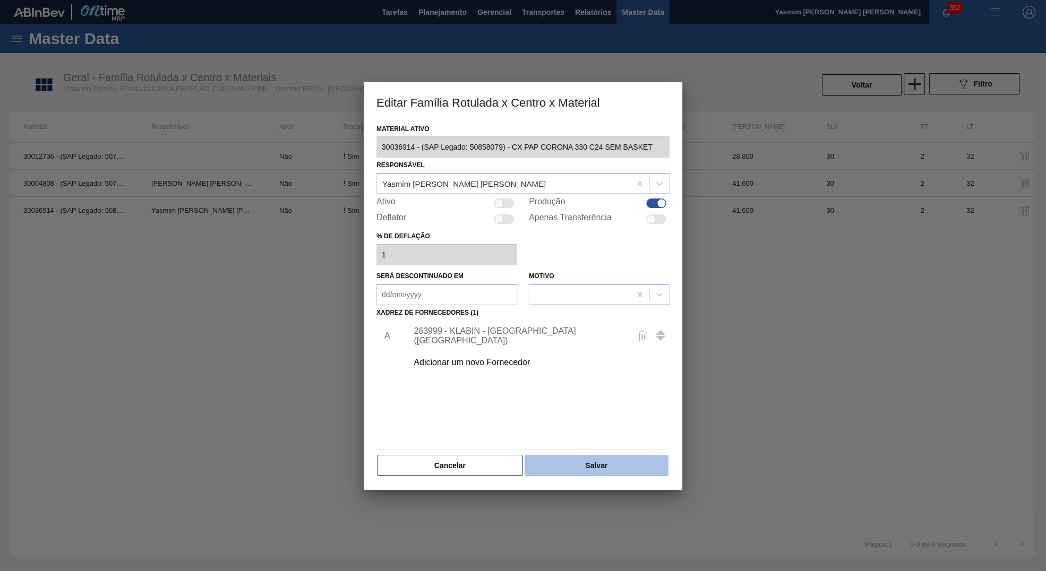
click at [657, 462] on button "Salvar" at bounding box center [597, 465] width 144 height 21
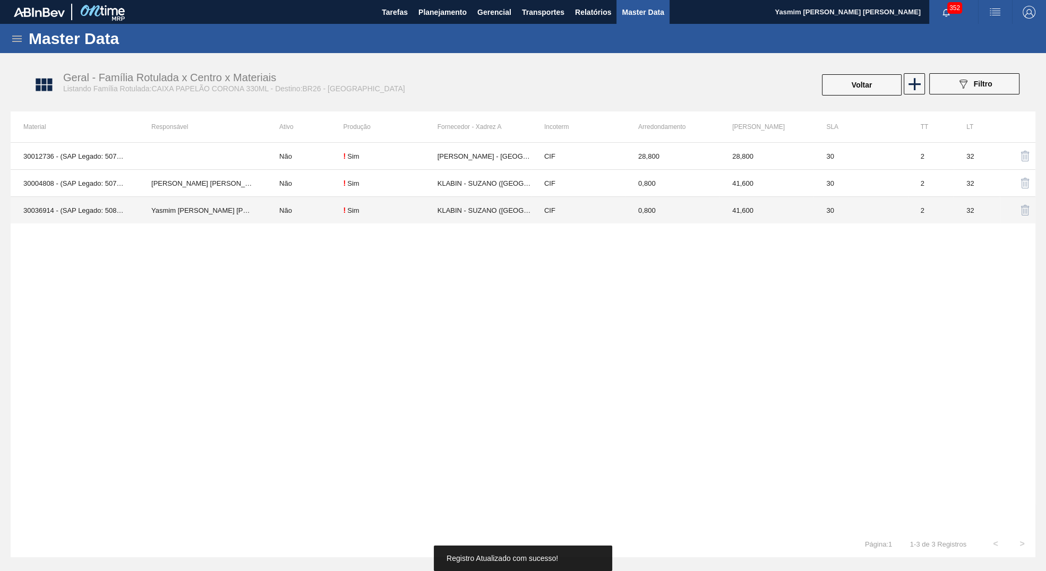
click at [453, 202] on td "KLABIN - SUZANO ([GEOGRAPHIC_DATA])" at bounding box center [485, 210] width 94 height 27
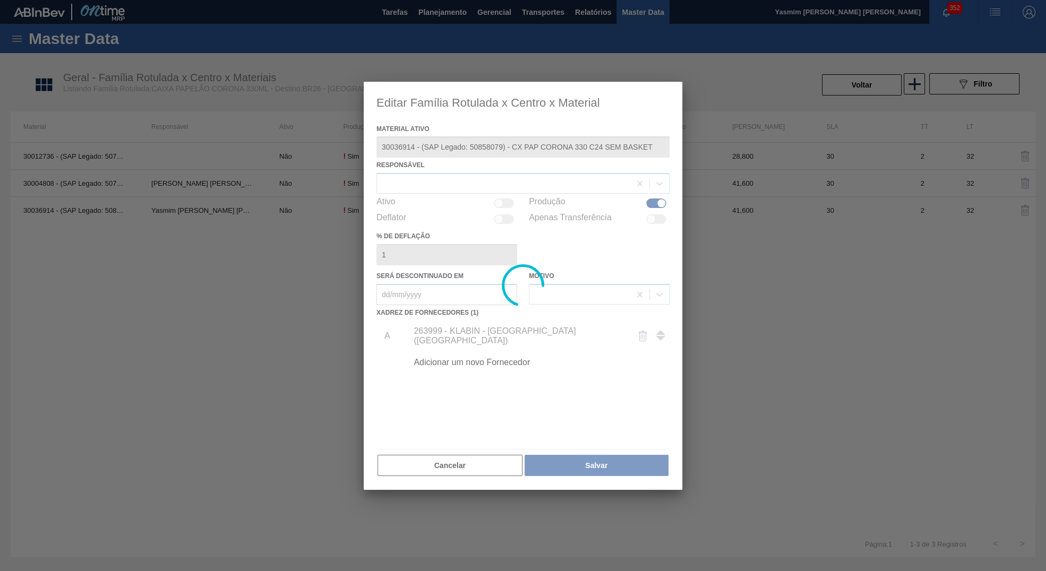
type ativo "30036914 - (SAP Legado: 50858079) - CX PAP CORONA 330 C24 SEM BASKET"
checkbox input "true"
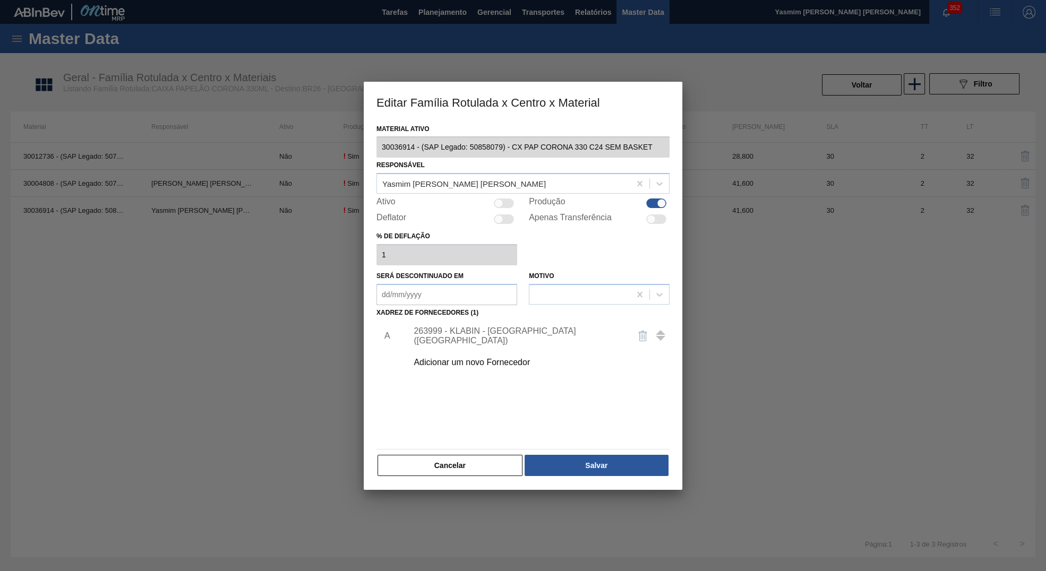
click at [502, 211] on div "Material ativo 30036914 - (SAP Legado: 50858079) - CX PAP CORONA 330 C24 SEM BA…" at bounding box center [522, 300] width 293 height 356
click at [500, 207] on div at bounding box center [498, 203] width 9 height 9
checkbox input "true"
click at [576, 460] on button "Salvar" at bounding box center [597, 465] width 144 height 21
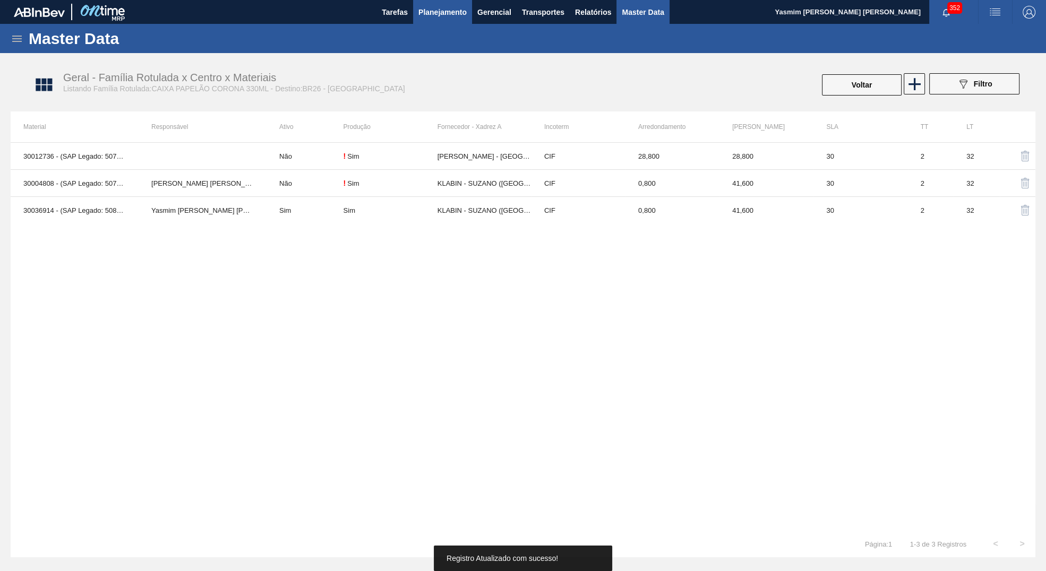
click at [431, 22] on button "Planejamento" at bounding box center [442, 12] width 59 height 24
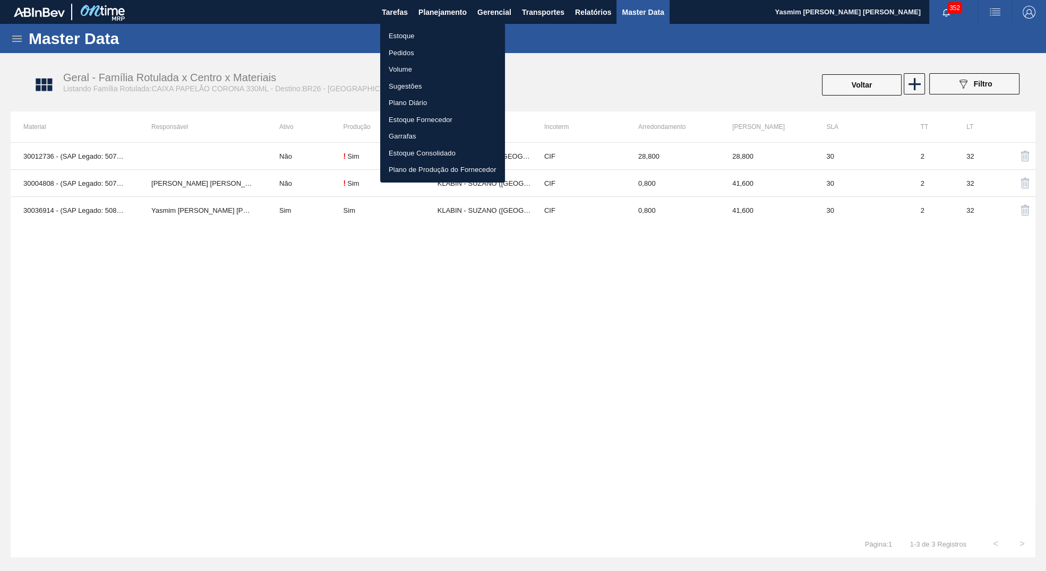
click at [428, 37] on li "Estoque" at bounding box center [442, 36] width 125 height 17
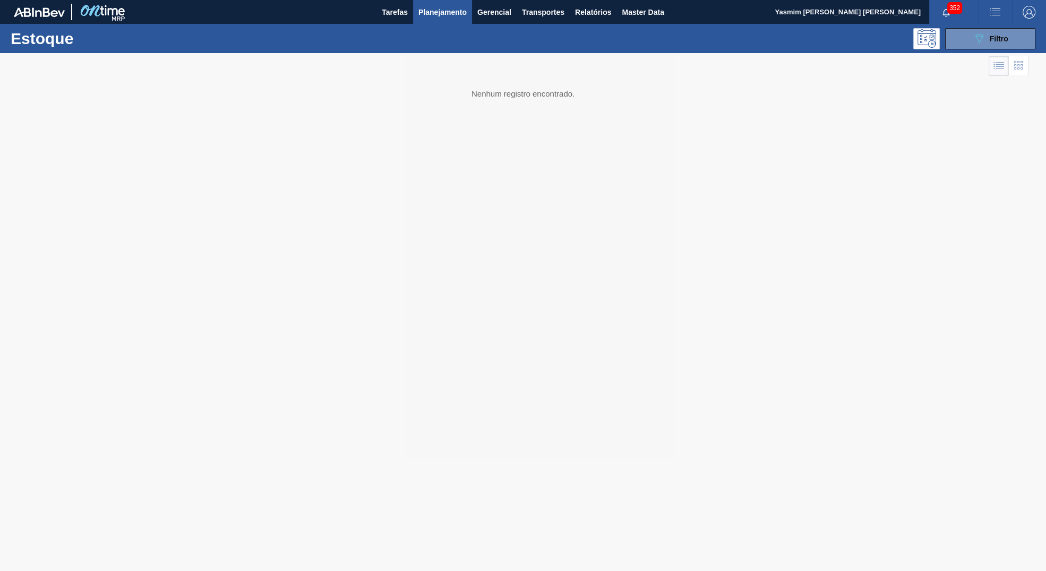
click at [977, 51] on div "Estoque 089F7B8B-B2A5-4AFE-B5C0-19BA573D28AC Filtro" at bounding box center [523, 38] width 1046 height 29
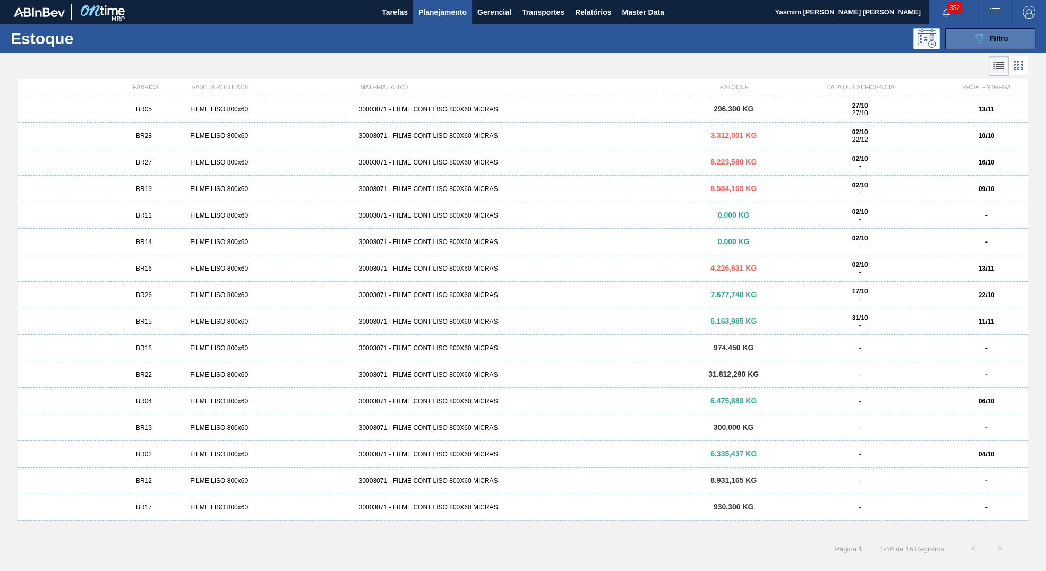
click at [974, 39] on icon "089F7B8B-B2A5-4AFE-B5C0-19BA573D28AC" at bounding box center [979, 38] width 13 height 13
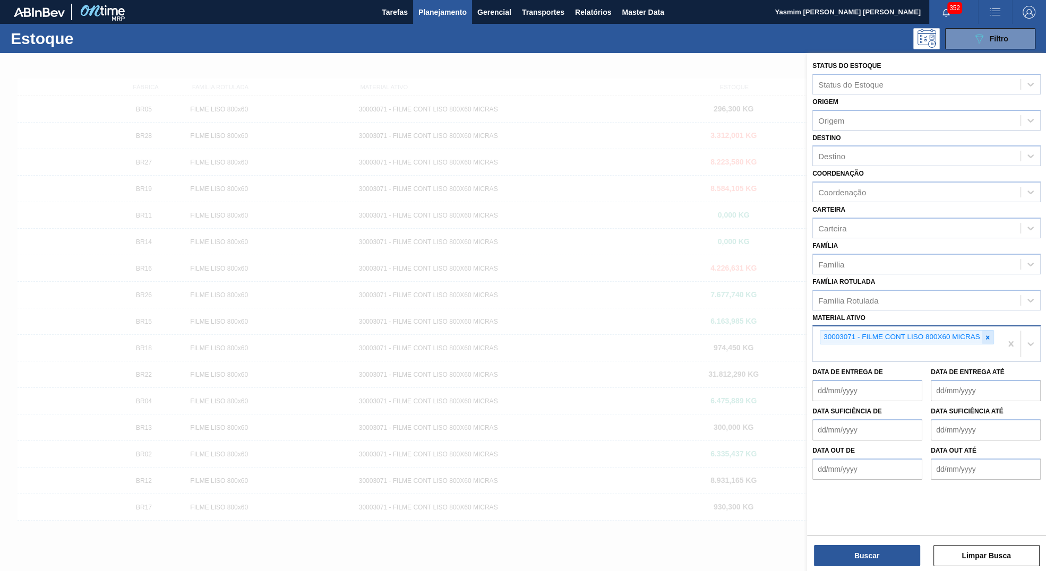
click at [985, 338] on icon at bounding box center [987, 337] width 7 height 7
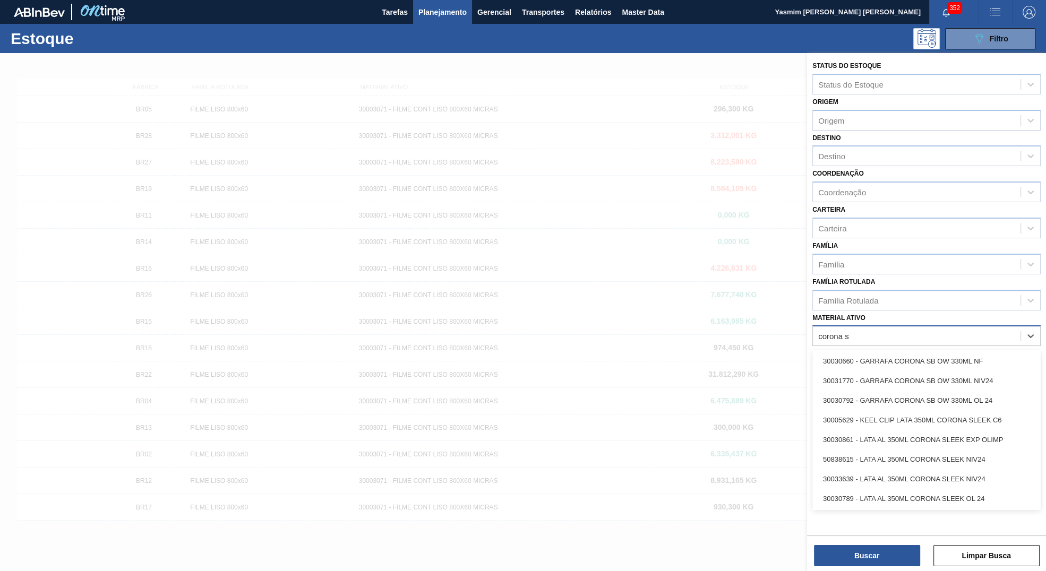
scroll to position [630, 0]
type ativo "corona s"
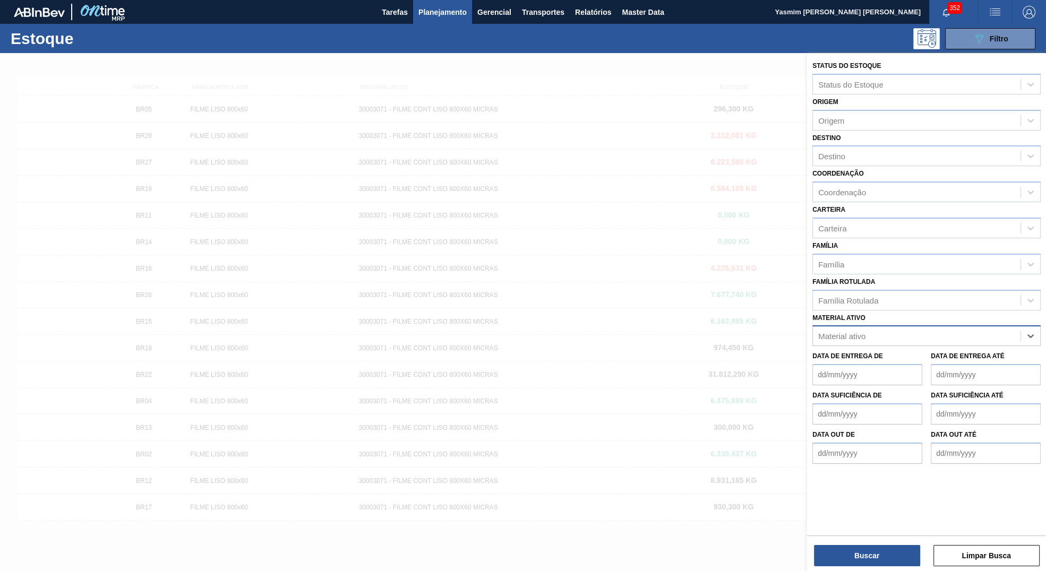
paste ativo "30036914"
type ativo "30036914"
click at [946, 357] on div "30036914 - CX PAP CORONA 330 C24 SEM BASKET" at bounding box center [926, 363] width 228 height 20
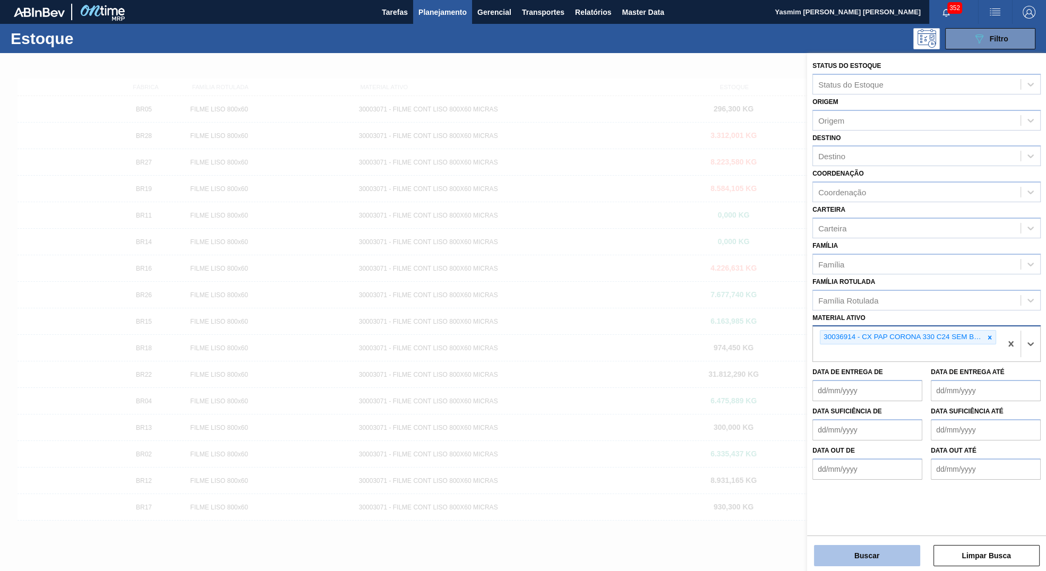
click at [862, 566] on button "Buscar" at bounding box center [867, 555] width 106 height 21
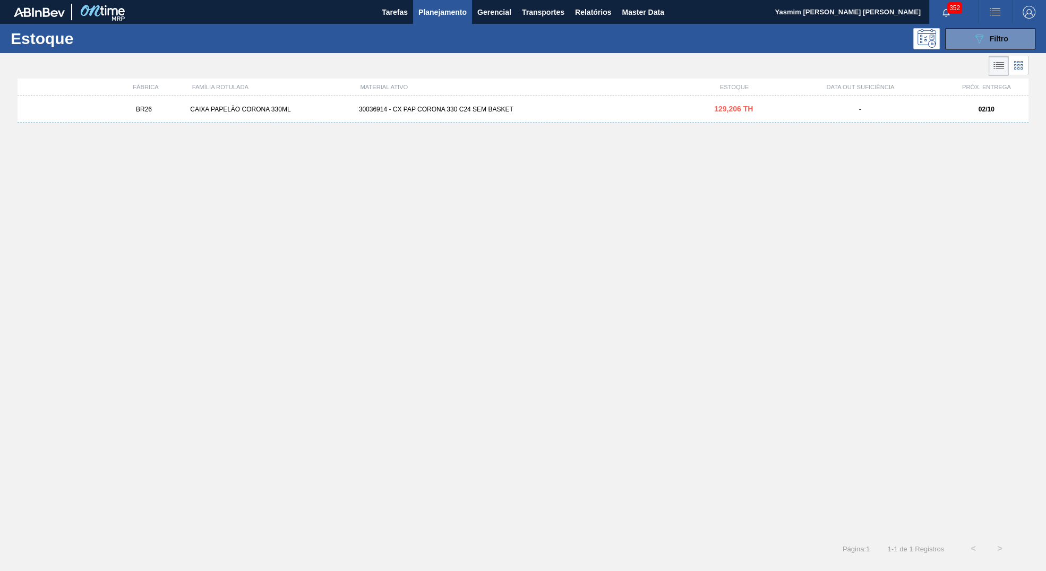
click at [568, 117] on div "BR26 CAIXA PAPELÃO CORONA 330ML 30036914 - CX PAP CORONA 330 C24 SEM BASKET 129…" at bounding box center [523, 109] width 1011 height 27
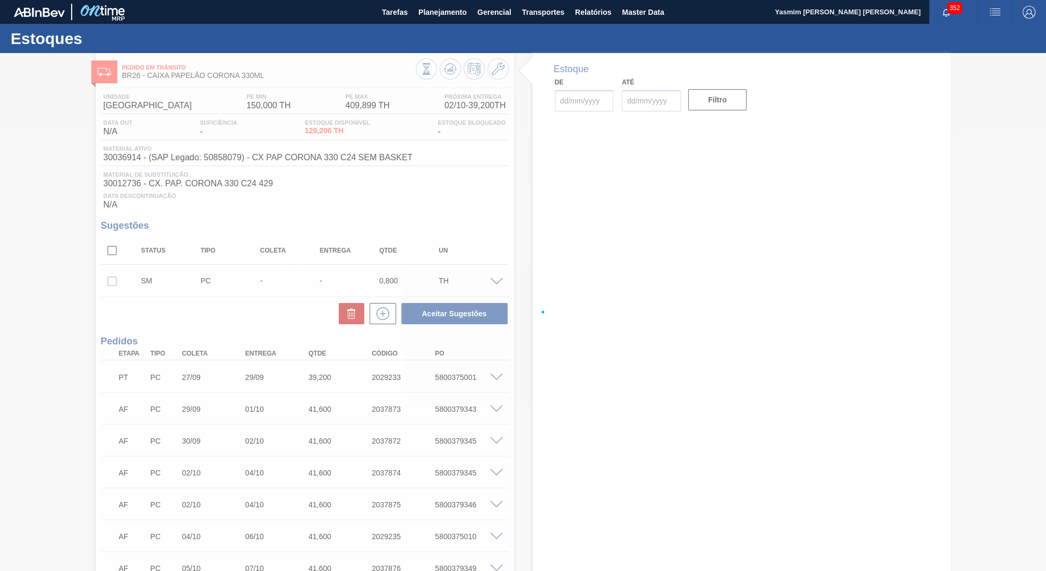
type input "[DATE]"
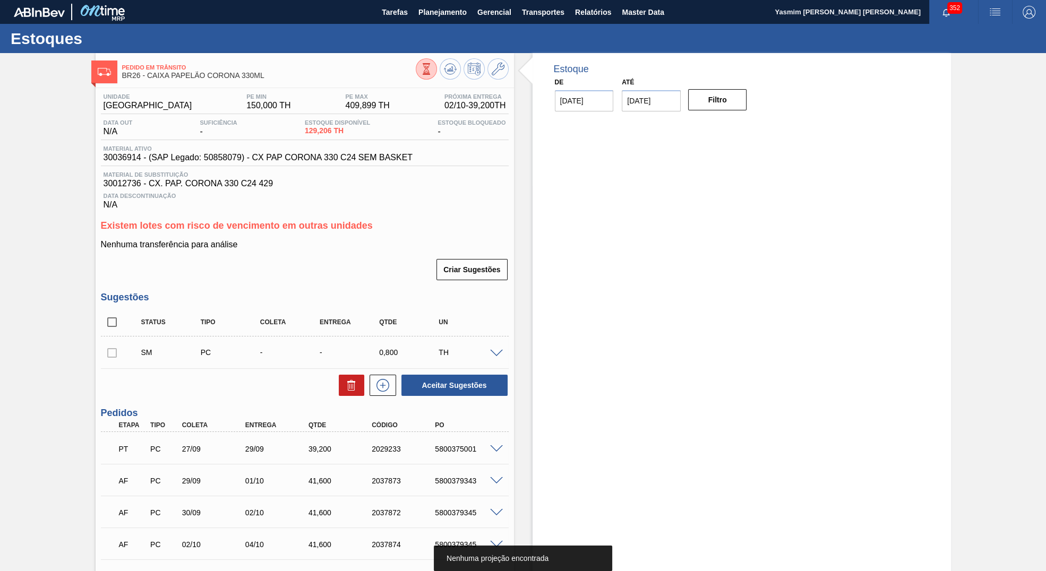
click at [398, 392] on div "Aceitar Sugestões" at bounding box center [452, 385] width 113 height 23
click at [391, 392] on icon at bounding box center [382, 385] width 17 height 13
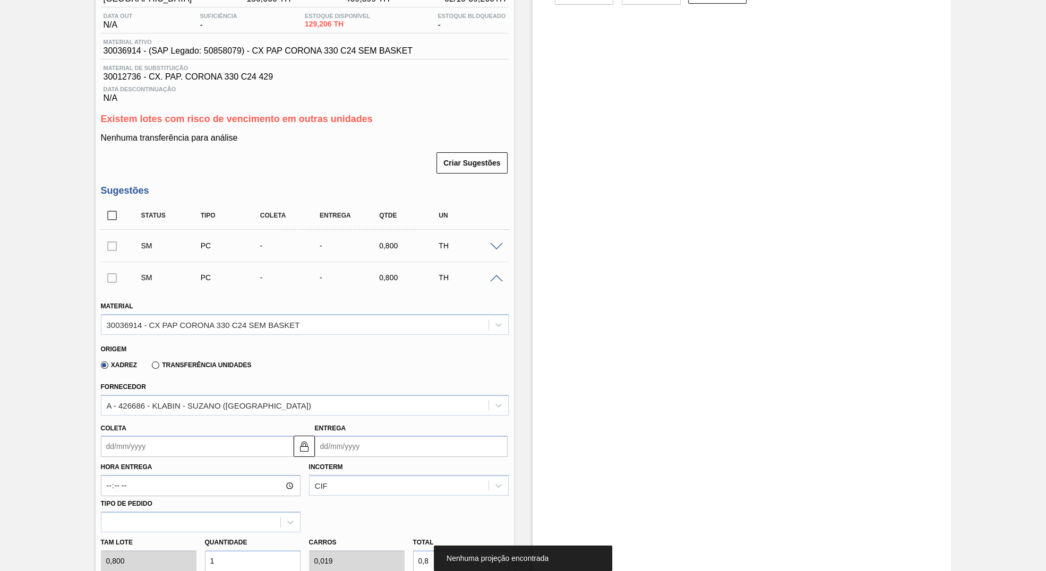
scroll to position [170, 0]
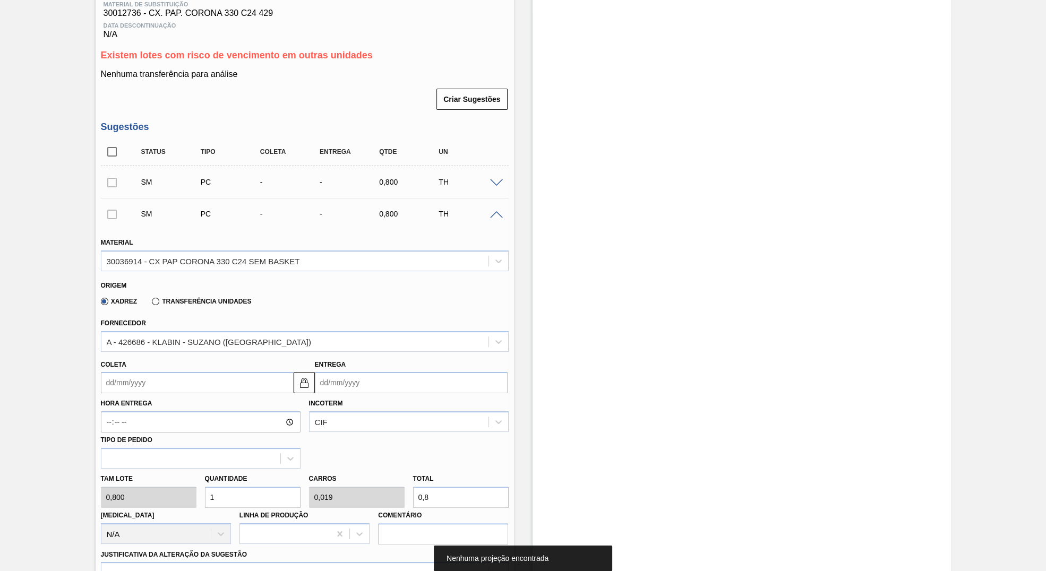
click at [108, 382] on input "Coleta" at bounding box center [197, 382] width 193 height 21
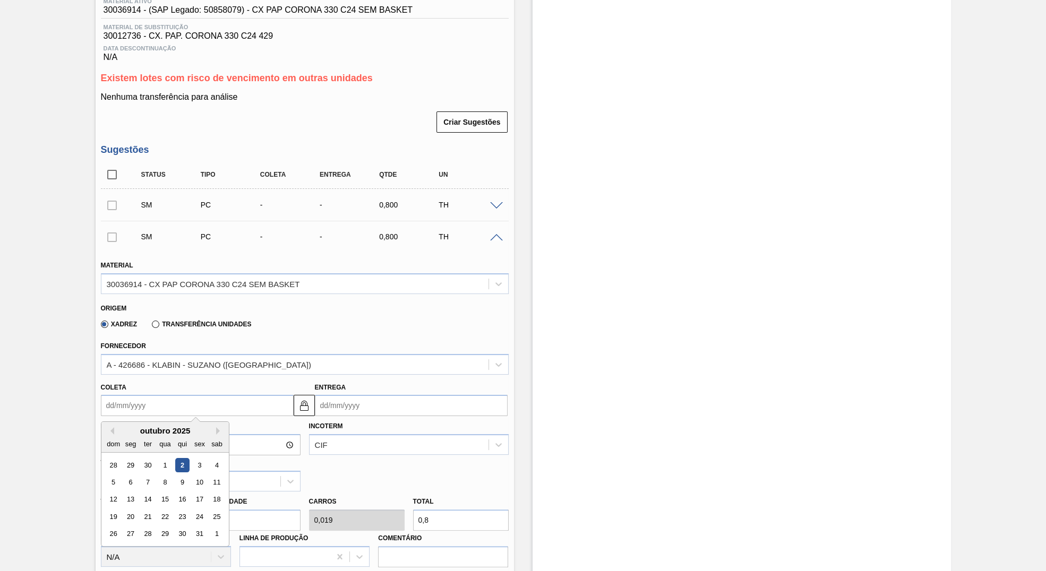
scroll to position [285, 0]
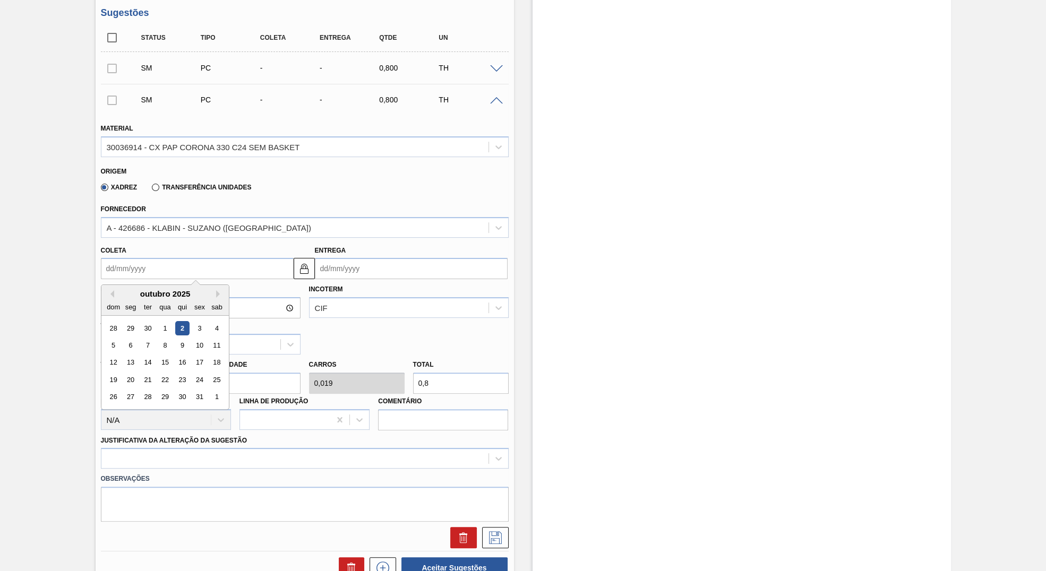
drag, startPoint x: 358, startPoint y: 281, endPoint x: 373, endPoint y: 286, distance: 15.5
click at [361, 279] on input "Entrega" at bounding box center [411, 268] width 193 height 21
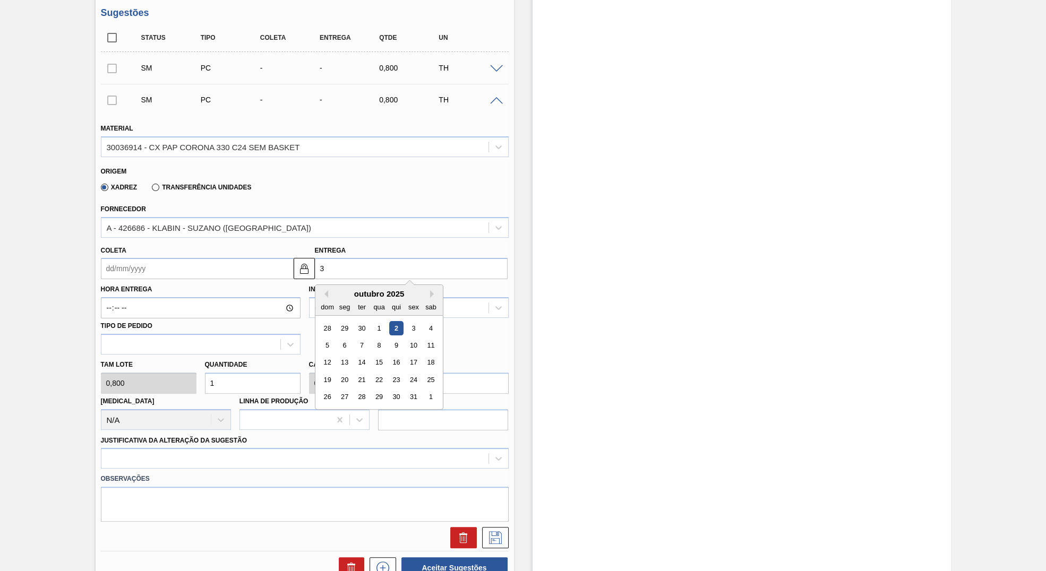
type input "31"
type input "[DATE]"
type input "31/1"
type input "29/01/2025"
type input "31/10"
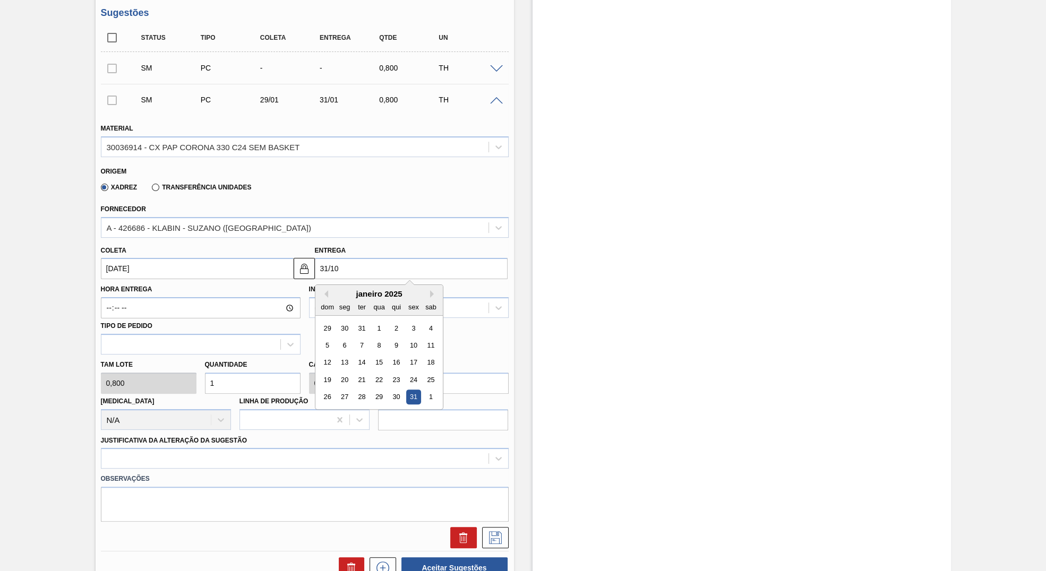
type input "[DATE]"
click at [441, 407] on div "outubro 2025 dom seg ter qua qui sex sab 28 29 30 1 2 3 4 5 6 7 8 9 10 11 12 13…" at bounding box center [378, 347] width 127 height 124
type input "[DATE]"
click at [461, 394] on input "0,8" at bounding box center [461, 383] width 96 height 21
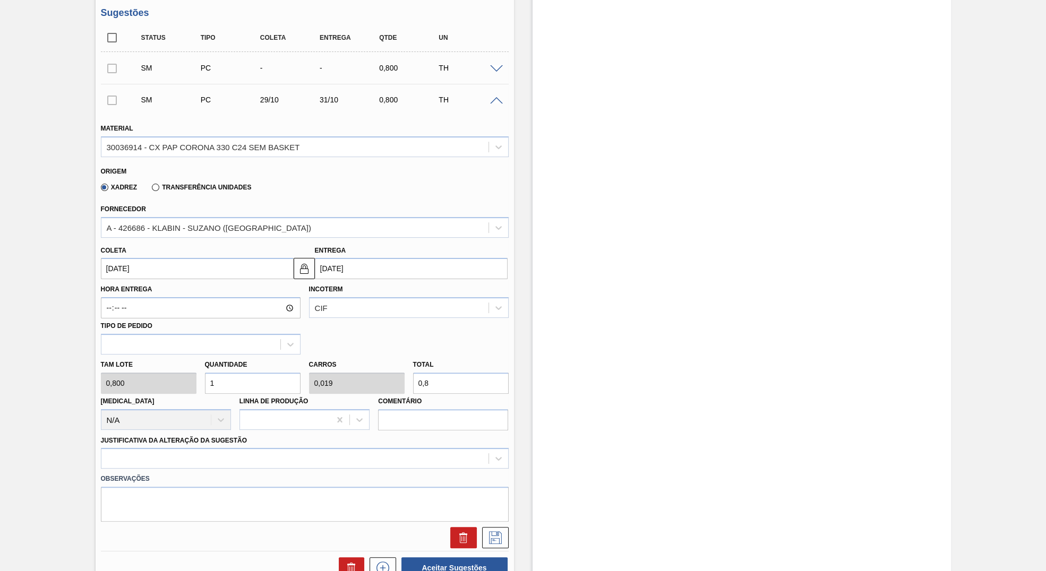
click at [461, 394] on input "0,8" at bounding box center [461, 383] width 96 height 21
type input "3,75"
type input "0,072"
type input "3"
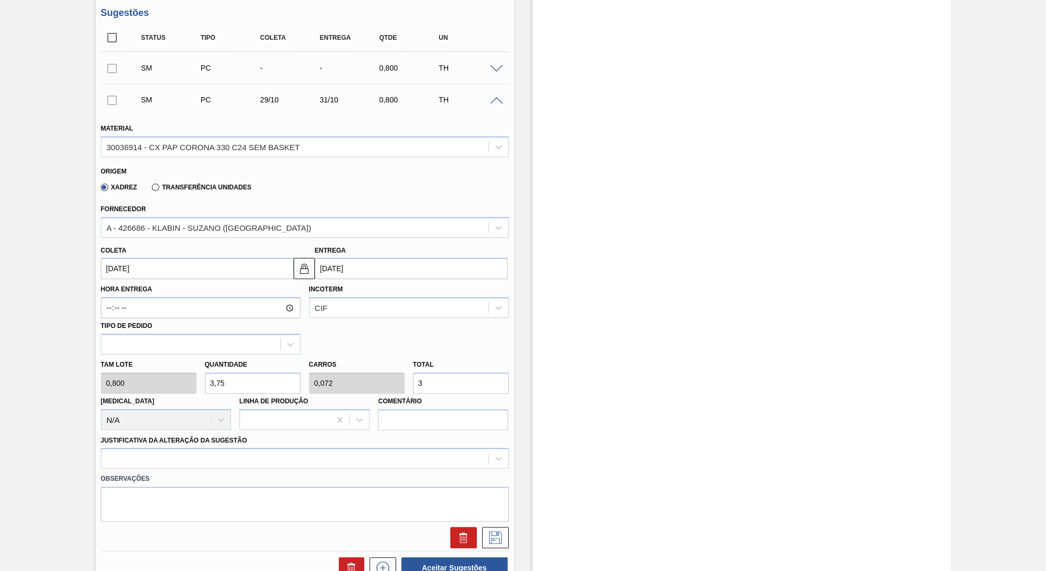
type input "45"
type input "0,865"
type input "36"
click at [200, 469] on div at bounding box center [305, 458] width 408 height 21
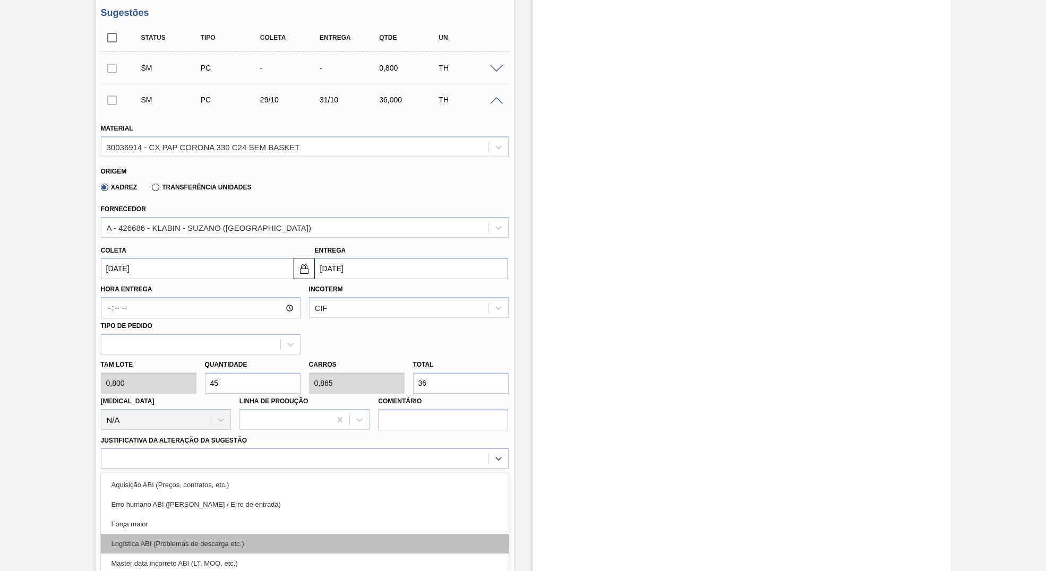
scroll to position [356, 0]
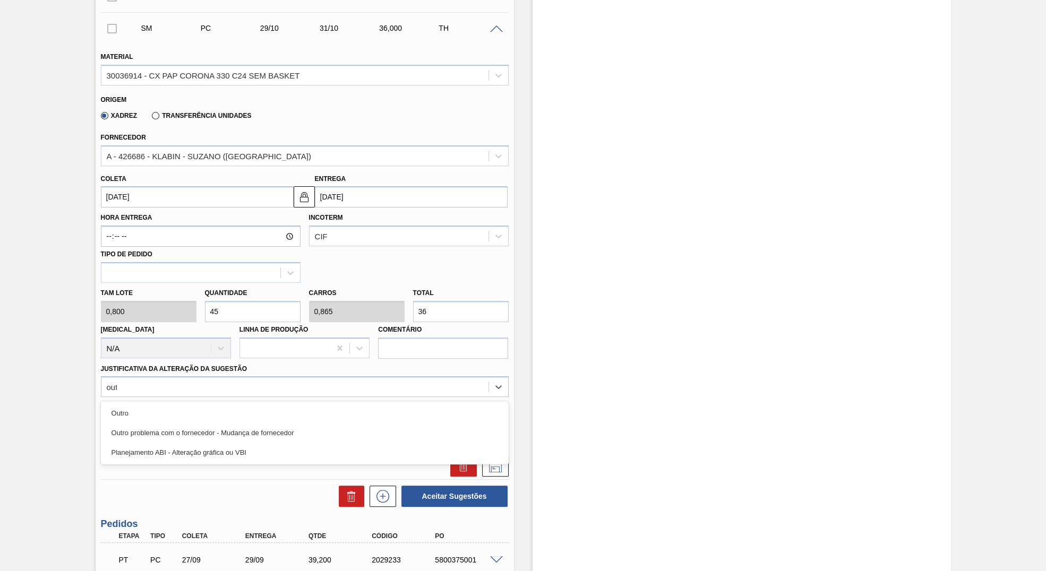
type Sugestão "outr"
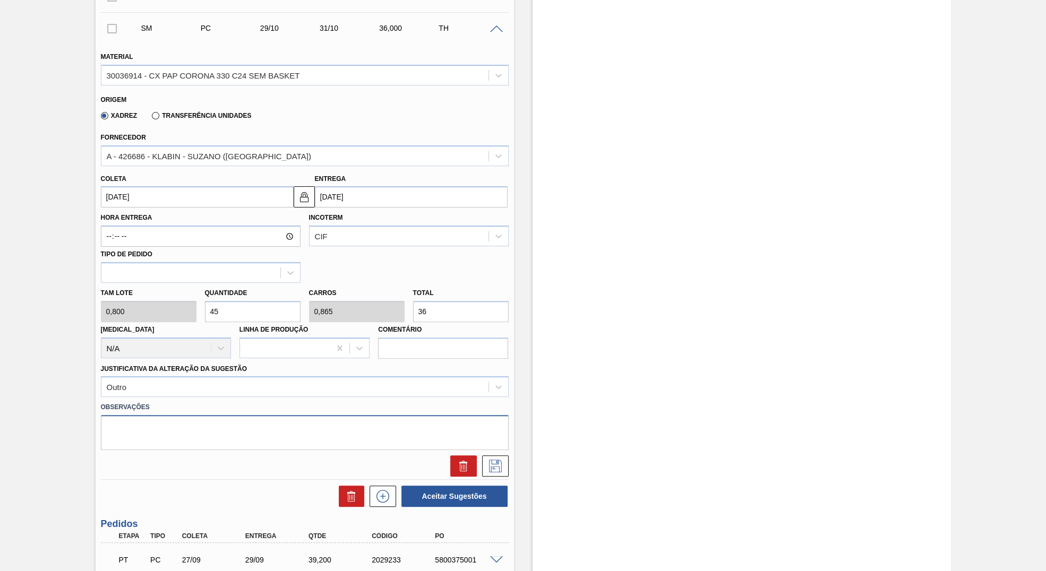
click at [134, 425] on textarea at bounding box center [305, 432] width 408 height 35
click at [170, 436] on textarea "Card referente ao card 250293" at bounding box center [305, 432] width 408 height 35
click at [315, 439] on textarea "Card referente a arte 250293" at bounding box center [305, 432] width 408 height 35
type textarea "Card referente a arte 250293"
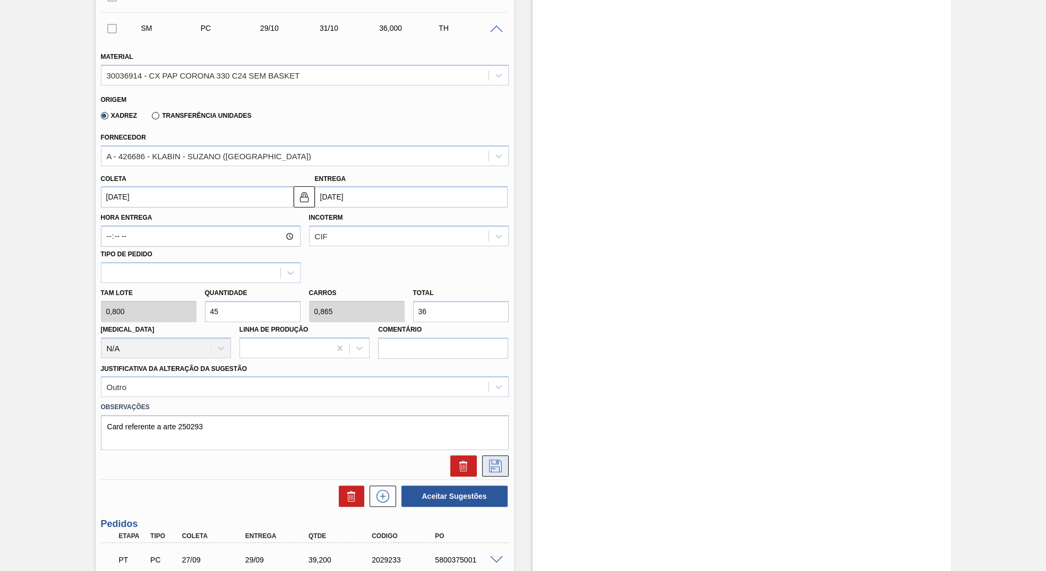
click at [508, 476] on button at bounding box center [495, 466] width 27 height 21
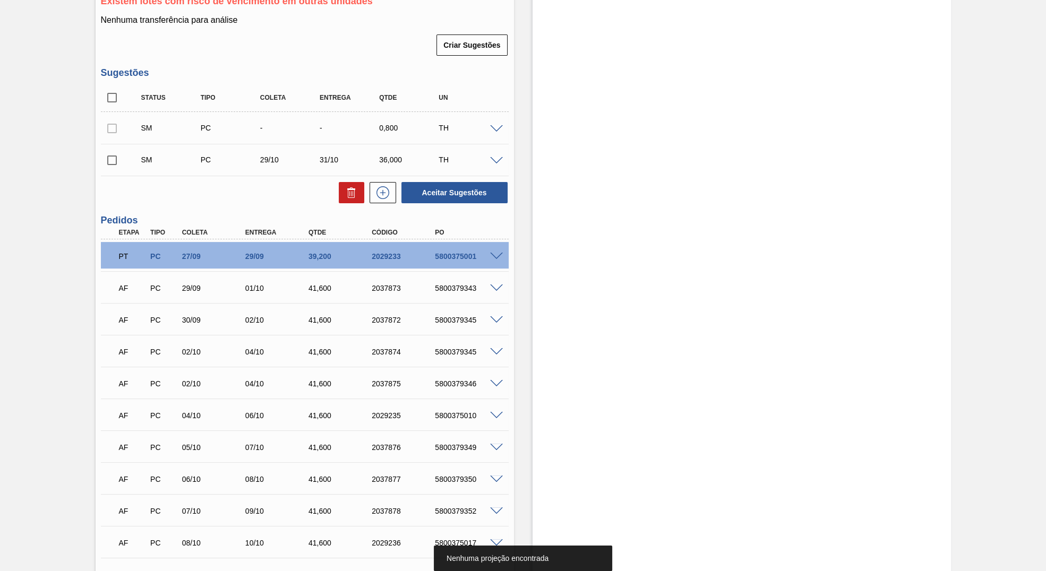
scroll to position [72, 0]
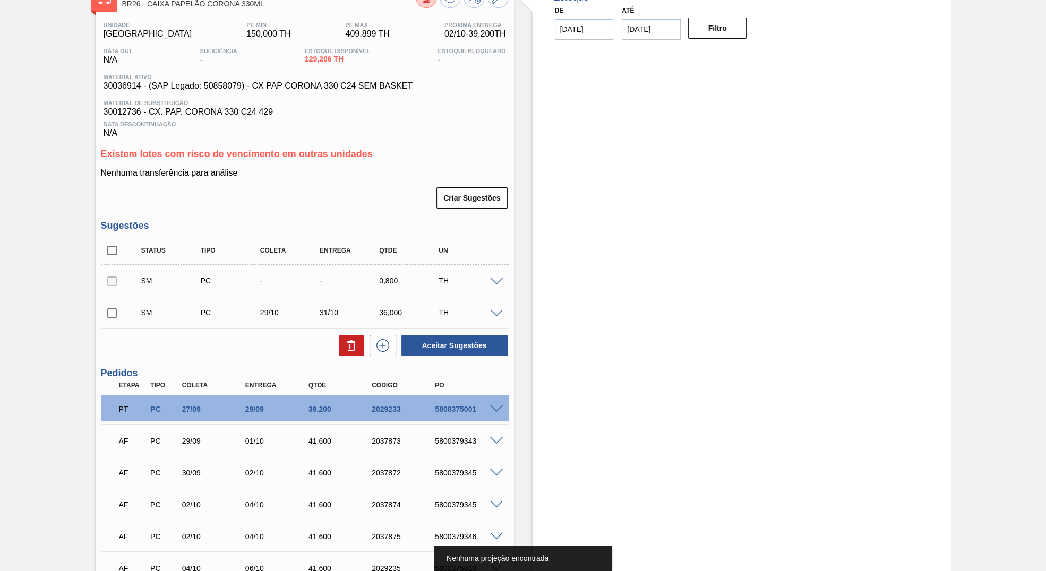
click at [122, 320] on input "checkbox" at bounding box center [112, 313] width 22 height 22
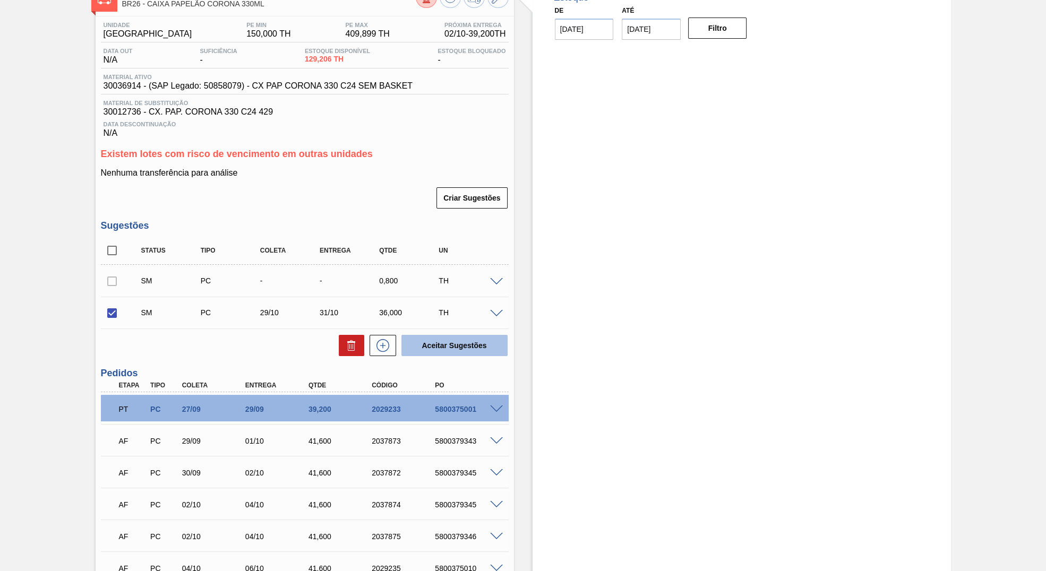
click at [475, 356] on button "Aceitar Sugestões" at bounding box center [454, 345] width 106 height 21
checkbox input "false"
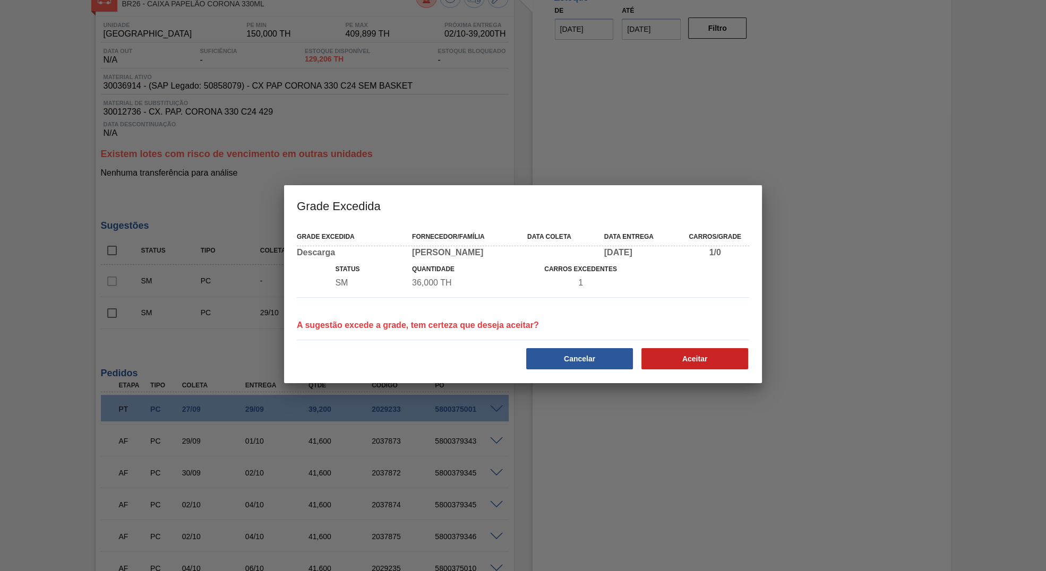
click at [703, 376] on div "Grade Excedida Fornecedor/Família Data coleta Data entrega Carros/Grade Descarg…" at bounding box center [523, 304] width 478 height 158
click at [695, 357] on button "Aceitar" at bounding box center [694, 358] width 107 height 21
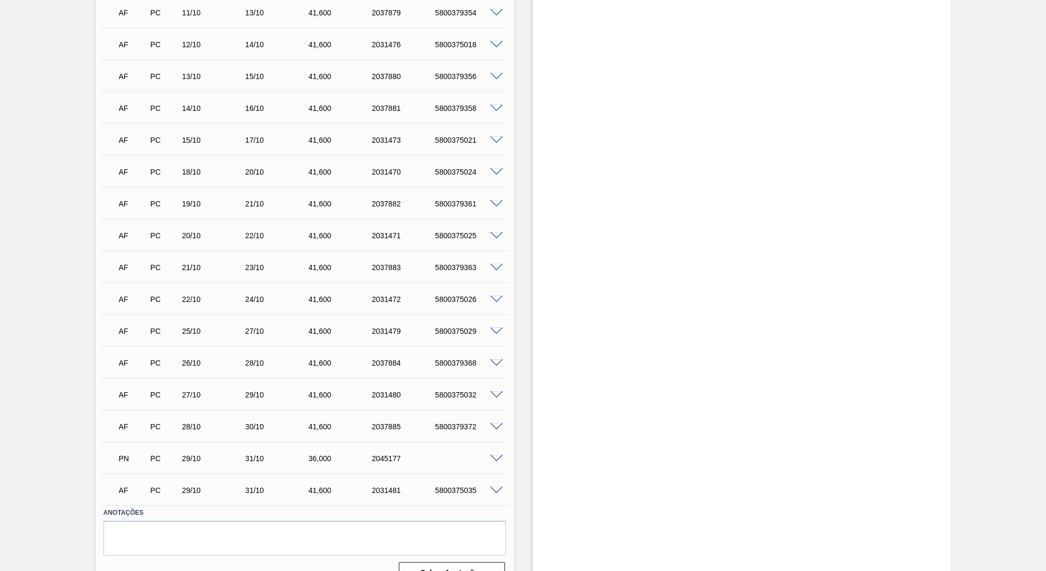
scroll to position [785, 0]
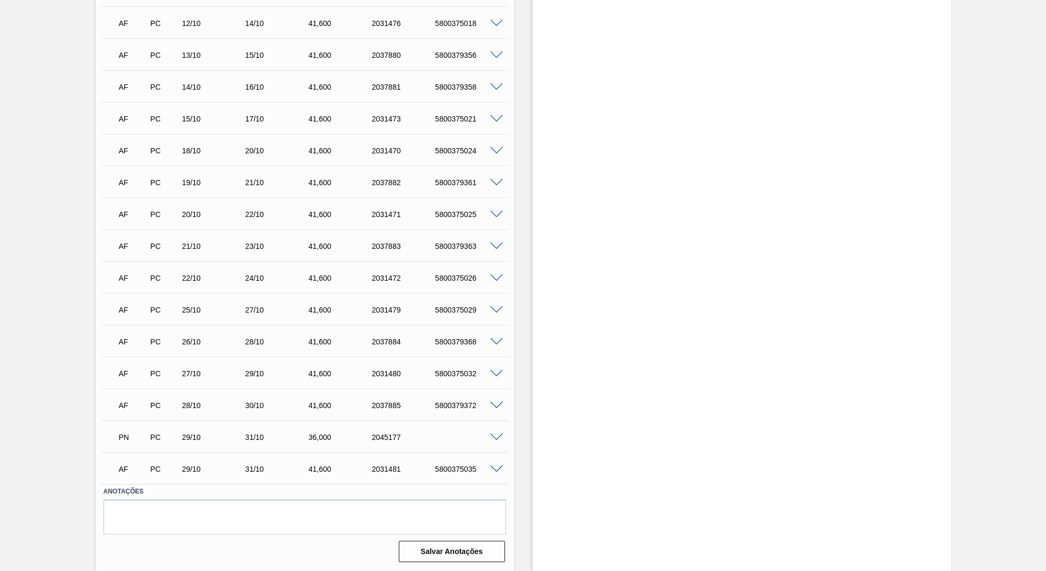
click at [397, 446] on div "PN PC 29/10 31/10 36,000 2045177" at bounding box center [302, 436] width 380 height 21
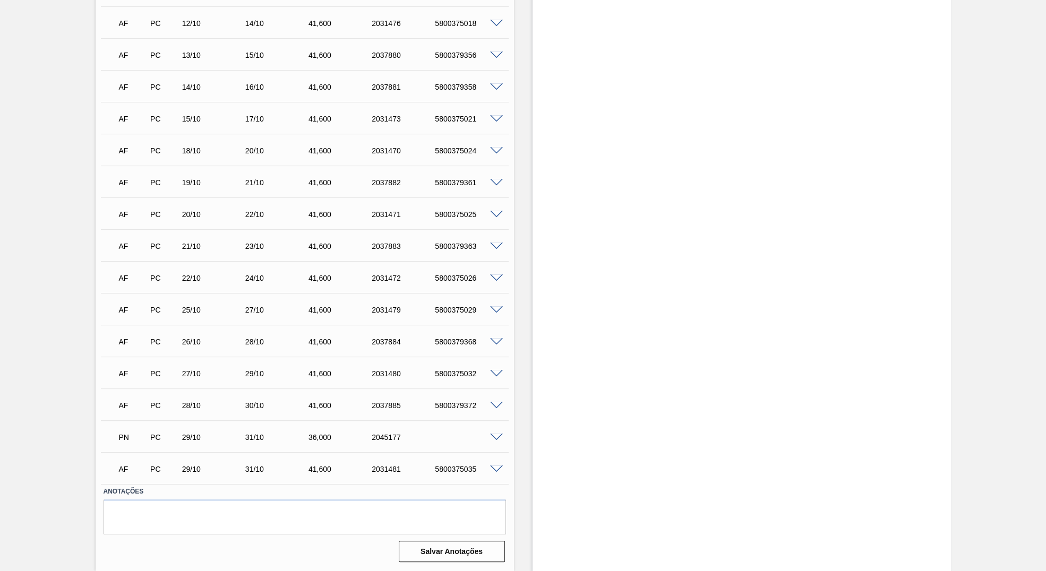
click at [385, 424] on div "PN PC 29/10 31/10 36,000 2045177" at bounding box center [305, 436] width 408 height 27
copy div "2045177"
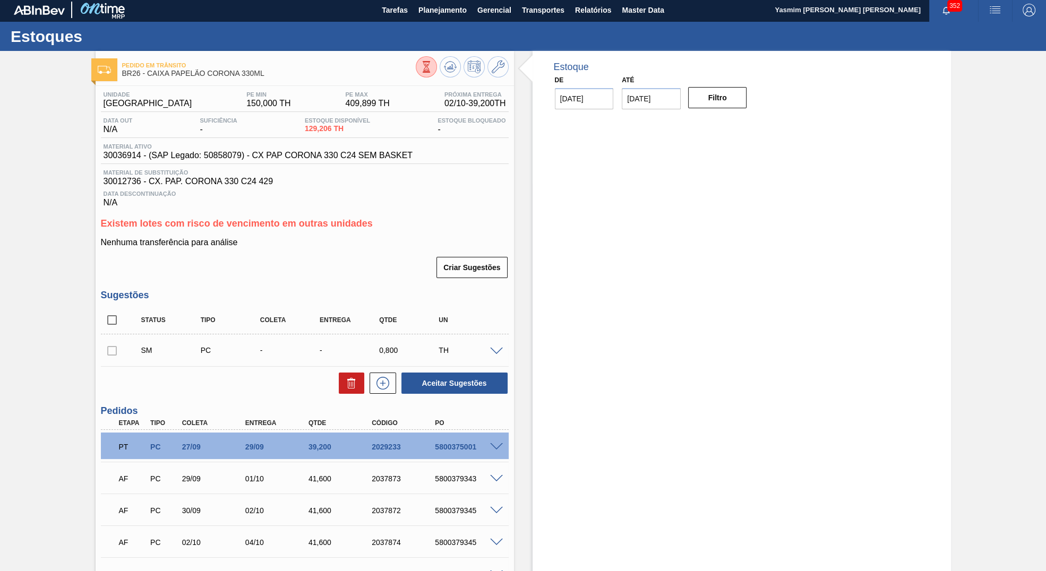
scroll to position [0, 0]
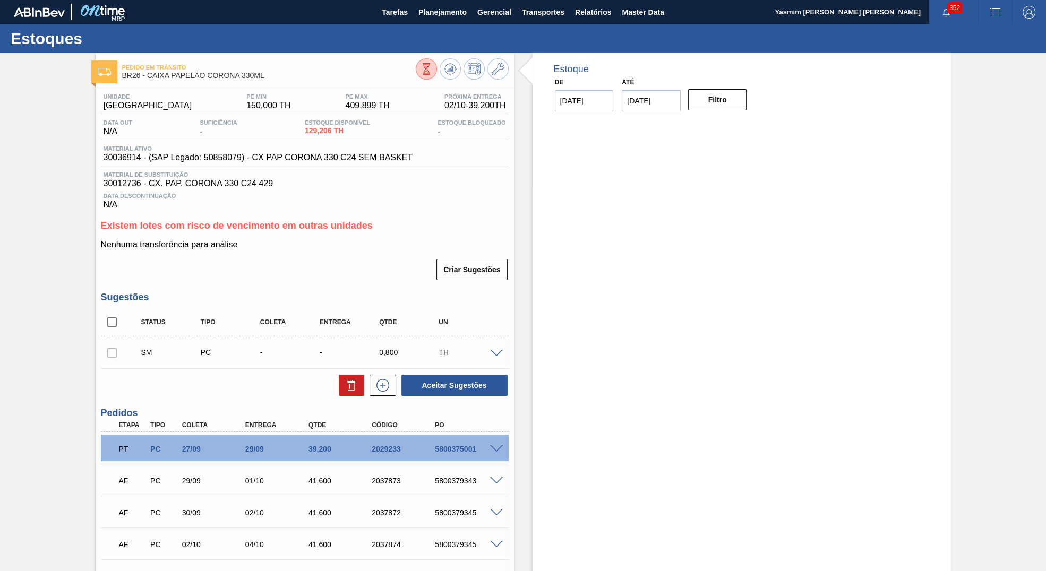
click at [258, 82] on div "Pedido em Trânsito BR26 - CAIXA PAPELÃO CORONA 330ML" at bounding box center [269, 72] width 294 height 24
click at [251, 75] on span "BR26 - CAIXA PAPELÃO CORONA 330ML" at bounding box center [269, 76] width 294 height 8
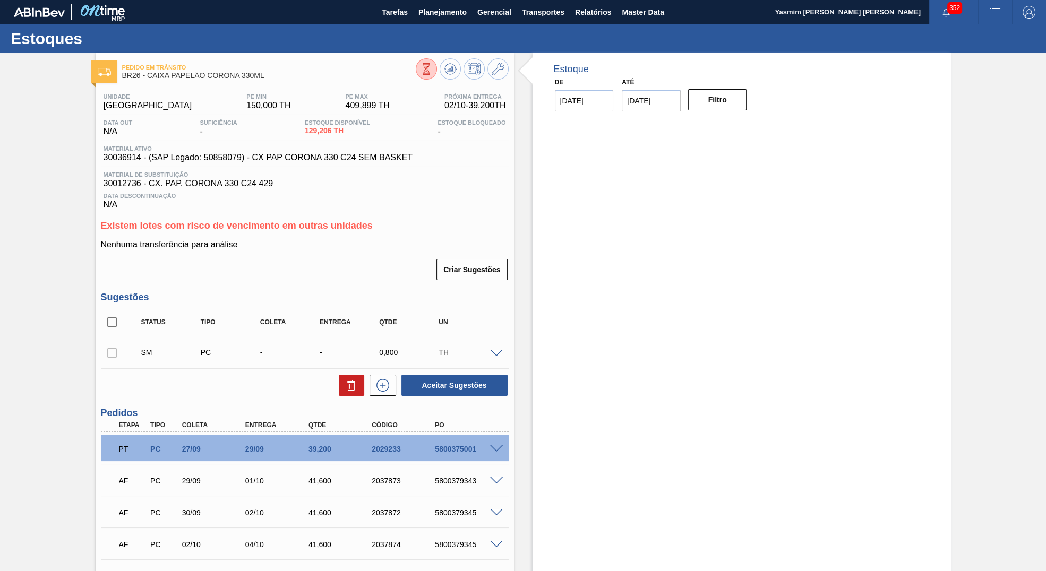
click at [251, 75] on span "BR26 - CAIXA PAPELÃO CORONA 330ML" at bounding box center [269, 76] width 294 height 8
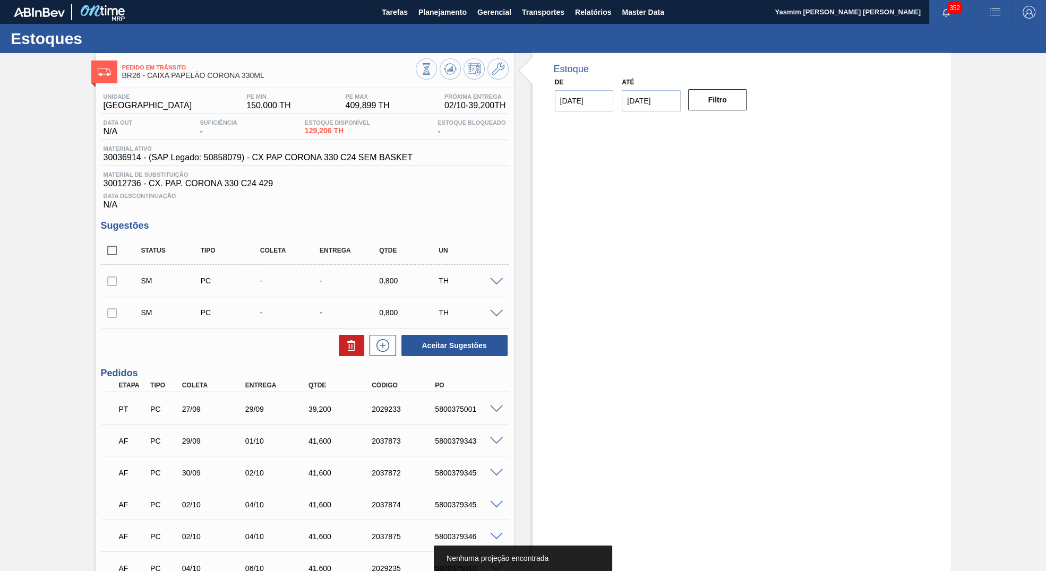
type input "[DATE]"
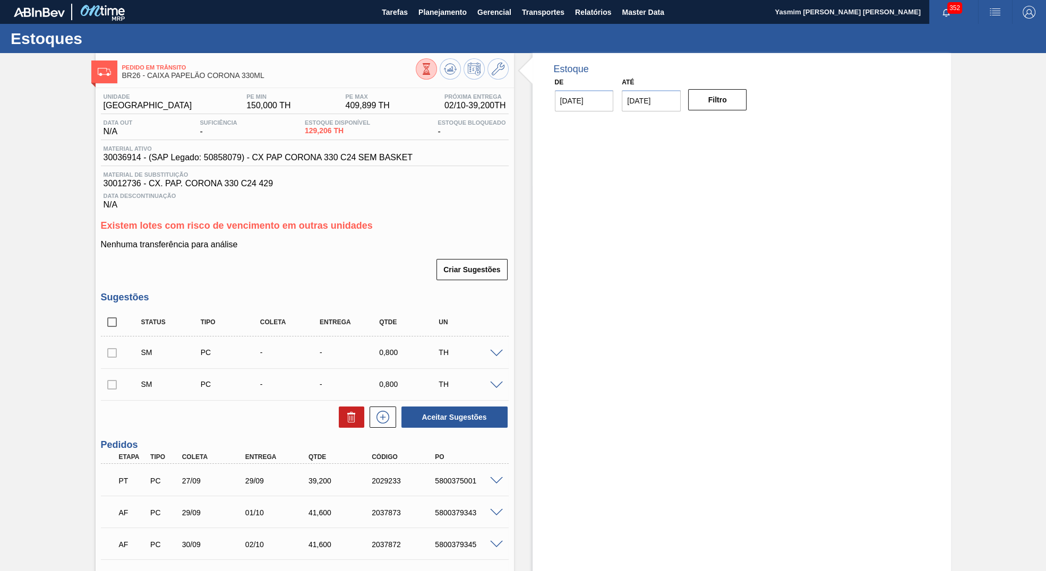
click at [447, 32] on div "Estoques" at bounding box center [523, 38] width 1046 height 29
click at [435, 22] on button "Planejamento" at bounding box center [442, 12] width 59 height 24
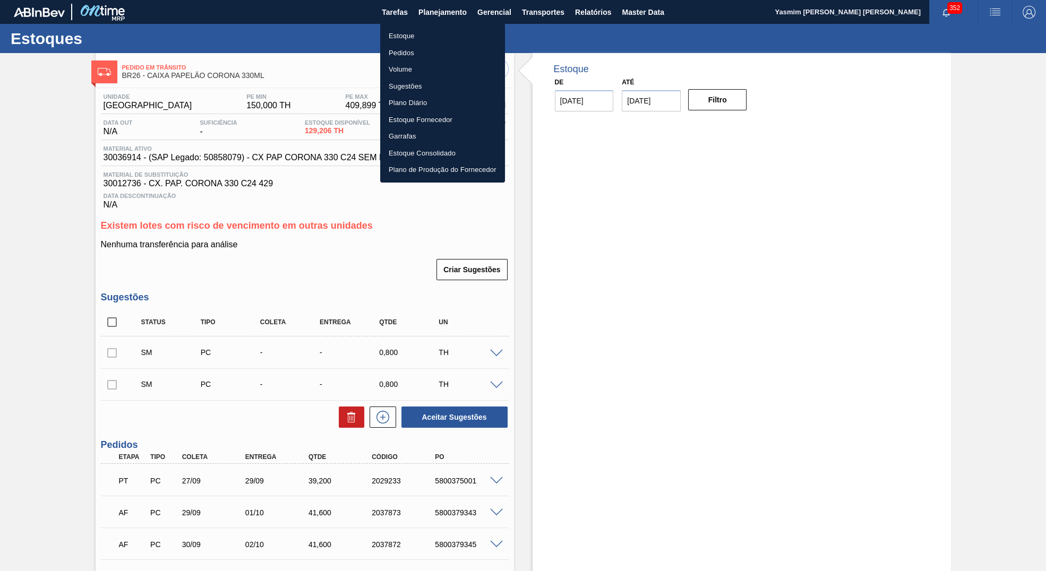
click at [423, 49] on li "Pedidos" at bounding box center [442, 53] width 125 height 17
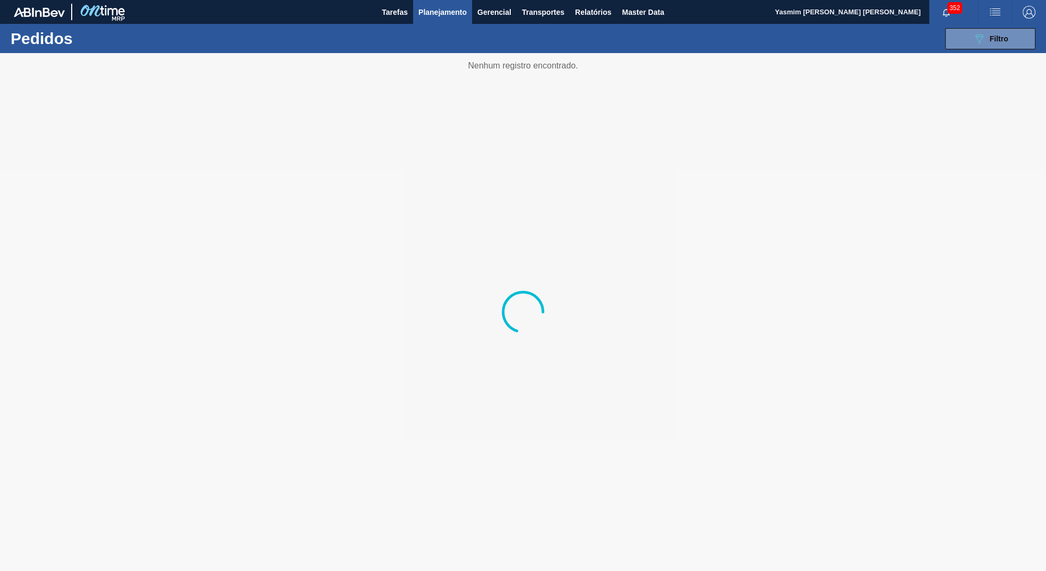
click at [931, 41] on div "089F7B8B-B2A5-4AFE-B5C0-19BA573D28AC Filtro Código Pedido Portal Códido PO SAP …" at bounding box center [605, 39] width 871 height 32
click at [975, 41] on icon "089F7B8B-B2A5-4AFE-B5C0-19BA573D28AC" at bounding box center [979, 38] width 13 height 13
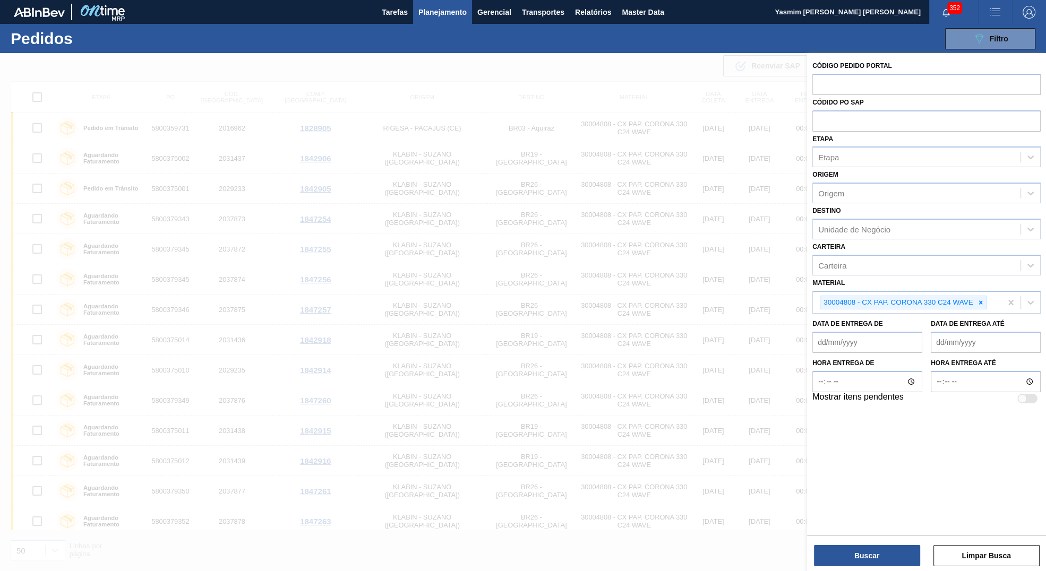
click at [986, 298] on div at bounding box center [981, 302] width 12 height 13
click at [862, 98] on div "Códido PO SAP" at bounding box center [926, 113] width 228 height 37
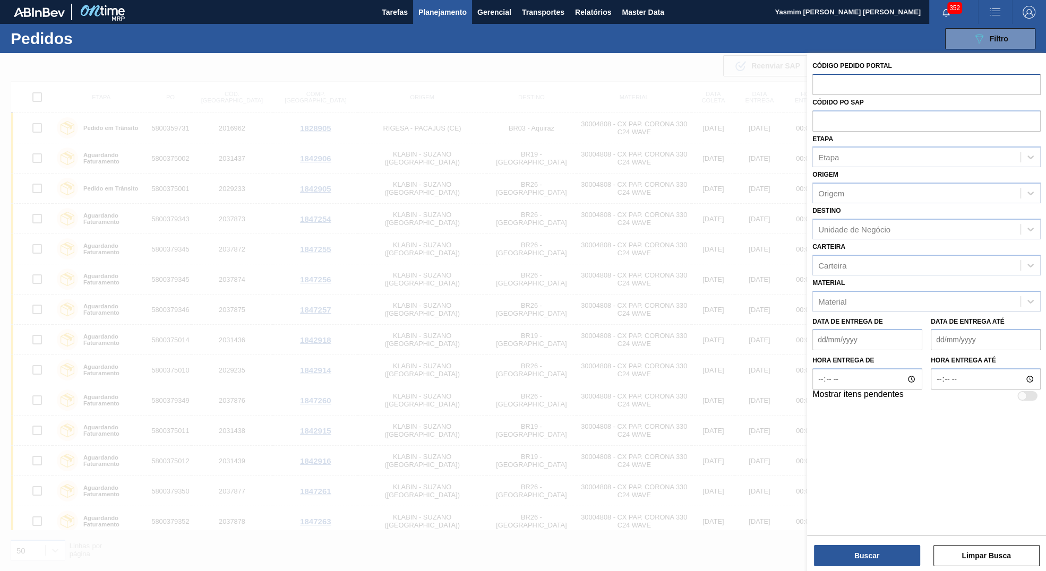
click at [860, 93] on input "text" at bounding box center [926, 84] width 228 height 20
paste input "text"
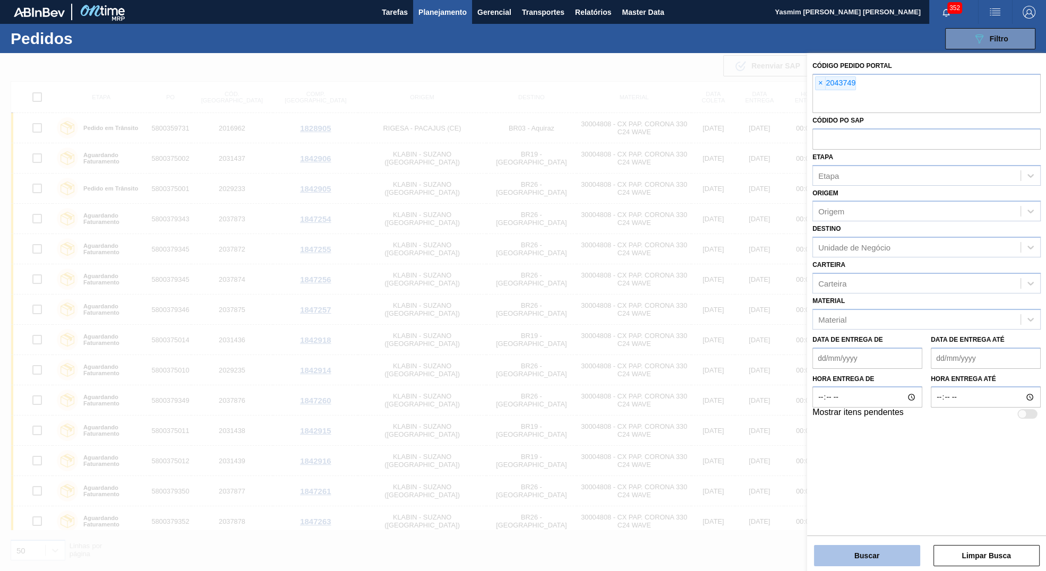
click at [832, 558] on button "Buscar" at bounding box center [867, 555] width 106 height 21
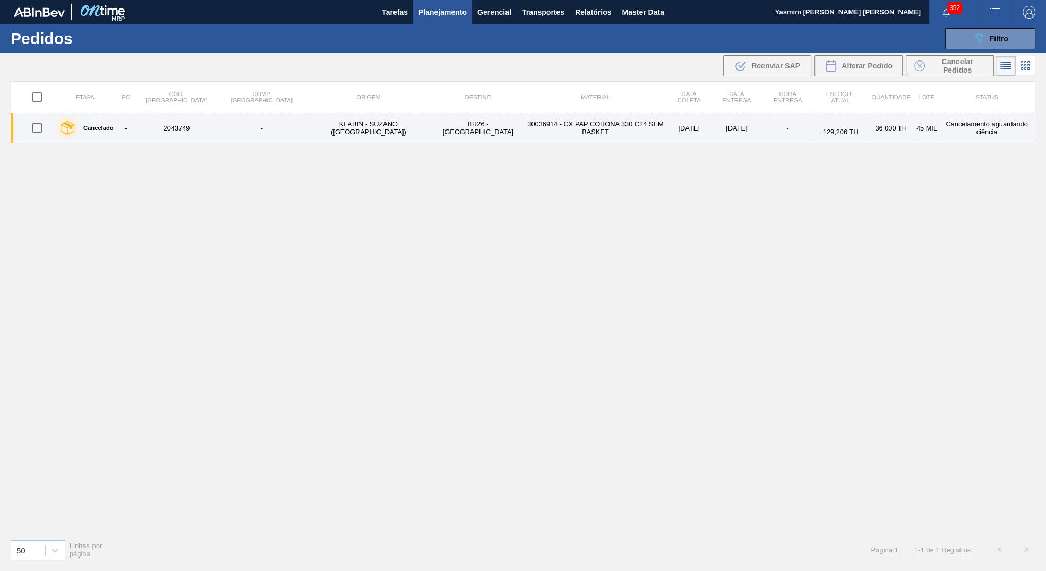
click at [524, 133] on td "30036914 - CX PAP CORONA 330 C24 SEM BASKET" at bounding box center [595, 128] width 142 height 30
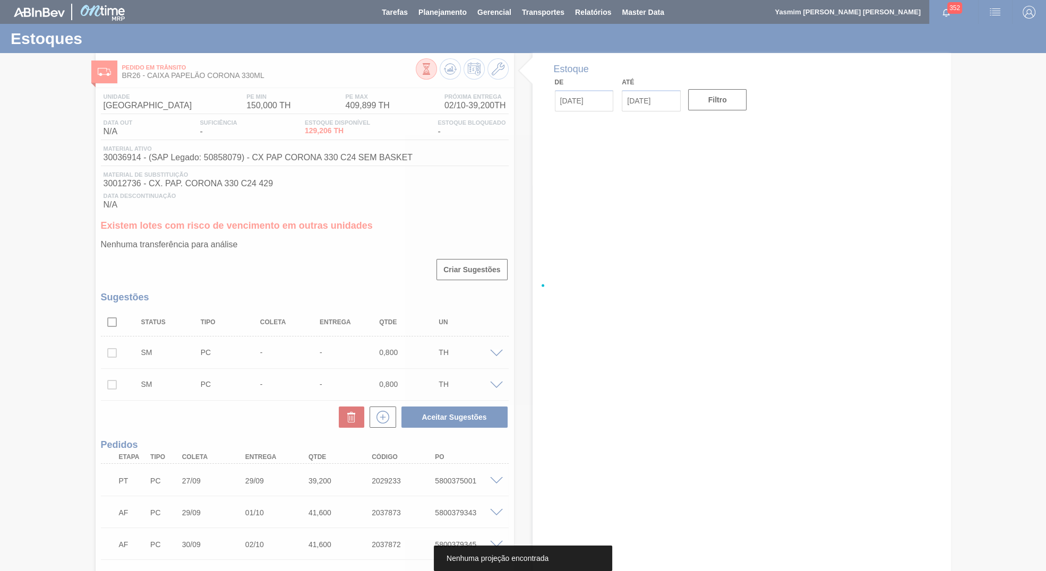
type input "[DATE]"
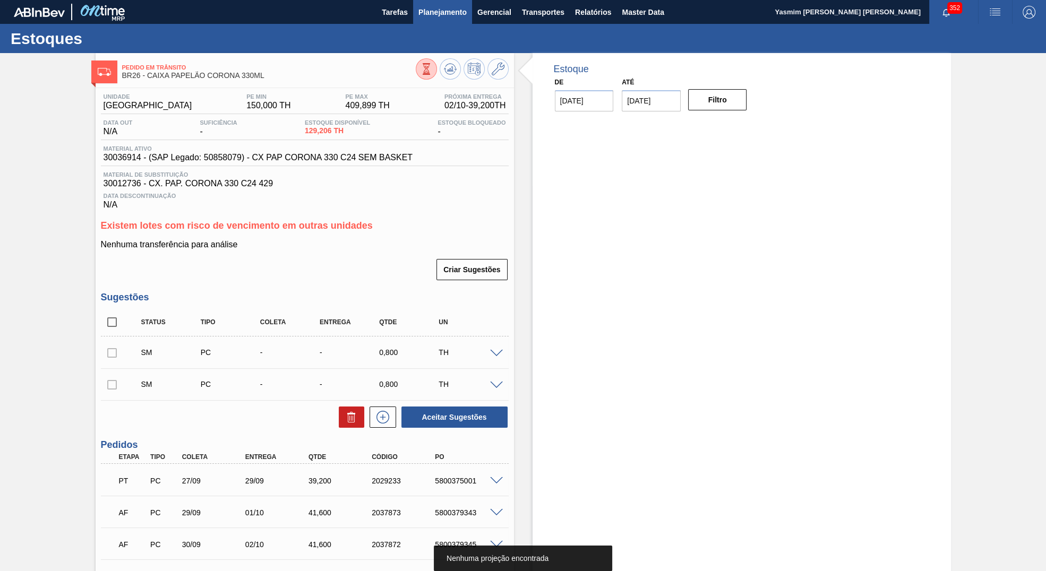
click at [463, 23] on button "Planejamento" at bounding box center [442, 12] width 59 height 24
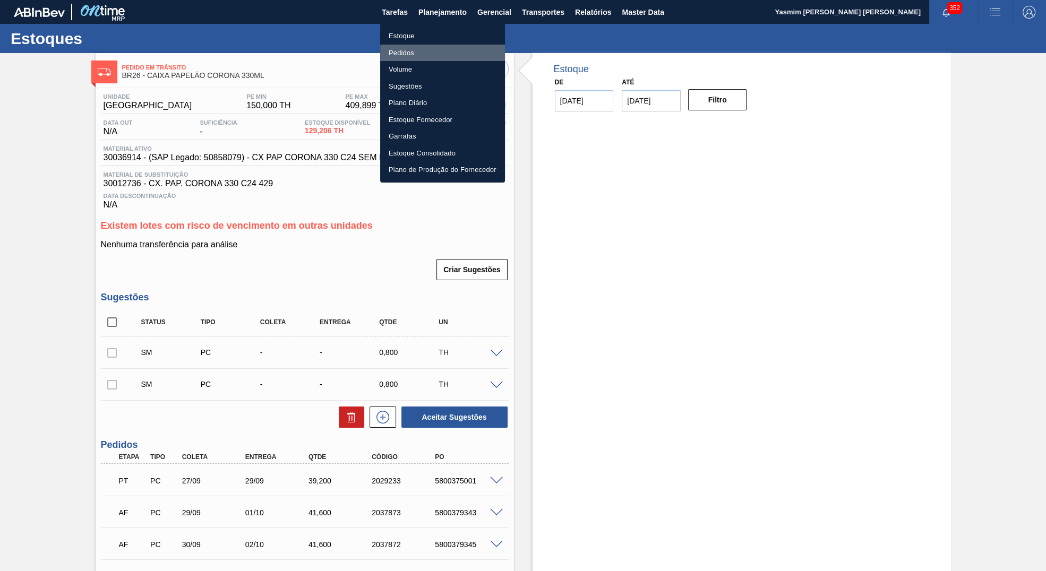
click at [396, 53] on li "Pedidos" at bounding box center [442, 53] width 125 height 17
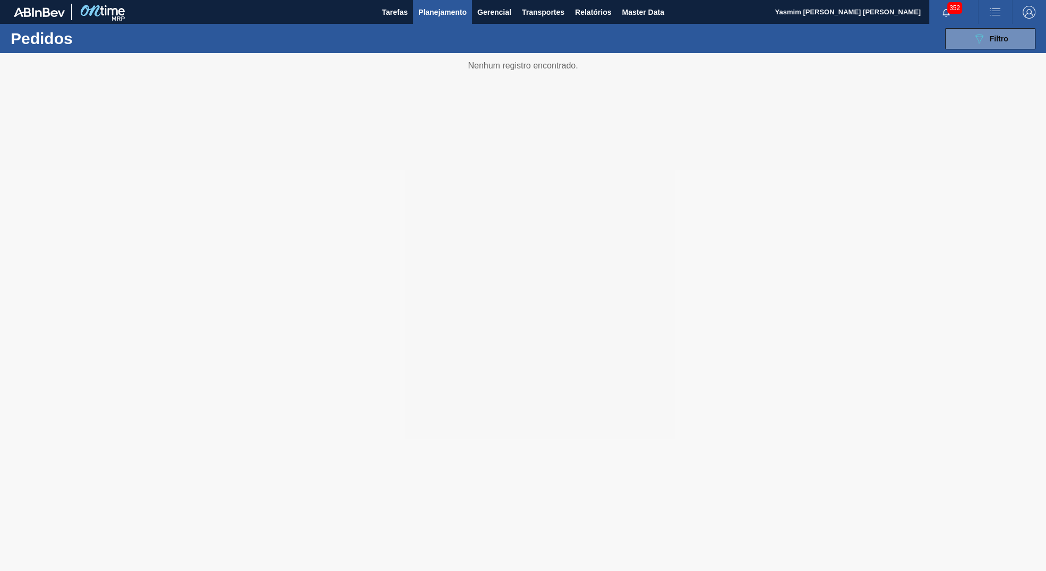
click at [972, 54] on div at bounding box center [523, 312] width 1046 height 518
click at [972, 46] on button "089F7B8B-B2A5-4AFE-B5C0-19BA573D28AC Filtro" at bounding box center [990, 38] width 90 height 21
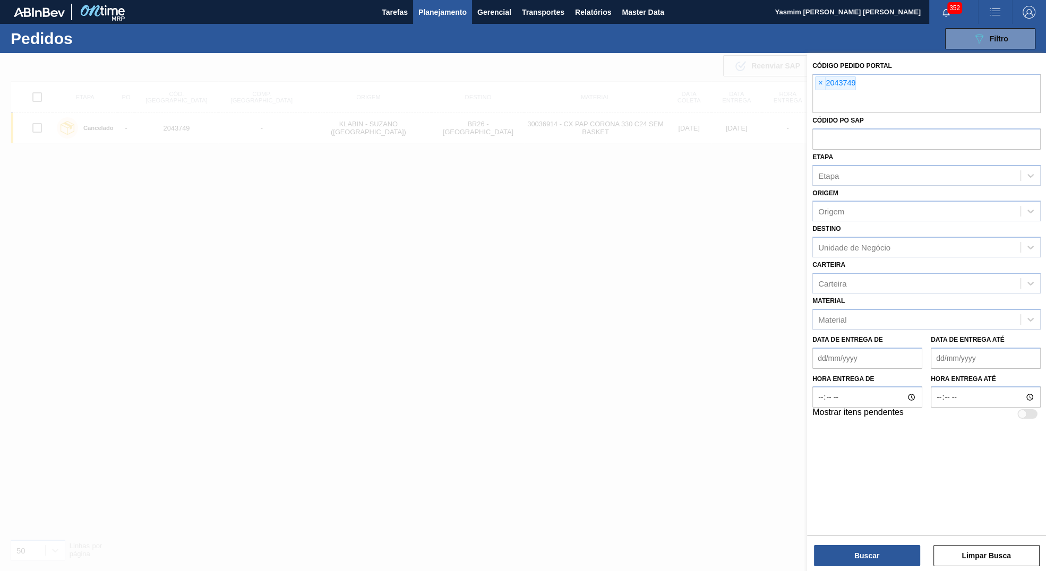
click at [529, 354] on div at bounding box center [523, 338] width 1046 height 571
